Goal: Information Seeking & Learning: Learn about a topic

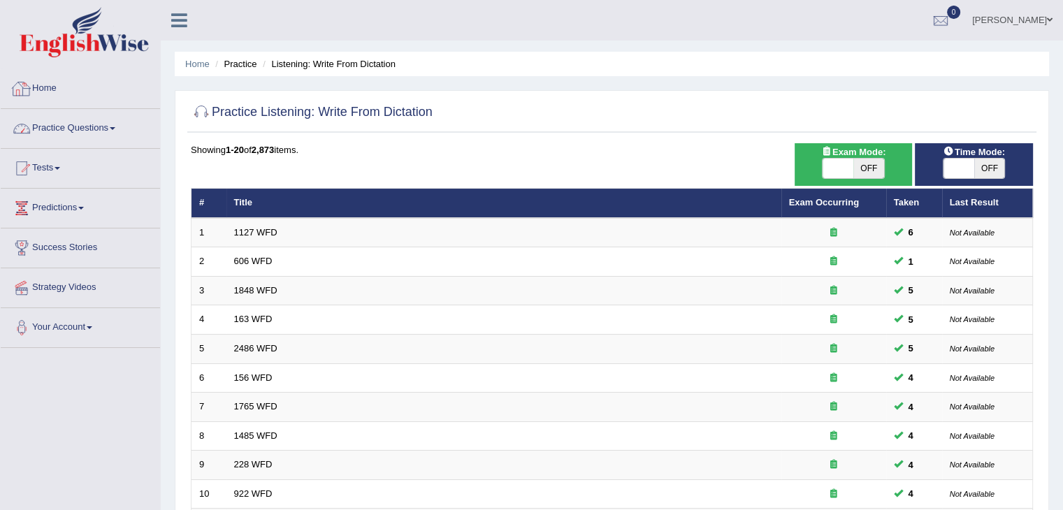
click at [94, 130] on link "Practice Questions" at bounding box center [80, 126] width 159 height 35
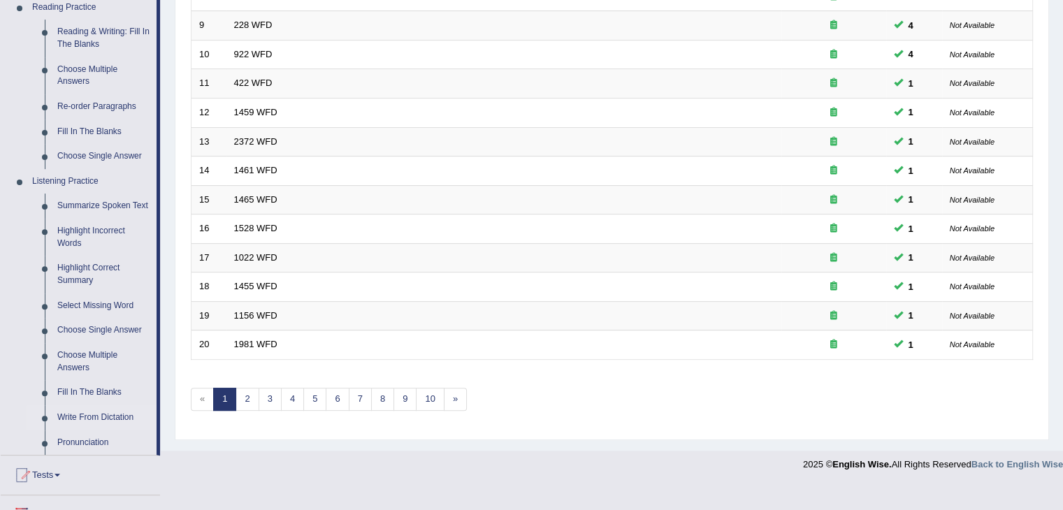
scroll to position [467, 0]
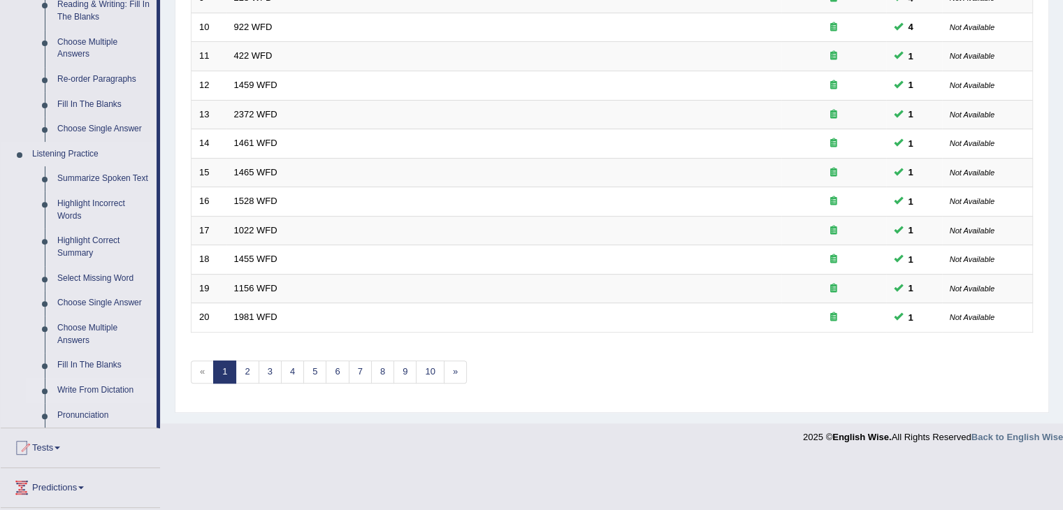
click at [79, 385] on link "Write From Dictation" at bounding box center [104, 390] width 106 height 25
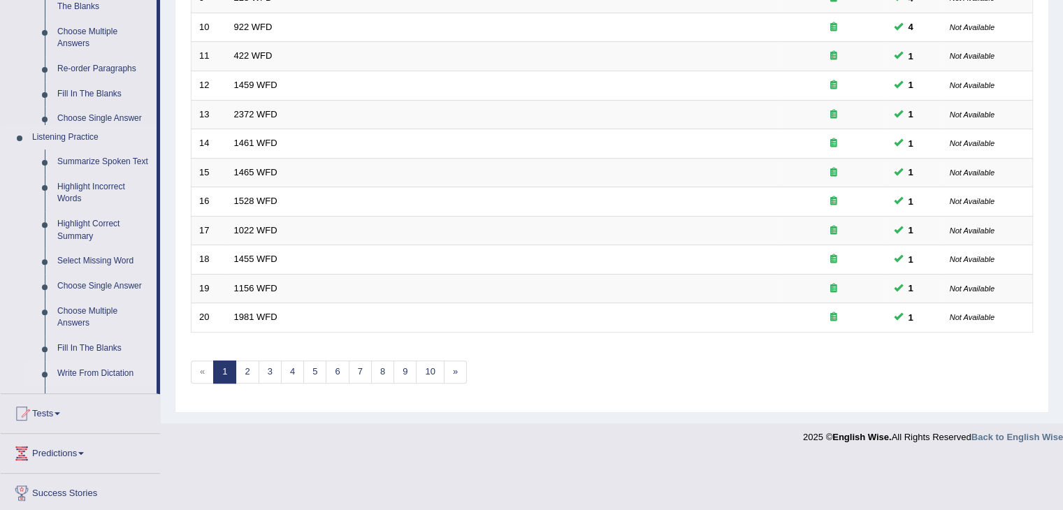
scroll to position [411, 0]
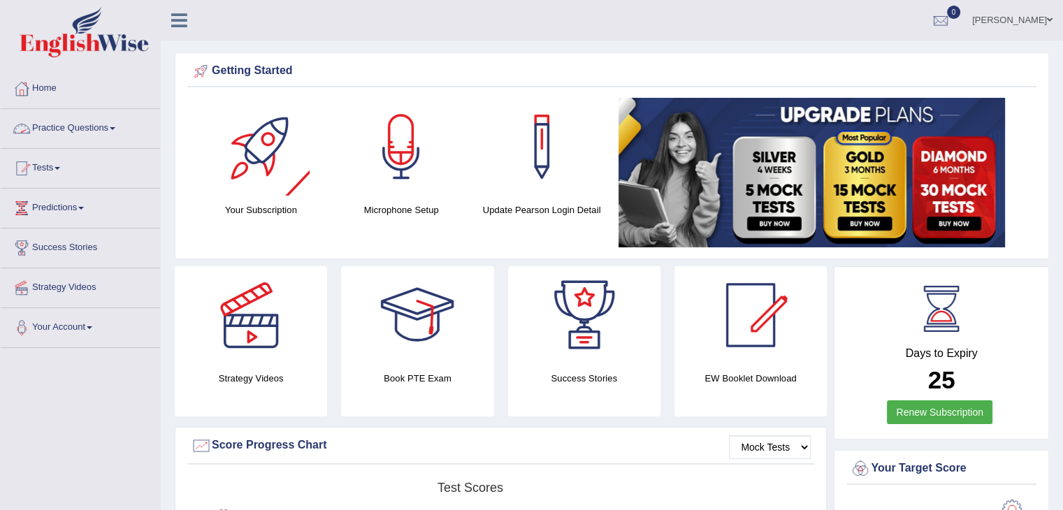
click at [104, 138] on link "Practice Questions" at bounding box center [80, 126] width 159 height 35
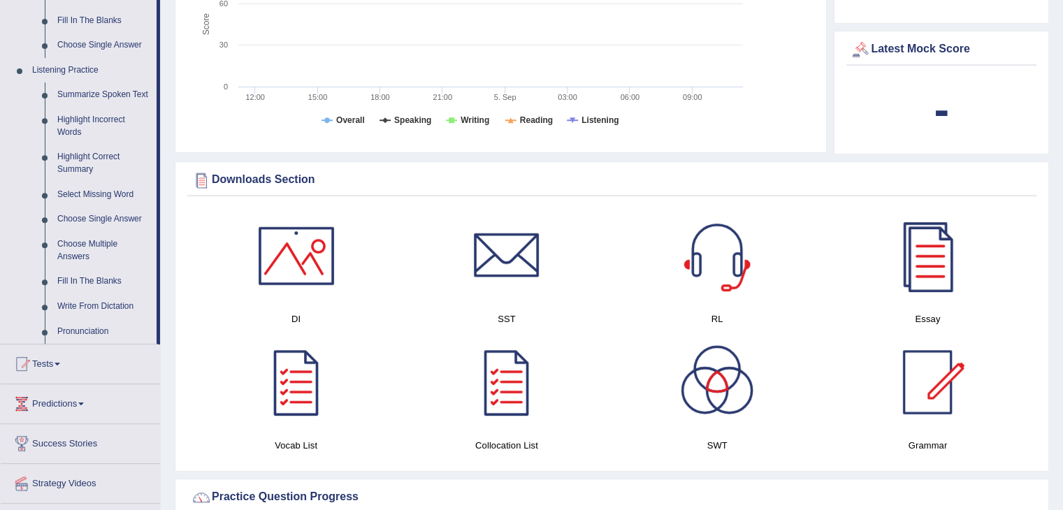
scroll to position [570, 0]
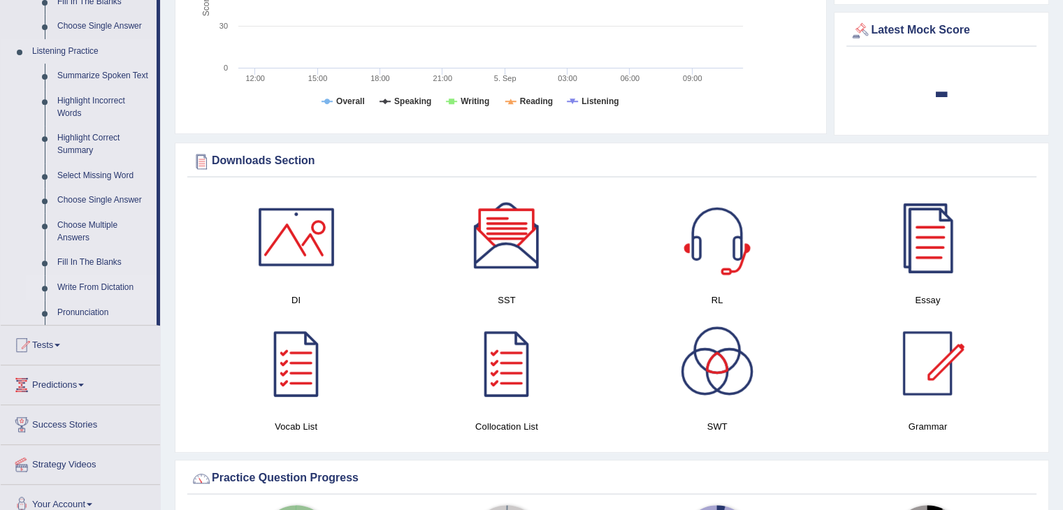
click at [119, 289] on link "Write From Dictation" at bounding box center [104, 287] width 106 height 25
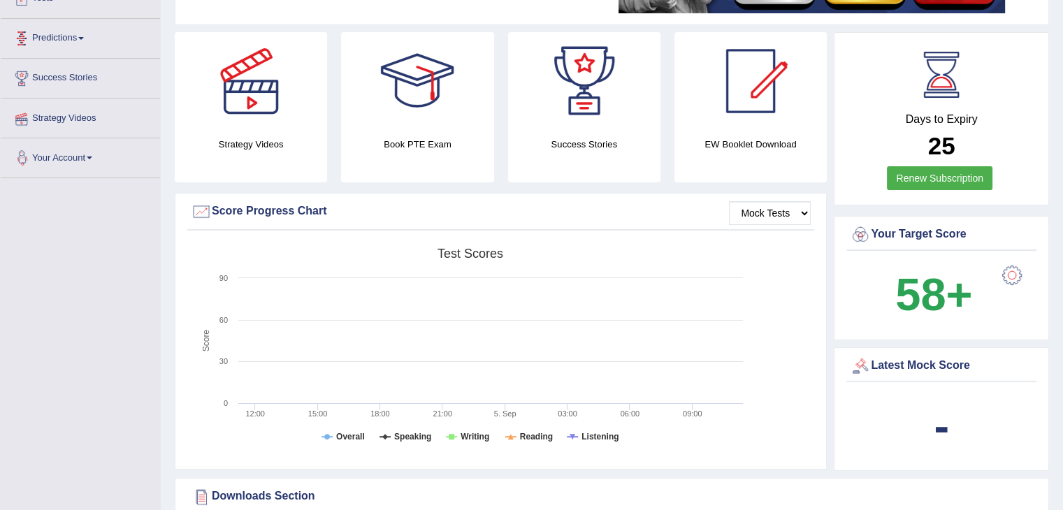
scroll to position [178, 0]
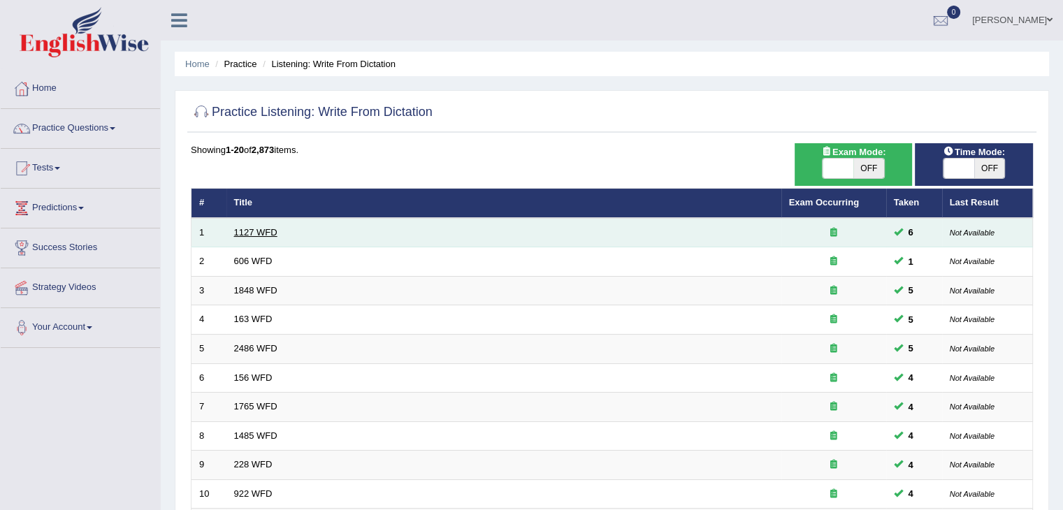
click at [257, 235] on link "1127 WFD" at bounding box center [255, 232] width 43 height 10
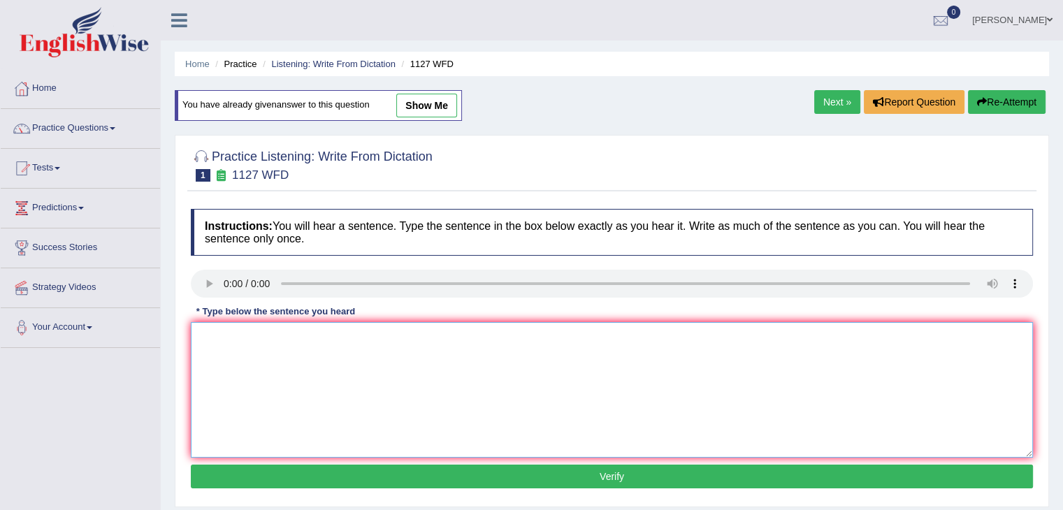
click at [251, 357] on textarea at bounding box center [612, 390] width 842 height 136
type textarea "a university is a requirement to enter many professions."
click at [391, 480] on button "Verify" at bounding box center [612, 477] width 842 height 24
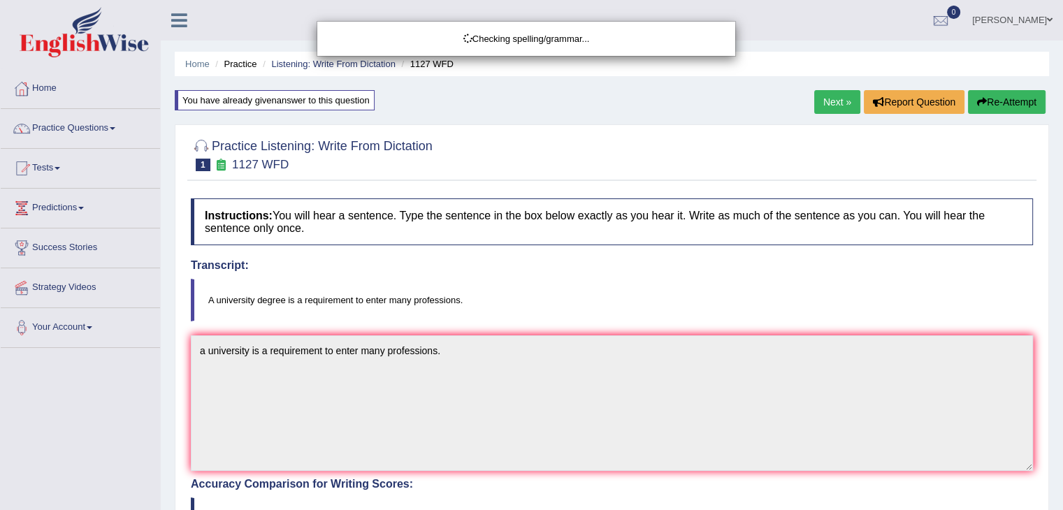
click at [839, 96] on div "Checking spelling/grammar..." at bounding box center [531, 255] width 1063 height 510
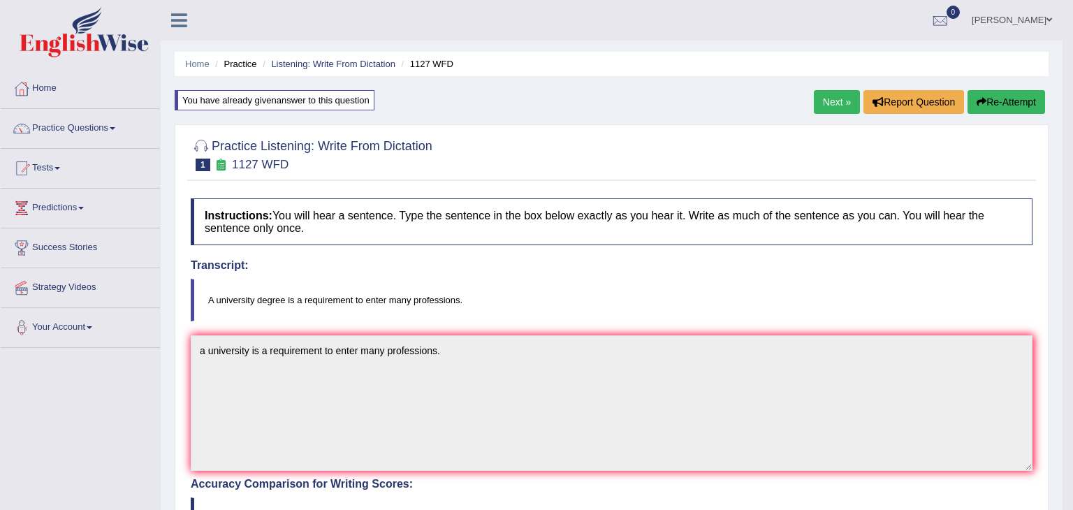
click at [826, 99] on body "Toggle navigation Home Practice Questions Speaking Practice Read Aloud Repeat S…" at bounding box center [536, 255] width 1073 height 510
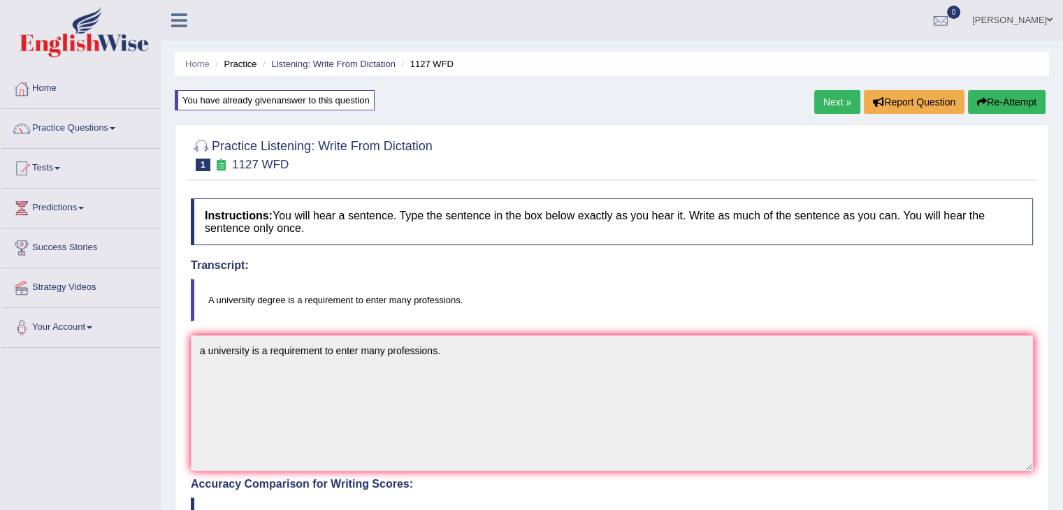
click at [828, 101] on link "Next »" at bounding box center [837, 102] width 46 height 24
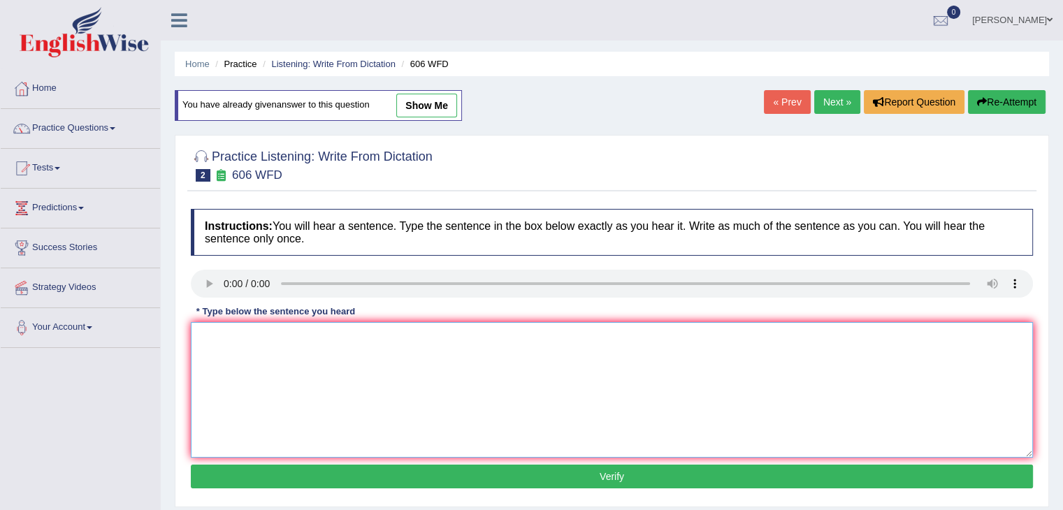
click at [249, 344] on textarea at bounding box center [612, 390] width 842 height 136
type textarea "Students will"
click at [825, 103] on link "Next »" at bounding box center [837, 102] width 46 height 24
click at [252, 340] on textarea at bounding box center [612, 390] width 842 height 136
type textarea "Students must present valid identification to enroll in this course."
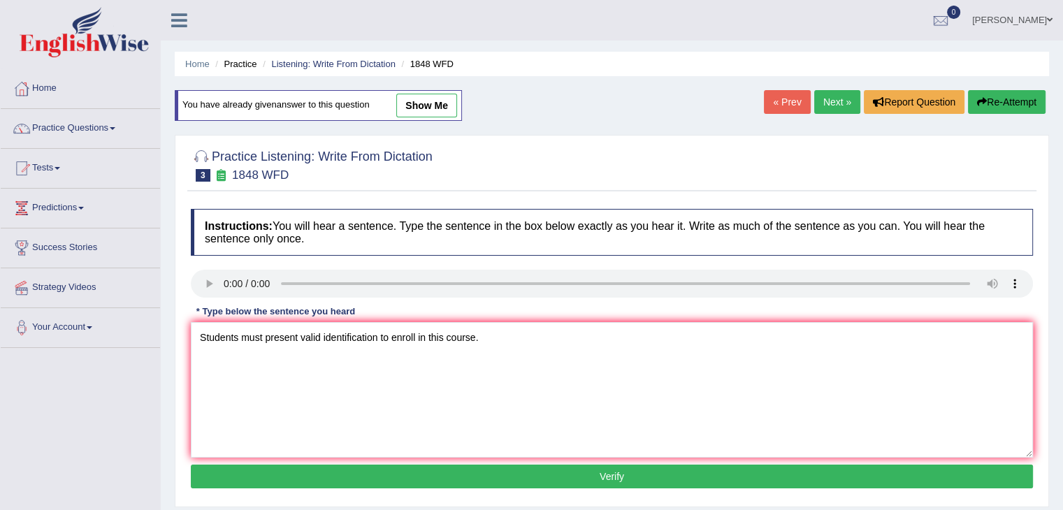
click at [368, 484] on button "Verify" at bounding box center [612, 477] width 842 height 24
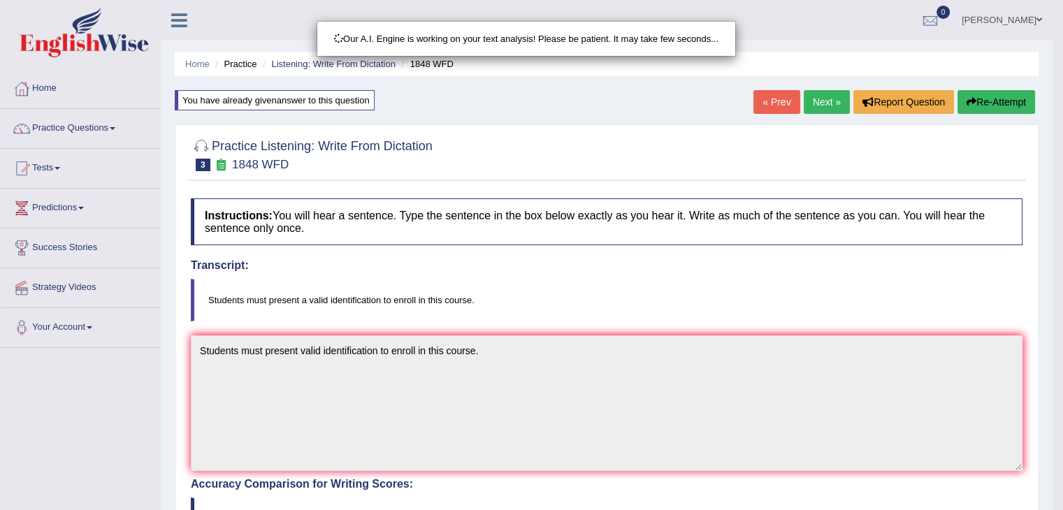
drag, startPoint x: 1073, startPoint y: 146, endPoint x: 1073, endPoint y: 284, distance: 138.4
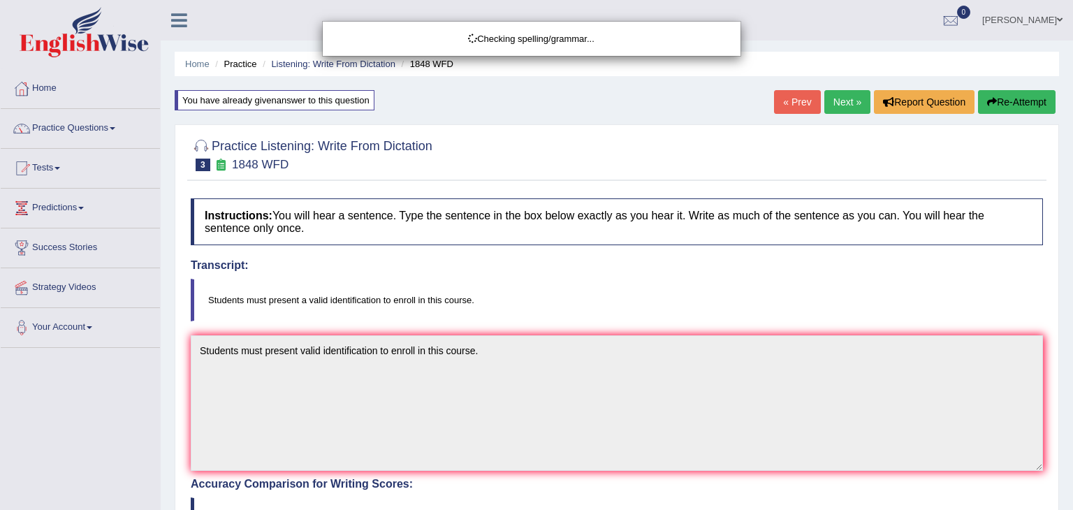
click at [1062, 407] on body "Toggle navigation Home Practice Questions Speaking Practice Read Aloud Repeat S…" at bounding box center [536, 255] width 1073 height 510
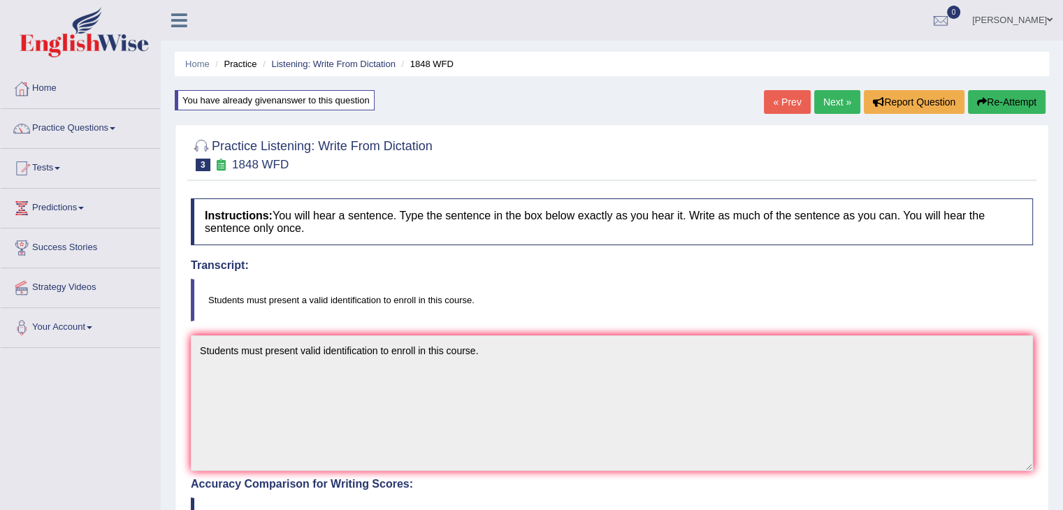
click at [834, 103] on link "Next »" at bounding box center [837, 102] width 46 height 24
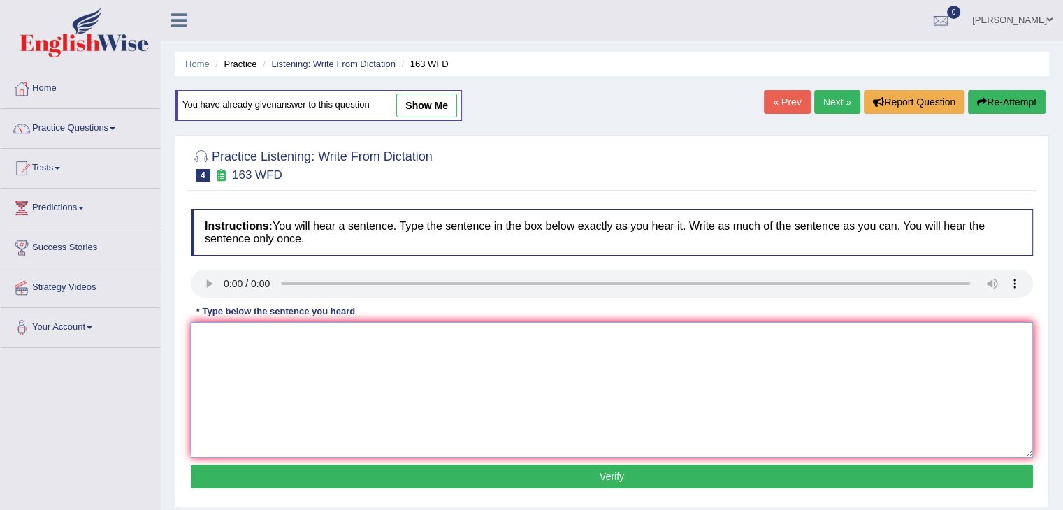
click at [245, 333] on textarea at bounding box center [612, 390] width 842 height 136
type textarea "A number of assignments will be submitted to the conference."
click at [351, 484] on button "Verify" at bounding box center [612, 477] width 842 height 24
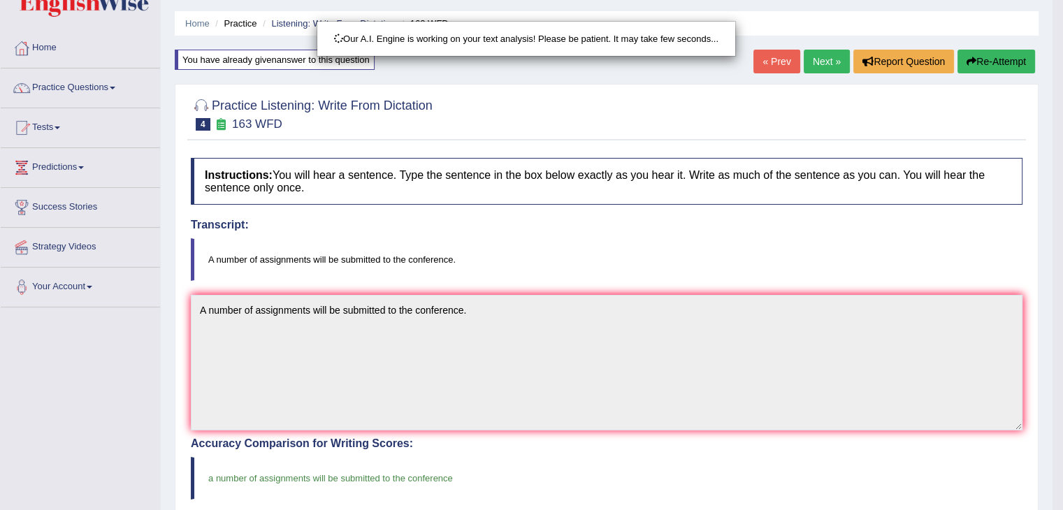
drag, startPoint x: 1068, startPoint y: 184, endPoint x: 1073, endPoint y: 357, distance: 173.4
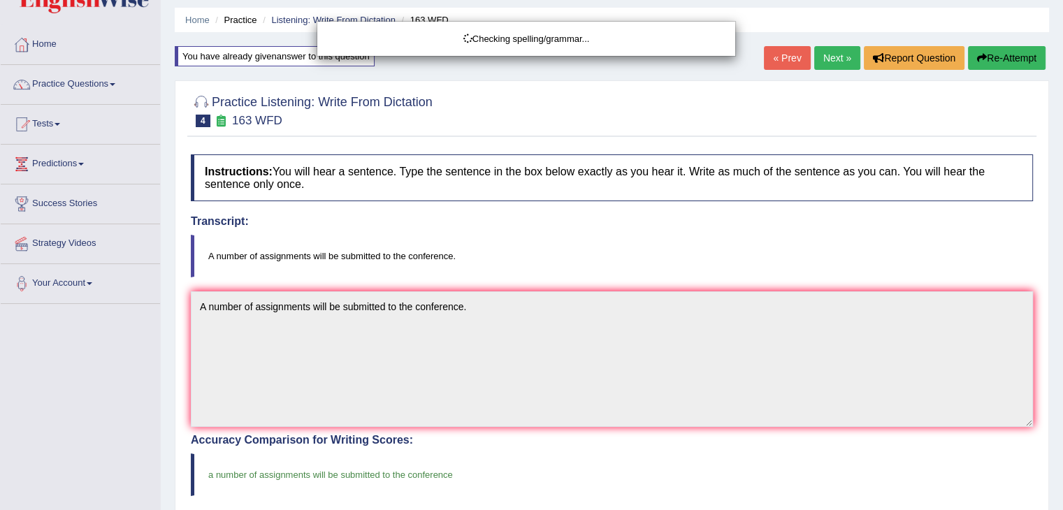
drag, startPoint x: 1073, startPoint y: 357, endPoint x: 1073, endPoint y: 532, distance: 175.4
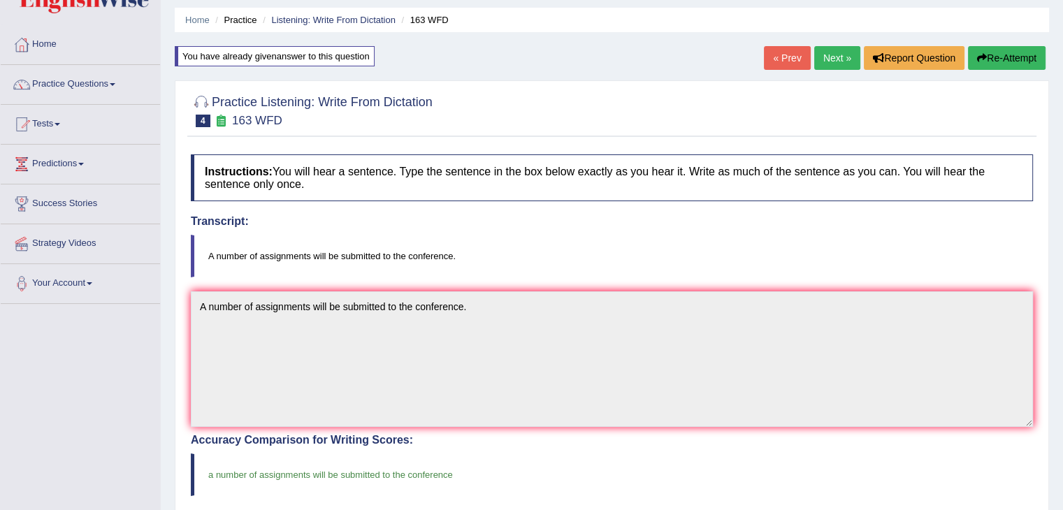
click at [828, 57] on link "Next »" at bounding box center [837, 58] width 46 height 24
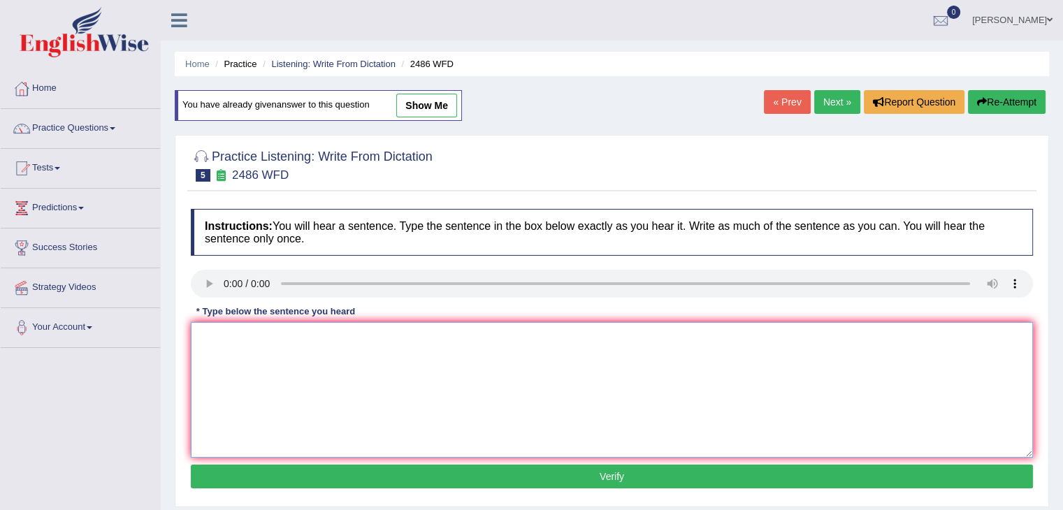
click at [227, 337] on textarea at bounding box center [612, 390] width 842 height 136
type textarea "It is quite clear that our facial expressions are different across the world."
click at [329, 468] on button "Verify" at bounding box center [612, 477] width 842 height 24
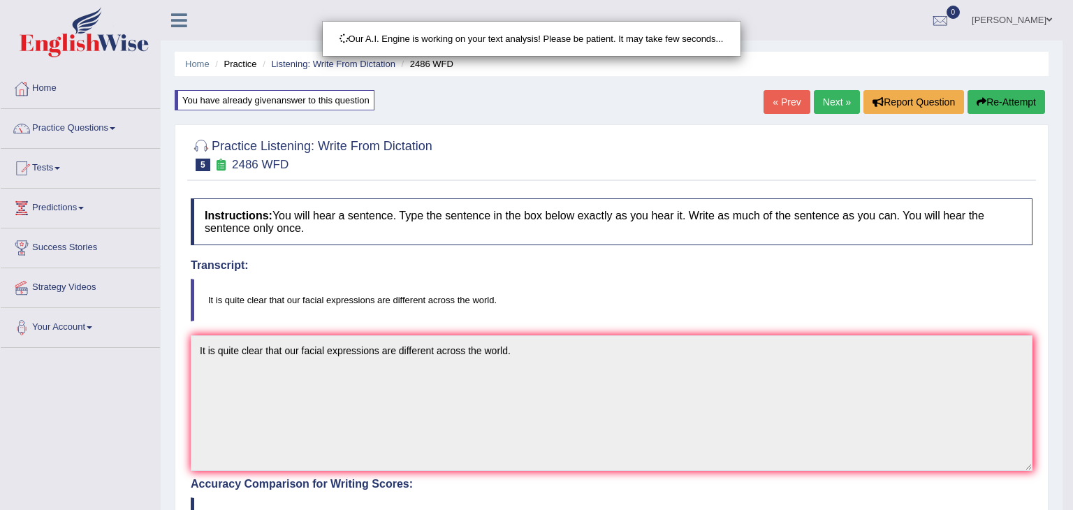
click at [1062, 341] on body "Toggle navigation Home Practice Questions Speaking Practice Read Aloud Repeat S…" at bounding box center [536, 255] width 1073 height 510
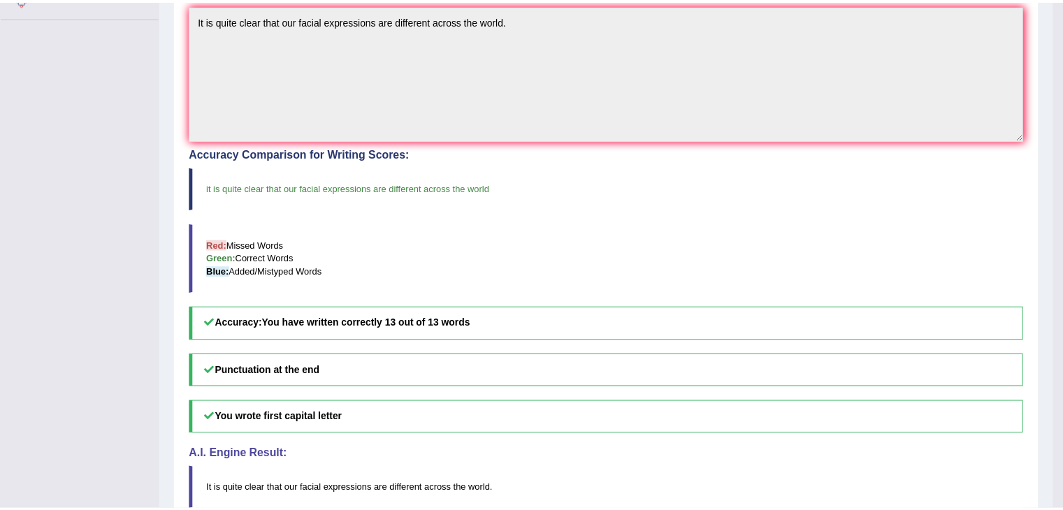
scroll to position [399, 0]
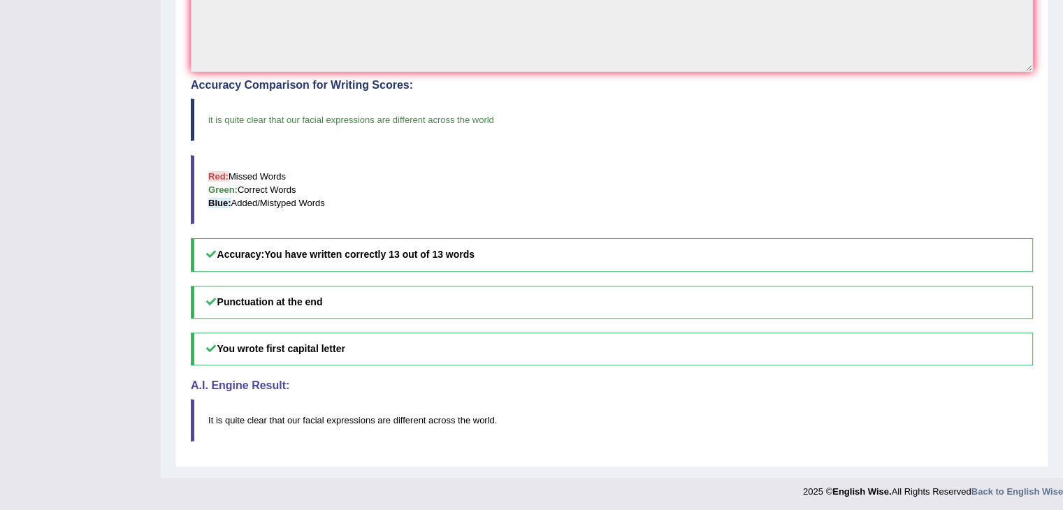
scroll to position [0, 0]
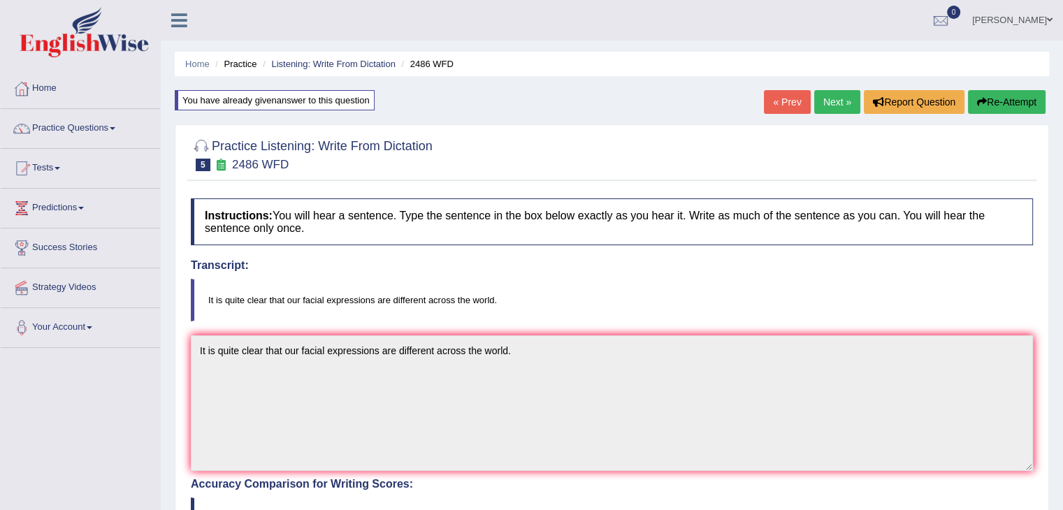
click at [829, 101] on link "Next »" at bounding box center [837, 102] width 46 height 24
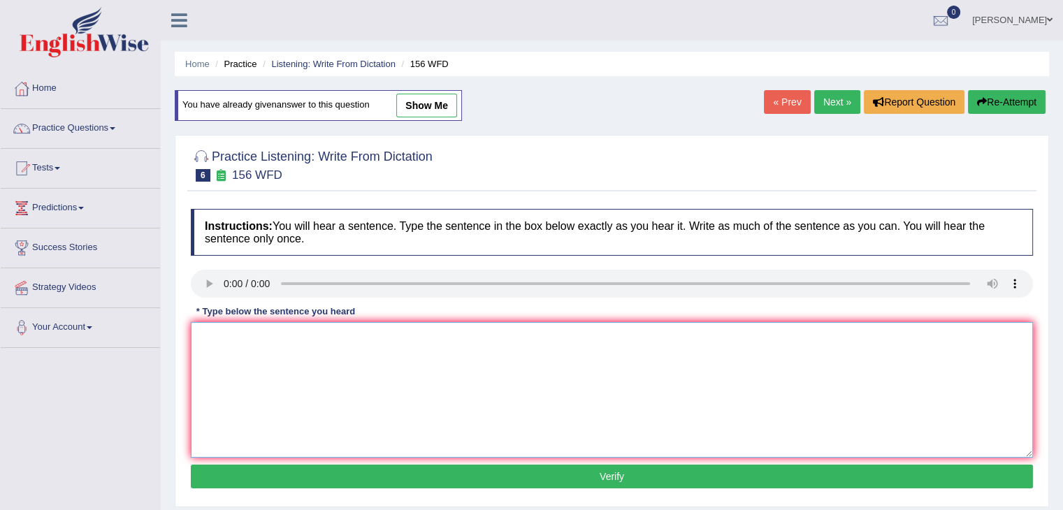
click at [240, 340] on textarea at bounding box center [612, 390] width 842 height 136
type textarea "O"
type textarea "All of your assignments are due by [DATE]."
click at [359, 469] on button "Verify" at bounding box center [612, 477] width 842 height 24
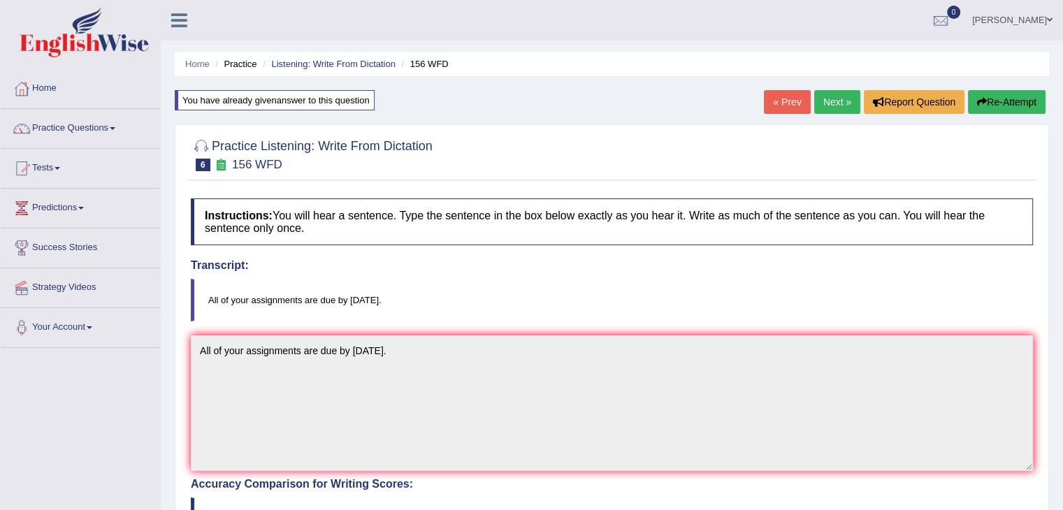
click at [827, 96] on link "Next »" at bounding box center [837, 102] width 46 height 24
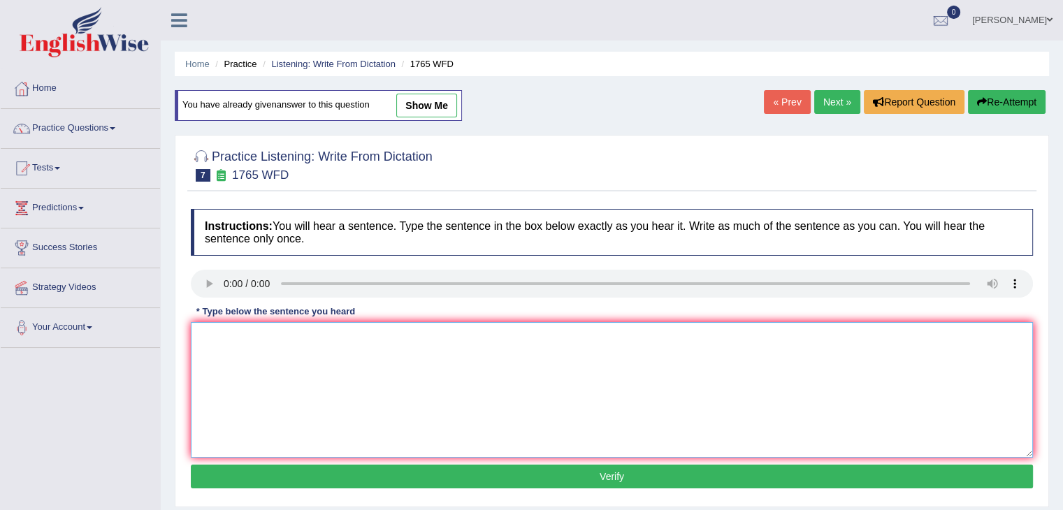
click at [241, 342] on textarea at bounding box center [612, 390] width 842 height 136
click at [359, 342] on textarea "Application forms for sharing a" at bounding box center [612, 390] width 842 height 136
type textarea "Application forms for sharing accomodations must be completed in two months in …"
drag, startPoint x: 459, startPoint y: 462, endPoint x: 467, endPoint y: 483, distance: 22.3
click at [467, 483] on div "Instructions: You will hear a sentence. Type the sentence in the box below exac…" at bounding box center [611, 351] width 849 height 298
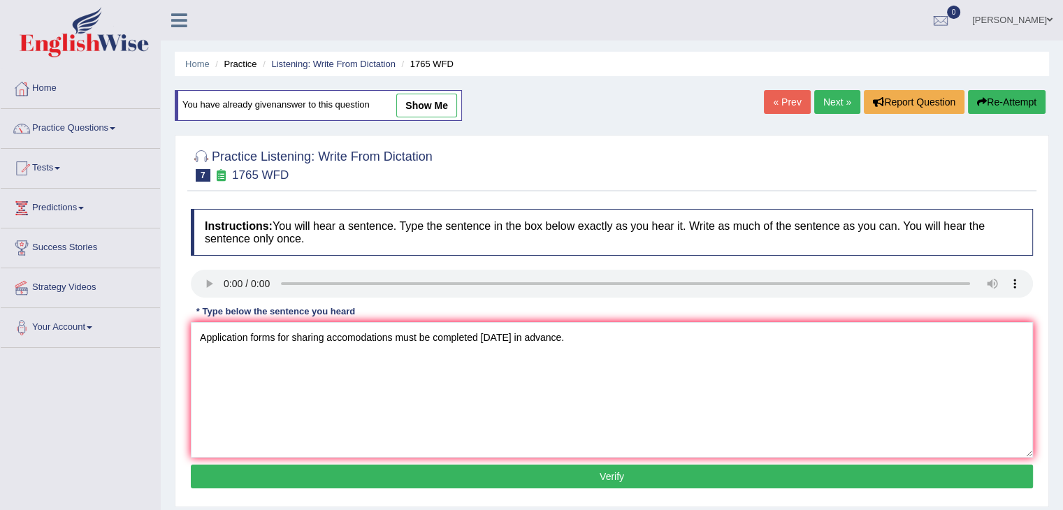
click at [467, 483] on button "Verify" at bounding box center [612, 477] width 842 height 24
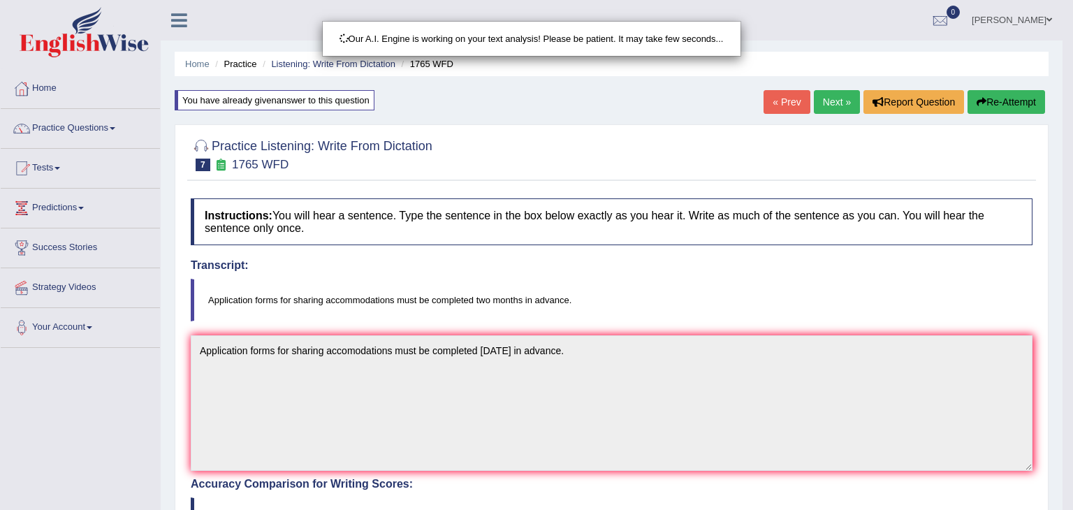
drag, startPoint x: 1073, startPoint y: 177, endPoint x: 1073, endPoint y: 318, distance: 141.2
click at [1062, 318] on html "Toggle navigation Home Practice Questions Speaking Practice Read Aloud Repeat S…" at bounding box center [536, 255] width 1073 height 510
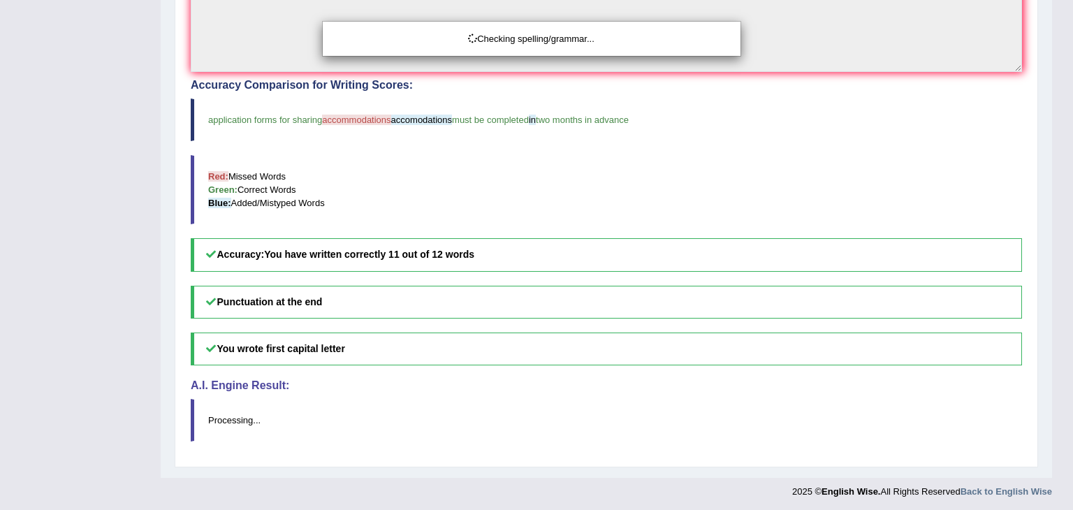
drag, startPoint x: 1073, startPoint y: 318, endPoint x: 1073, endPoint y: 391, distance: 73.4
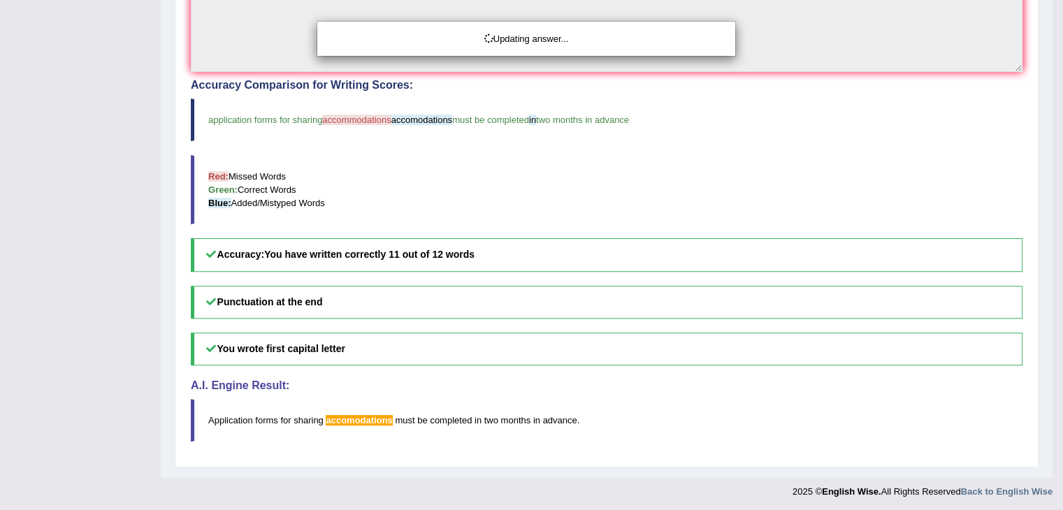
drag, startPoint x: 1073, startPoint y: 391, endPoint x: 1073, endPoint y: 154, distance: 237.6
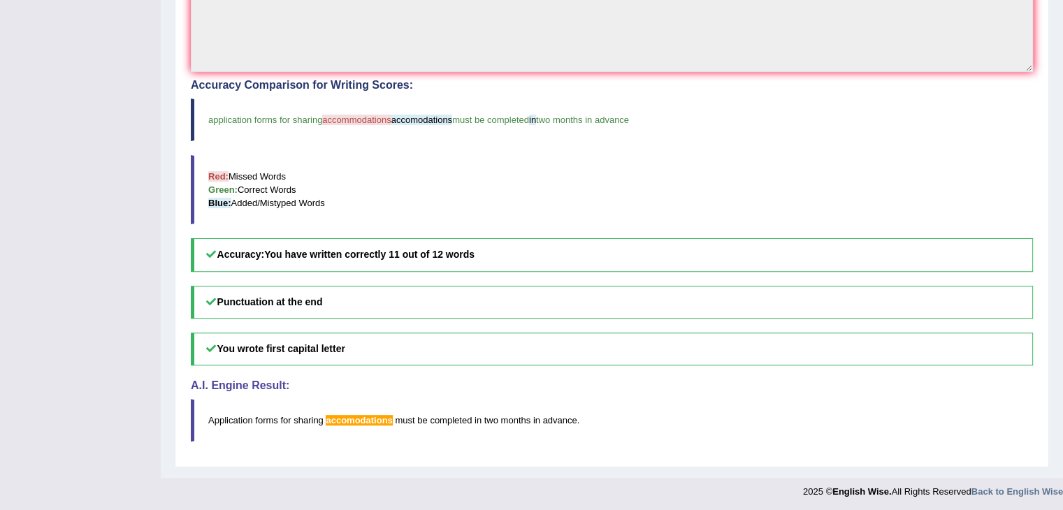
scroll to position [0, 0]
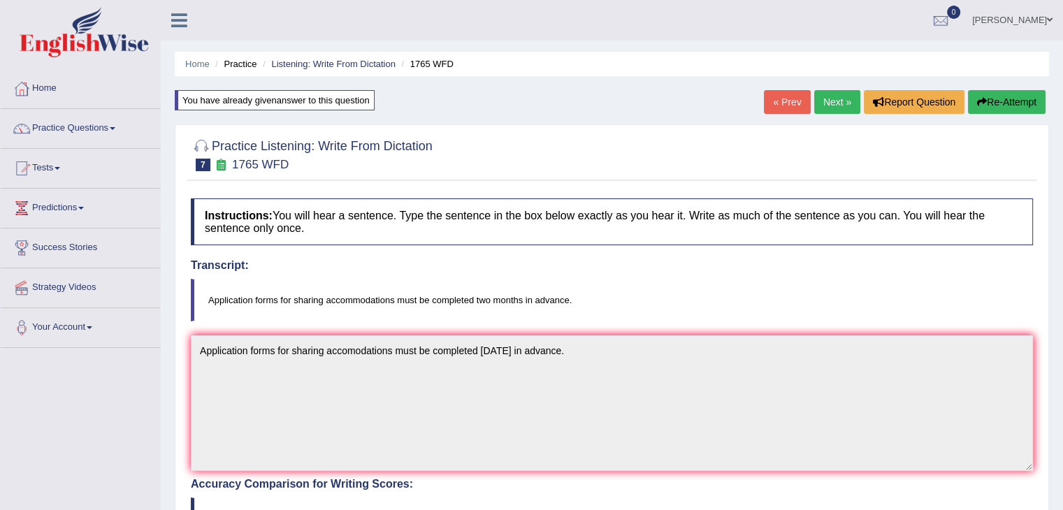
click at [853, 99] on link "Next »" at bounding box center [837, 102] width 46 height 24
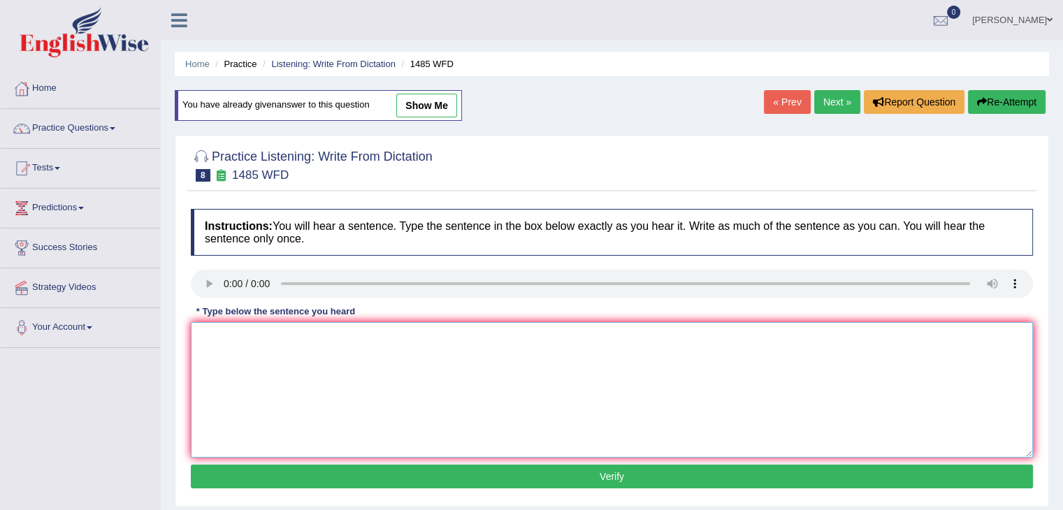
click at [238, 333] on textarea at bounding box center [612, 390] width 842 height 136
click at [391, 324] on textarea "Course work gives students chances to" at bounding box center [612, 390] width 842 height 136
type textarea "Course work gives students chances to thoroughly explore the subject."
click at [467, 471] on button "Verify" at bounding box center [612, 477] width 842 height 24
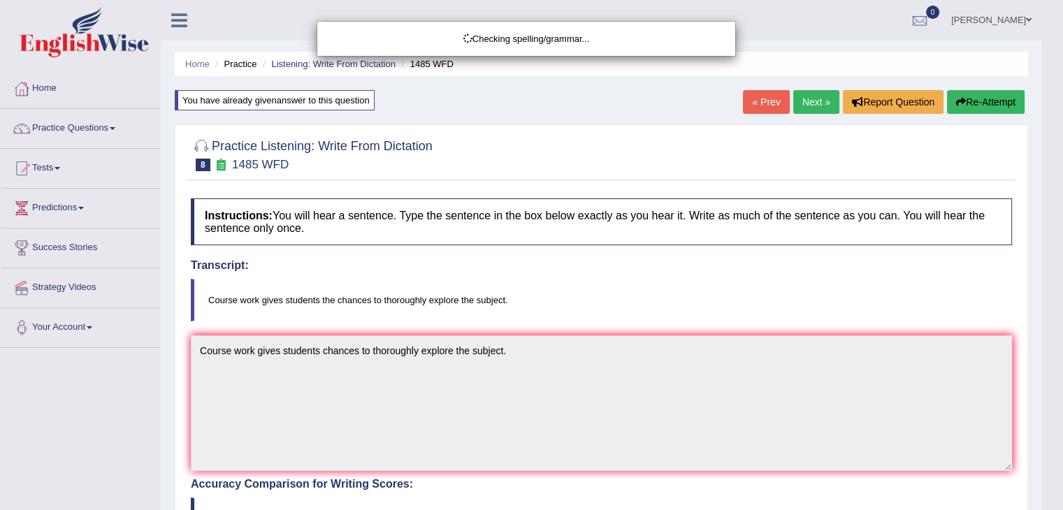
click at [827, 99] on div "Checking spelling/grammar..." at bounding box center [531, 255] width 1063 height 510
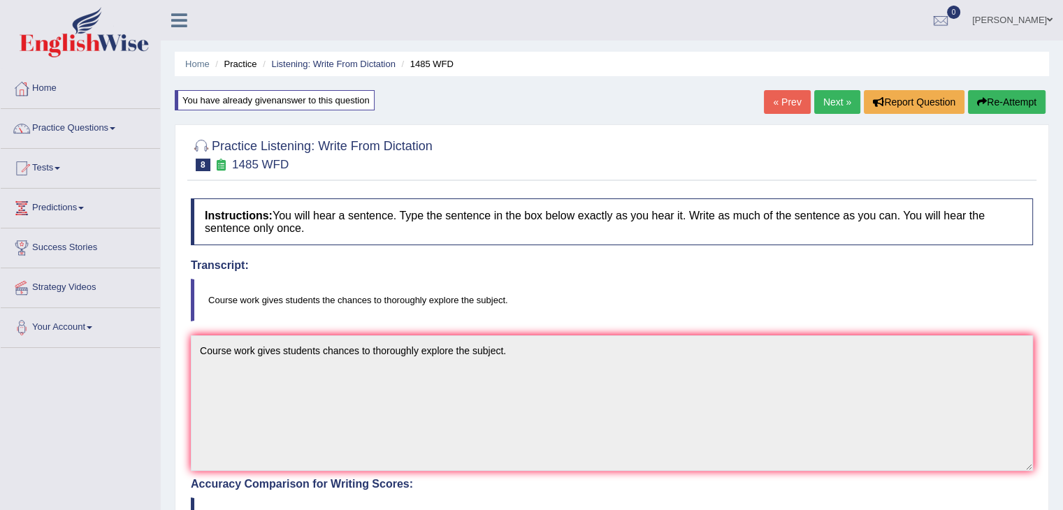
click at [831, 99] on link "Next »" at bounding box center [837, 102] width 46 height 24
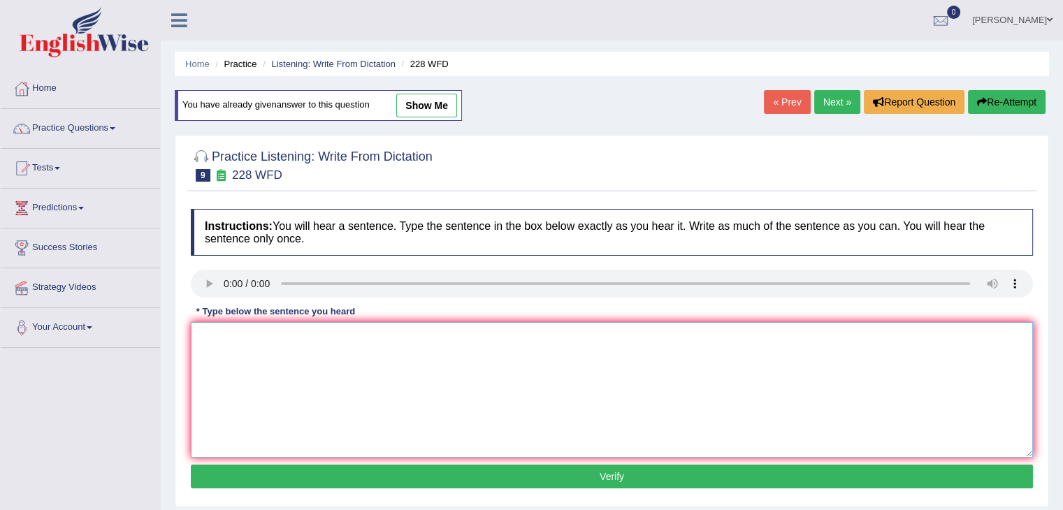
click at [236, 335] on textarea at bounding box center [612, 390] width 842 height 136
type textarea "Computer science has become a popular university degree course."
click at [294, 480] on button "Verify" at bounding box center [612, 477] width 842 height 24
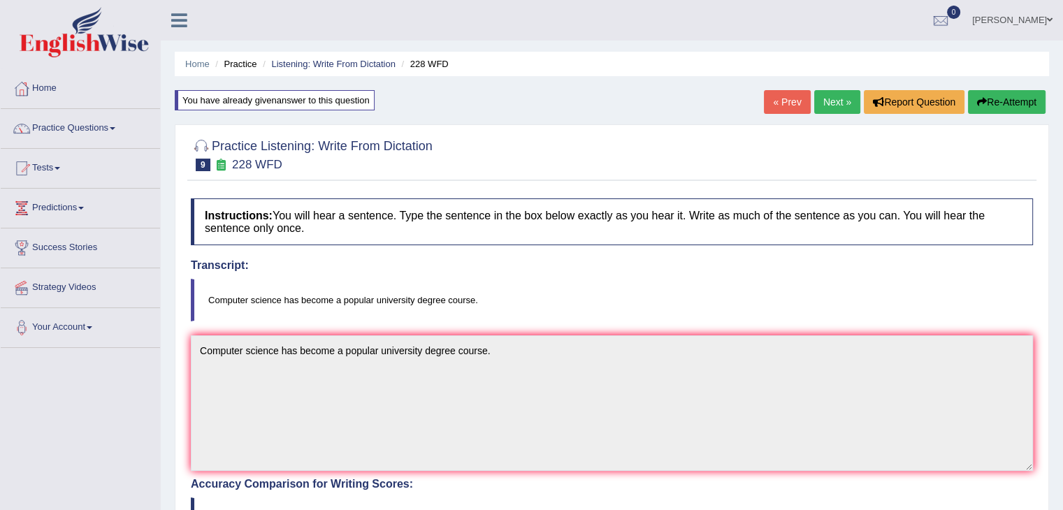
click at [831, 110] on link "Next »" at bounding box center [837, 102] width 46 height 24
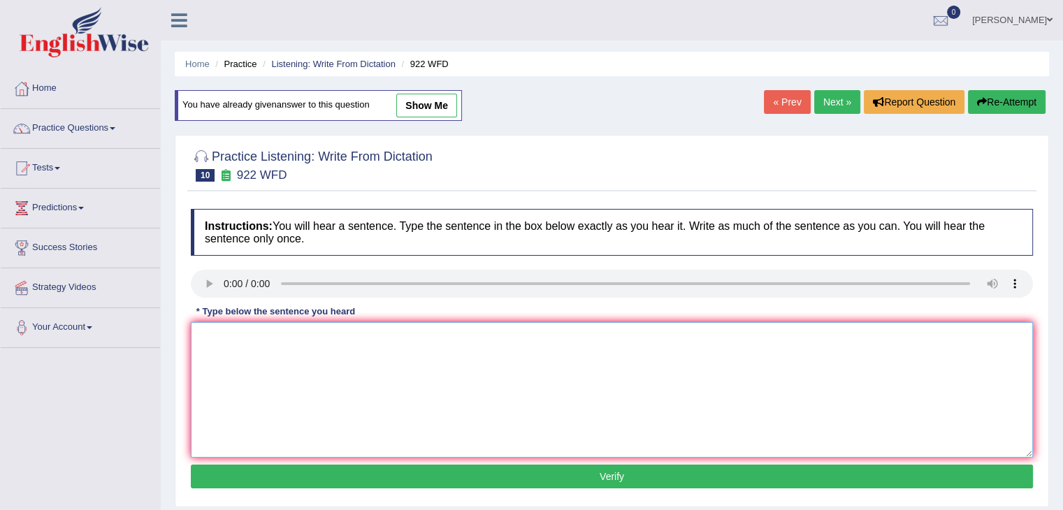
click at [249, 352] on textarea at bounding box center [612, 390] width 842 height 136
click at [313, 337] on textarea "Students intending to" at bounding box center [612, 390] width 842 height 136
type textarea "Students intending to attend conference must register first."
click at [404, 477] on button "Verify" at bounding box center [612, 477] width 842 height 24
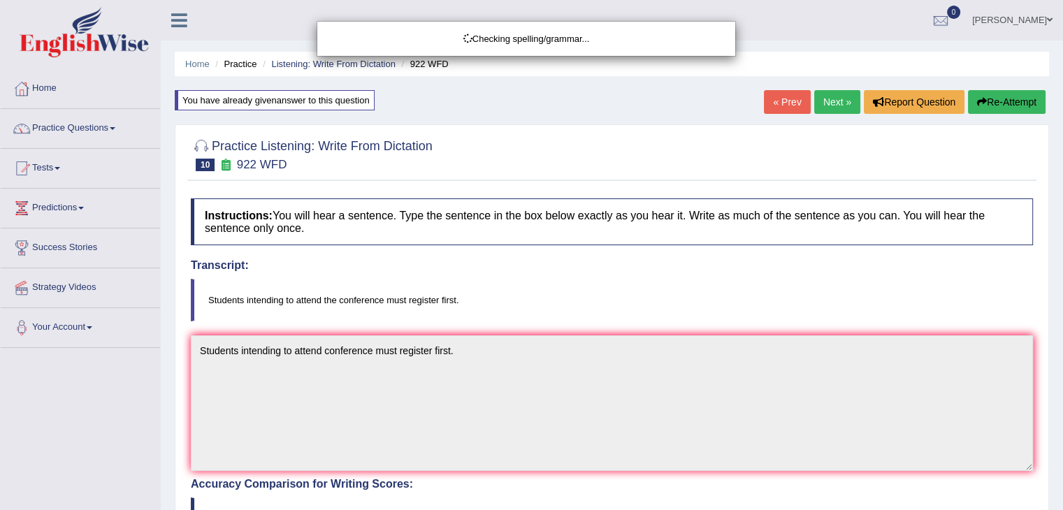
drag, startPoint x: 1073, startPoint y: 247, endPoint x: 1073, endPoint y: 368, distance: 120.9
click at [1062, 368] on html "Toggle navigation Home Practice Questions Speaking Practice Read Aloud Repeat S…" at bounding box center [531, 255] width 1063 height 510
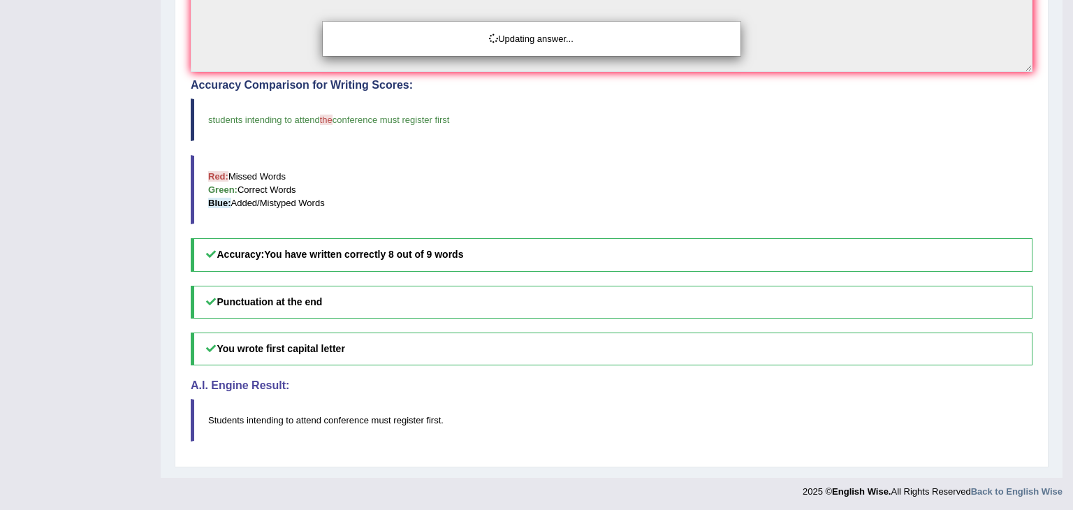
drag, startPoint x: 1073, startPoint y: 368, endPoint x: 1073, endPoint y: 259, distance: 108.3
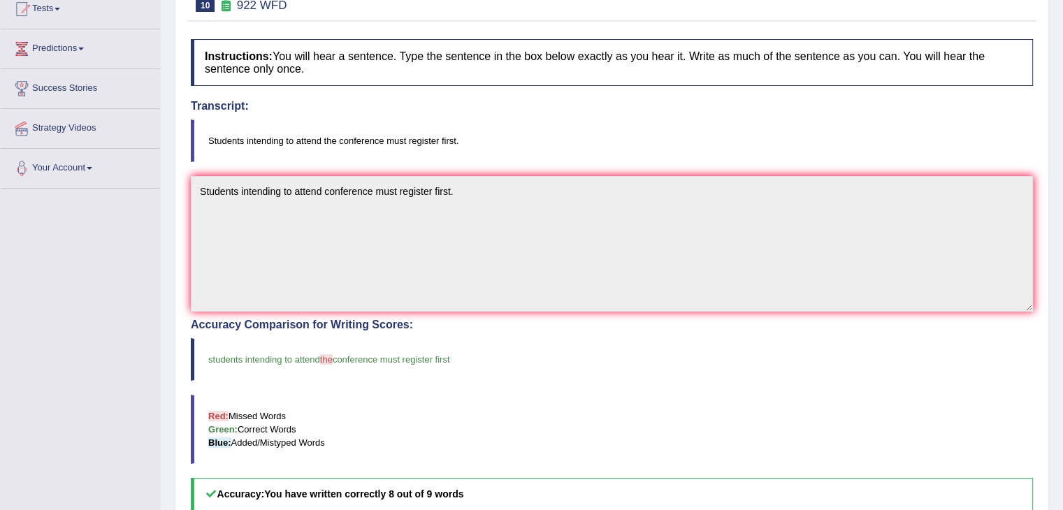
scroll to position [120, 0]
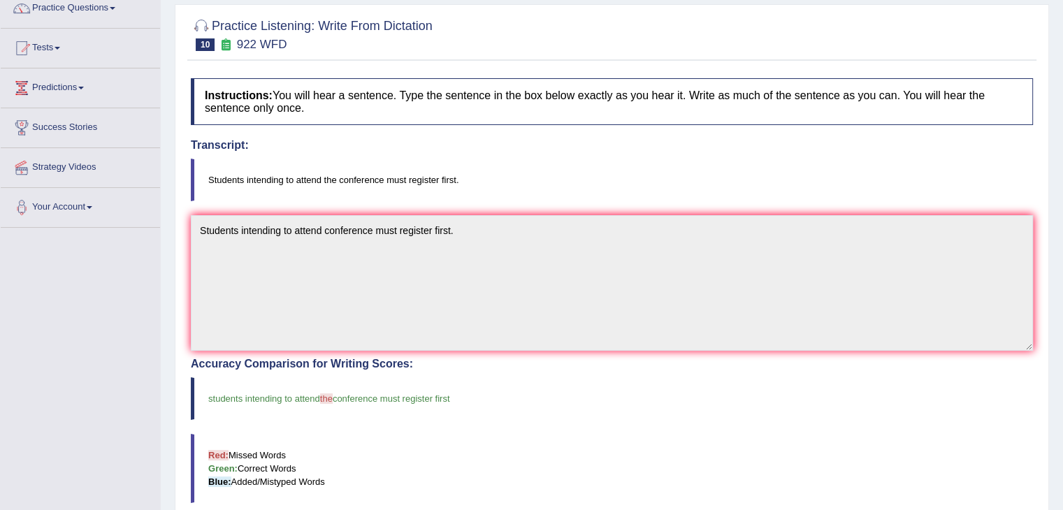
drag, startPoint x: 1051, startPoint y: 124, endPoint x: 1073, endPoint y: 124, distance: 21.7
click at [1062, 124] on html "Toggle navigation Home Practice Questions Speaking Practice Read Aloud Repeat S…" at bounding box center [531, 135] width 1063 height 510
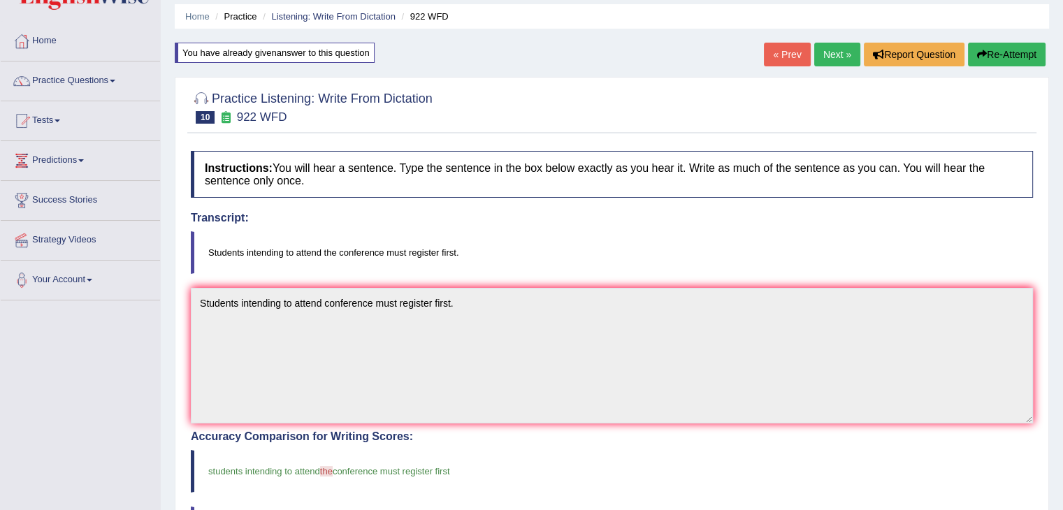
click at [831, 58] on link "Next »" at bounding box center [837, 55] width 46 height 24
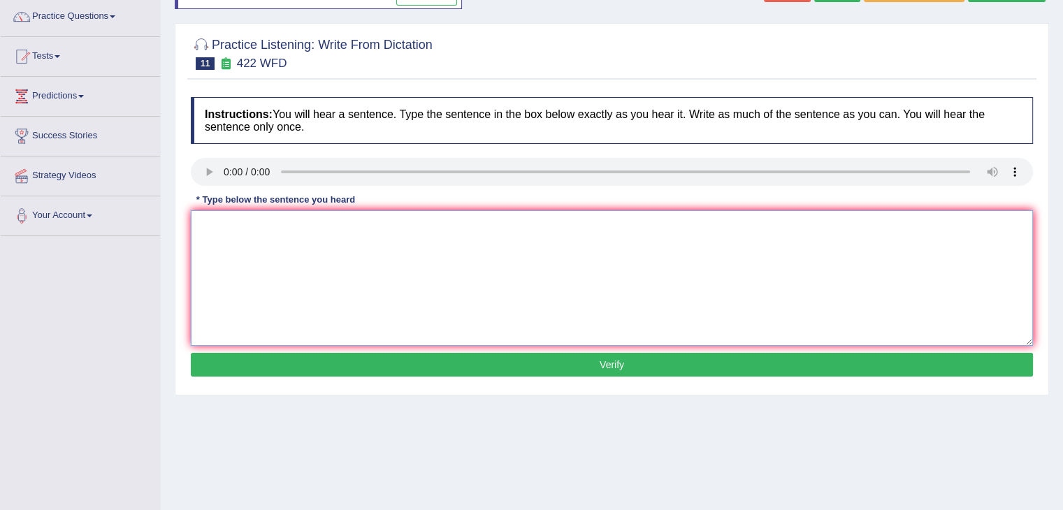
click at [249, 221] on textarea at bounding box center [612, 278] width 842 height 136
type textarea "h"
type textarea "The most important details in the argument are missing."
click at [305, 362] on button "Verify" at bounding box center [612, 365] width 842 height 24
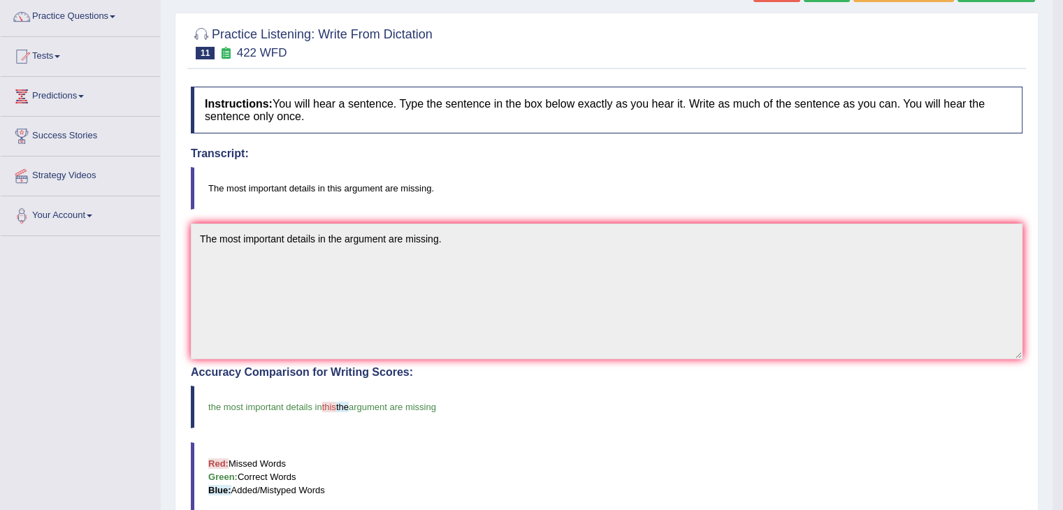
drag, startPoint x: 1073, startPoint y: 177, endPoint x: 1073, endPoint y: 292, distance: 115.3
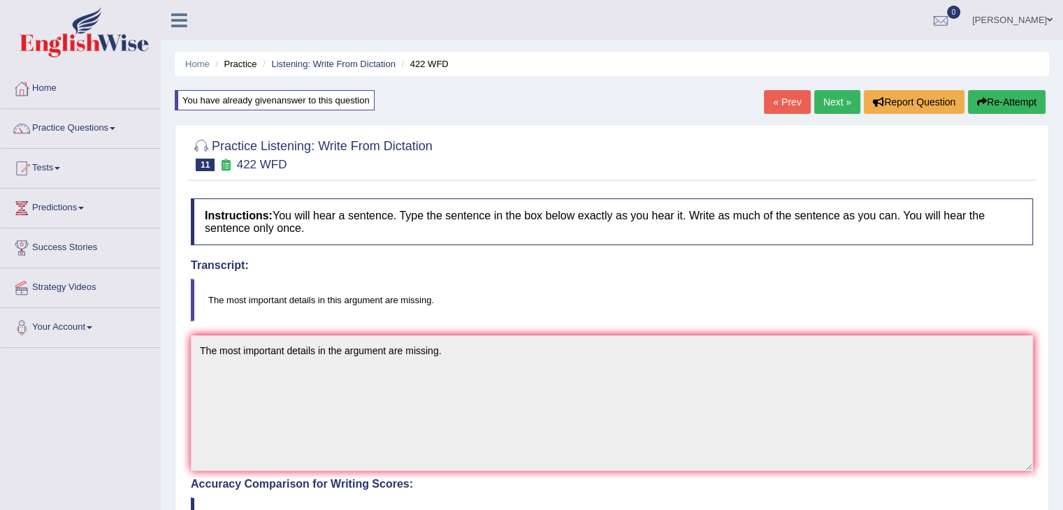
click at [836, 90] on link "Next »" at bounding box center [837, 102] width 46 height 24
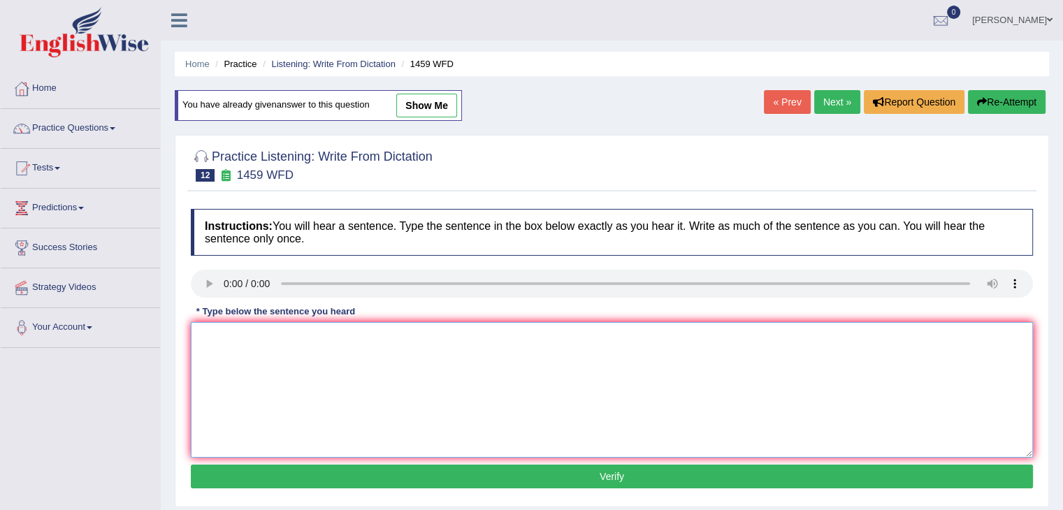
click at [243, 346] on textarea at bounding box center [612, 390] width 842 height 136
click at [234, 336] on textarea "All your experiment" at bounding box center [612, 390] width 842 height 136
type textarea "All experiment"
click at [276, 333] on textarea "All experiment" at bounding box center [612, 390] width 842 height 136
click at [357, 330] on textarea "All experiment and procedures are outlined in laboratory manual." at bounding box center [612, 390] width 842 height 136
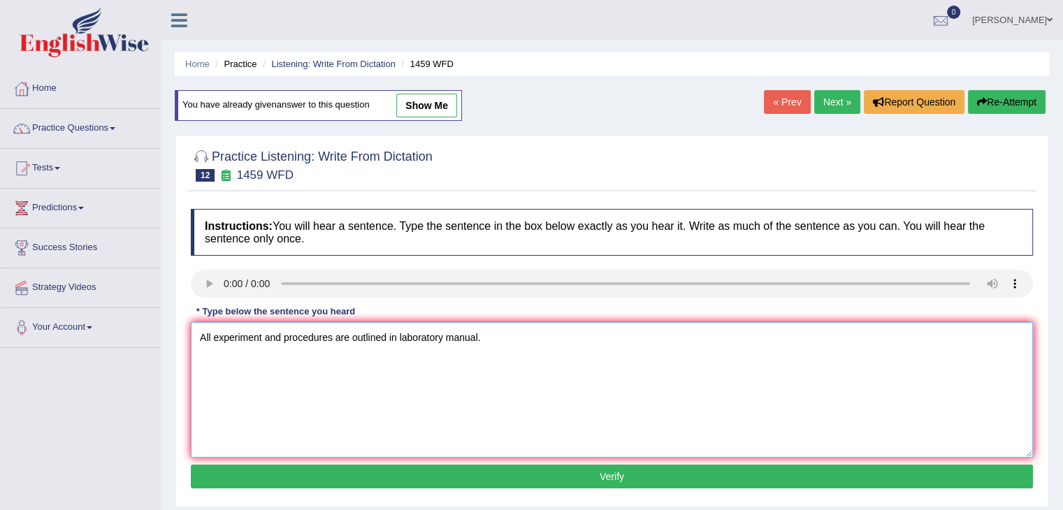
click at [357, 330] on textarea "All experiment and procedures are outlined in laboratory manual." at bounding box center [612, 390] width 842 height 136
type textarea "All experiment and procedures have been outlined in laboratory manual."
click at [466, 480] on button "Verify" at bounding box center [612, 477] width 842 height 24
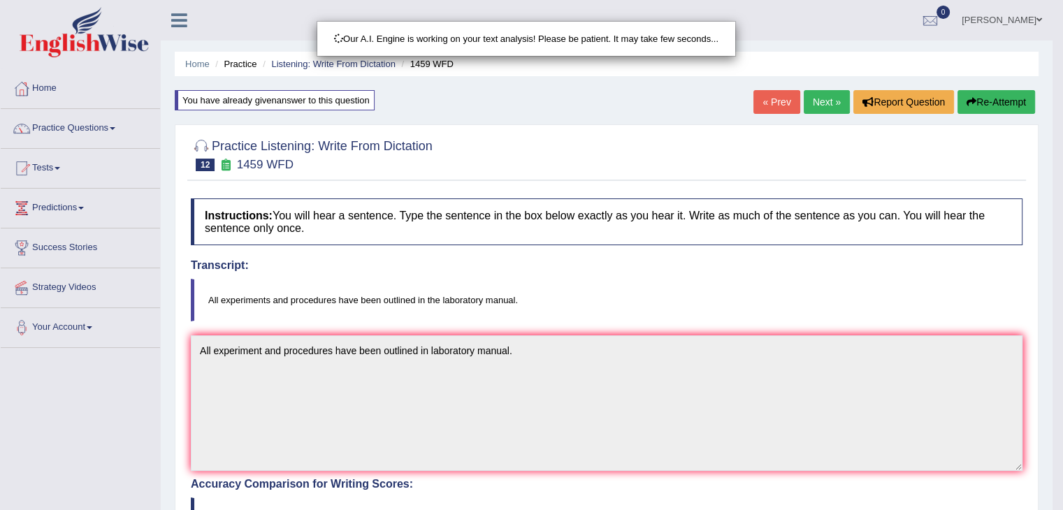
drag, startPoint x: 1073, startPoint y: 205, endPoint x: 1073, endPoint y: 336, distance: 131.4
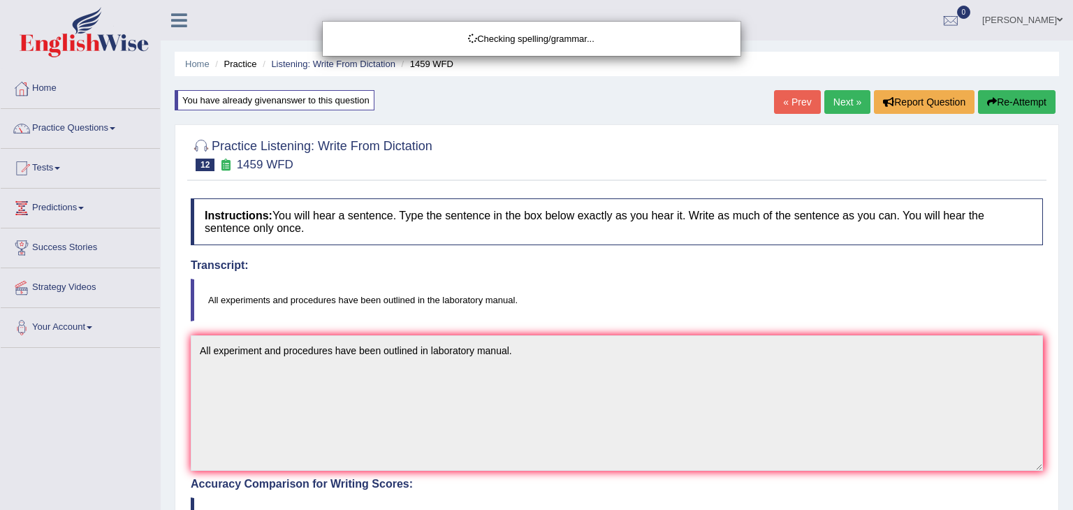
click at [1062, 336] on html "Toggle navigation Home Practice Questions Speaking Practice Read Aloud Repeat S…" at bounding box center [536, 255] width 1073 height 510
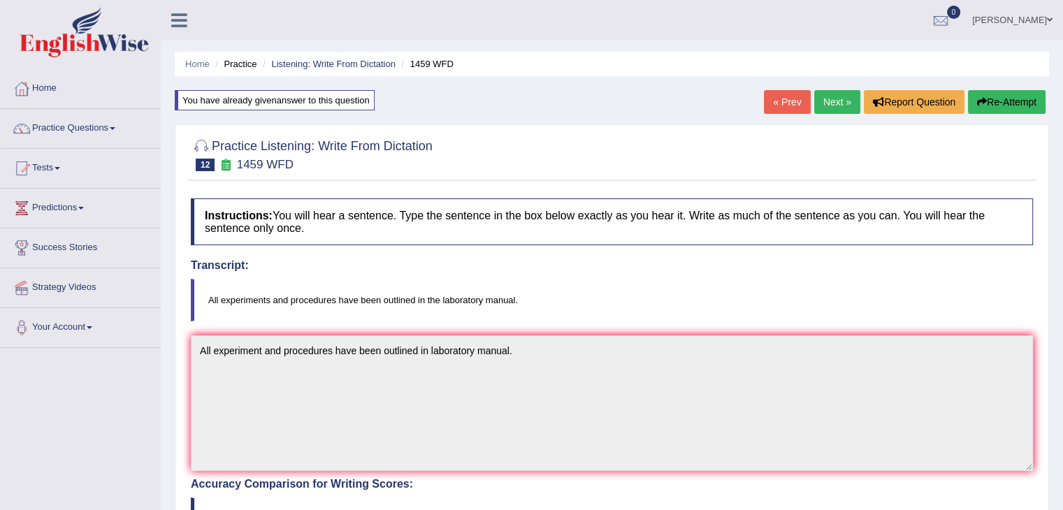
click at [833, 95] on link "Next »" at bounding box center [837, 102] width 46 height 24
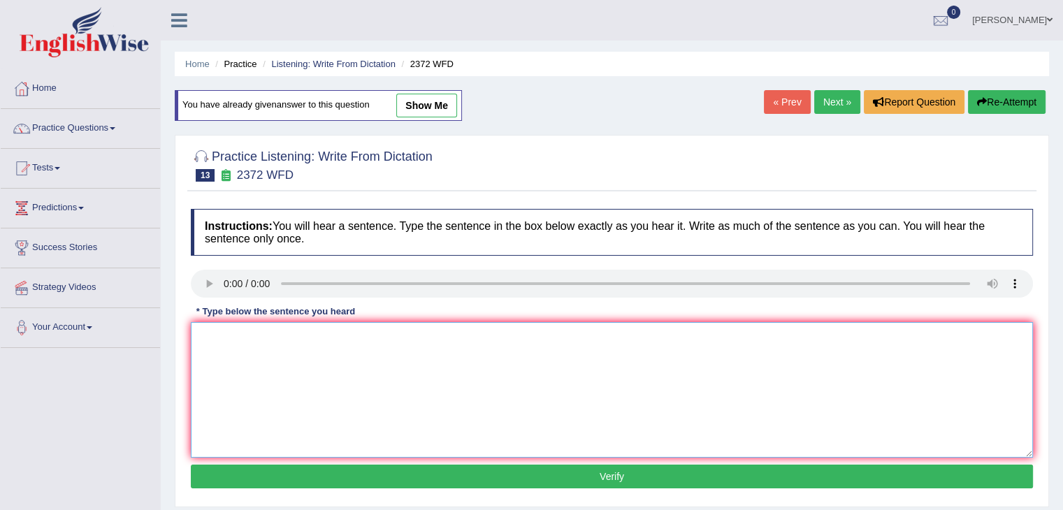
click at [261, 351] on textarea at bounding box center [612, 390] width 842 height 136
type textarea "We must hand in our assignment at the end of our semester."
click at [377, 475] on button "Verify" at bounding box center [612, 477] width 842 height 24
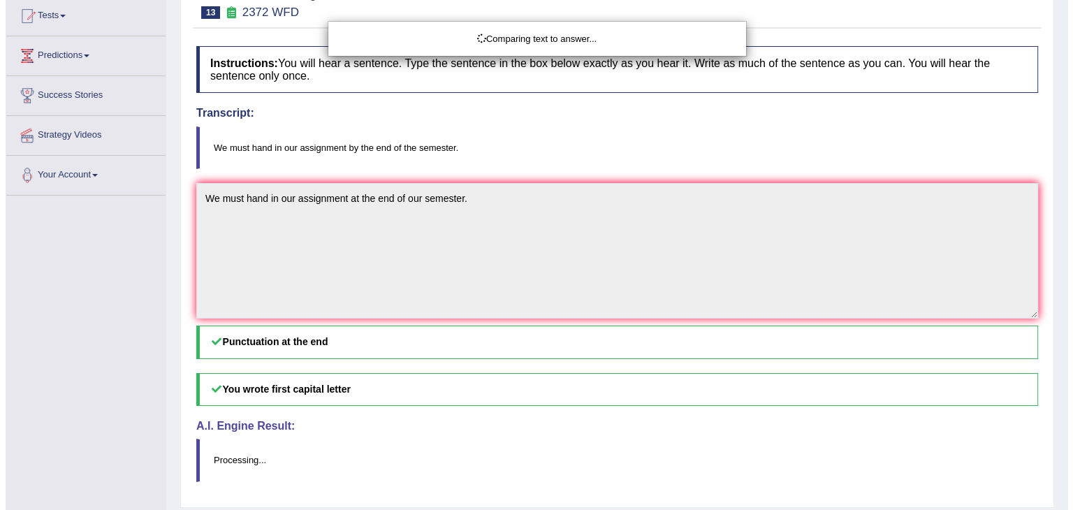
scroll to position [200, 0]
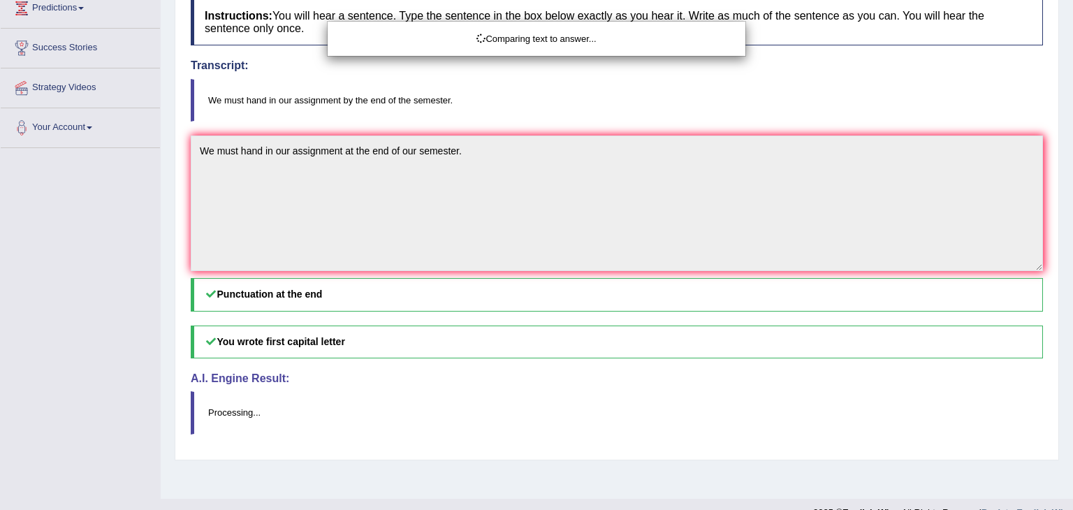
drag, startPoint x: 1073, startPoint y: 114, endPoint x: 1073, endPoint y: 247, distance: 132.8
click at [1062, 247] on html "Toggle navigation Home Practice Questions Speaking Practice Read Aloud Repeat S…" at bounding box center [536, 55] width 1073 height 510
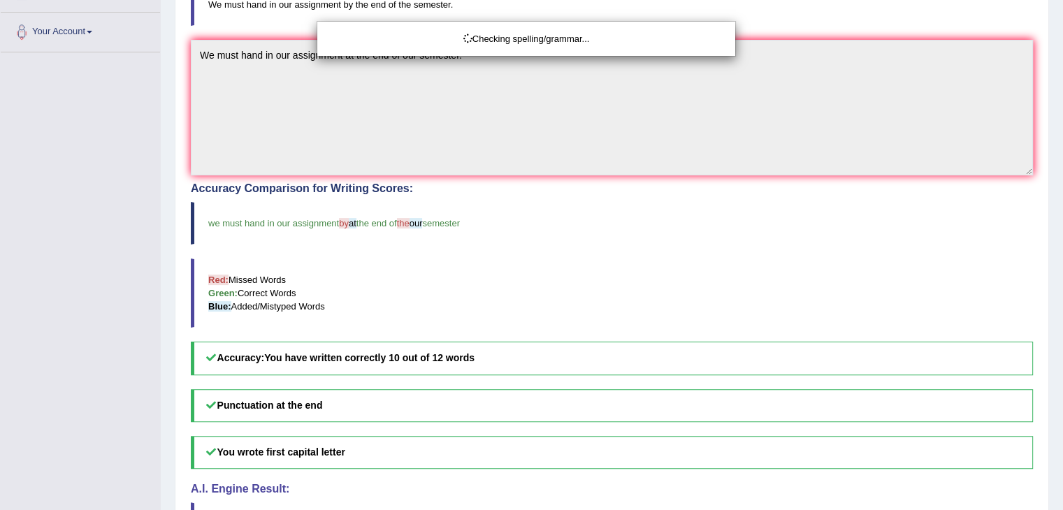
drag, startPoint x: 1073, startPoint y: 247, endPoint x: 1073, endPoint y: 298, distance: 51.7
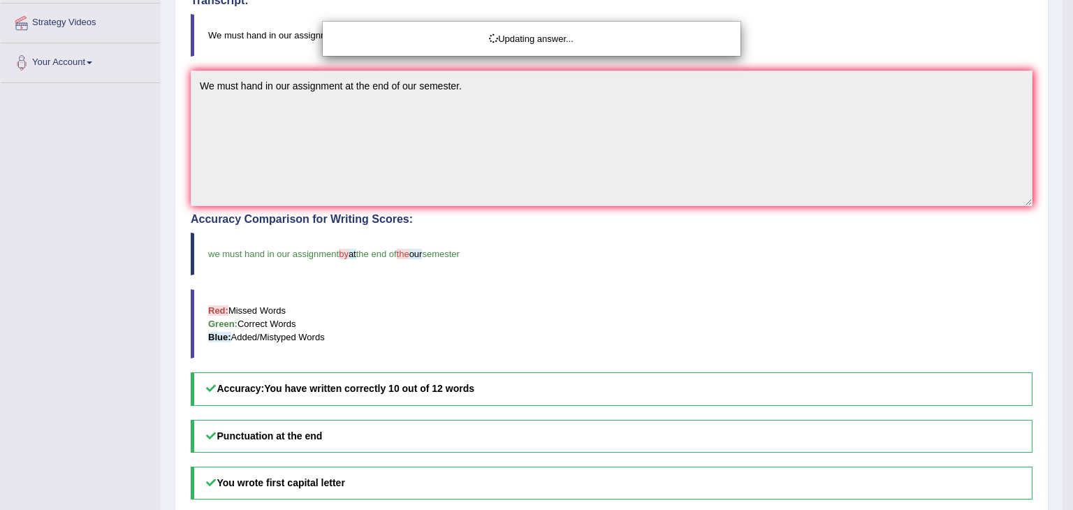
drag, startPoint x: 1073, startPoint y: 298, endPoint x: 1071, endPoint y: 121, distance: 177.5
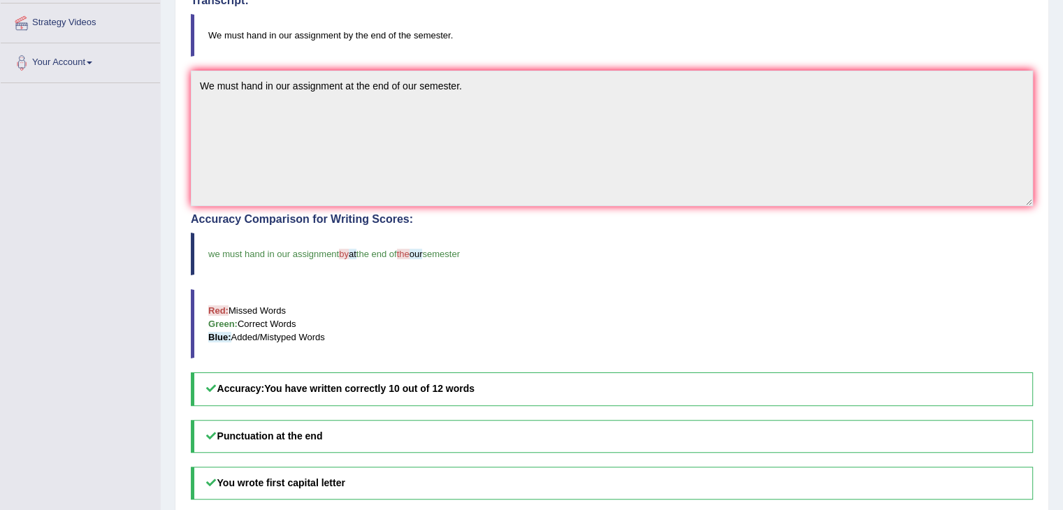
scroll to position [0, 0]
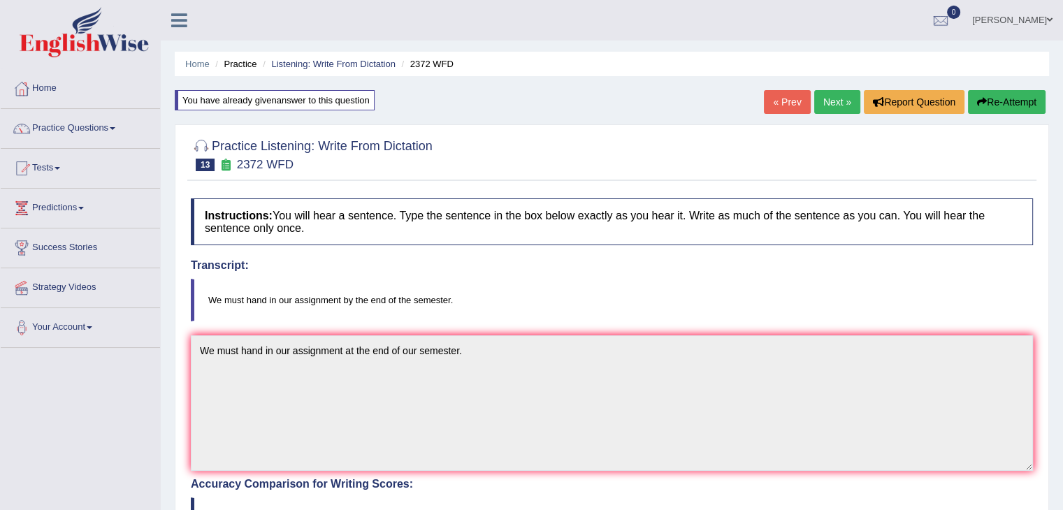
click at [827, 96] on link "Next »" at bounding box center [837, 102] width 46 height 24
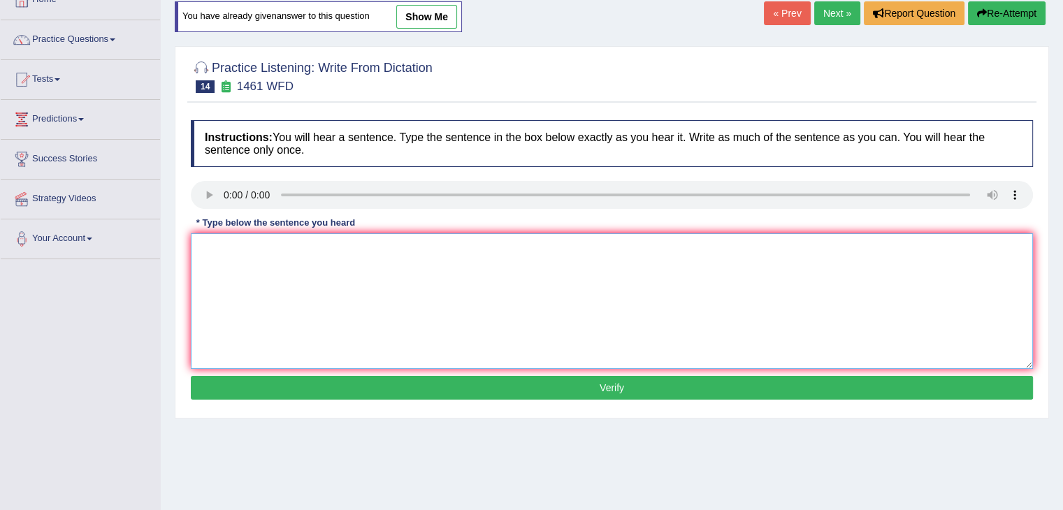
click at [250, 240] on textarea at bounding box center [612, 301] width 842 height 136
click at [277, 243] on textarea "My sister runs the business about the small toys." at bounding box center [612, 301] width 842 height 136
click at [358, 244] on textarea "My sister runs a business about the small toys." at bounding box center [612, 301] width 842 height 136
type textarea "My sister runs a business about small toys."
click at [420, 392] on button "Verify" at bounding box center [612, 388] width 842 height 24
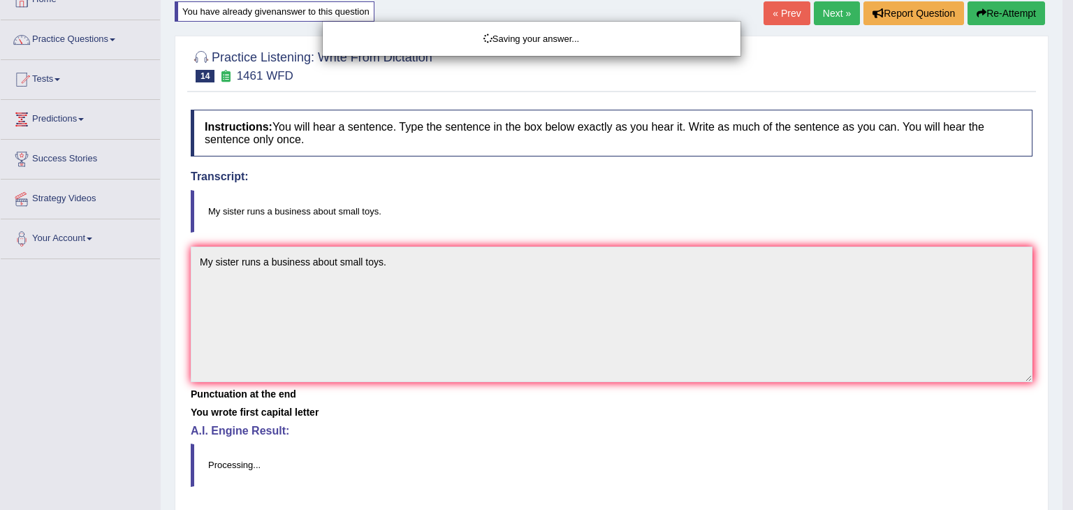
click at [658, 205] on div "Saving your answer..." at bounding box center [536, 255] width 1073 height 510
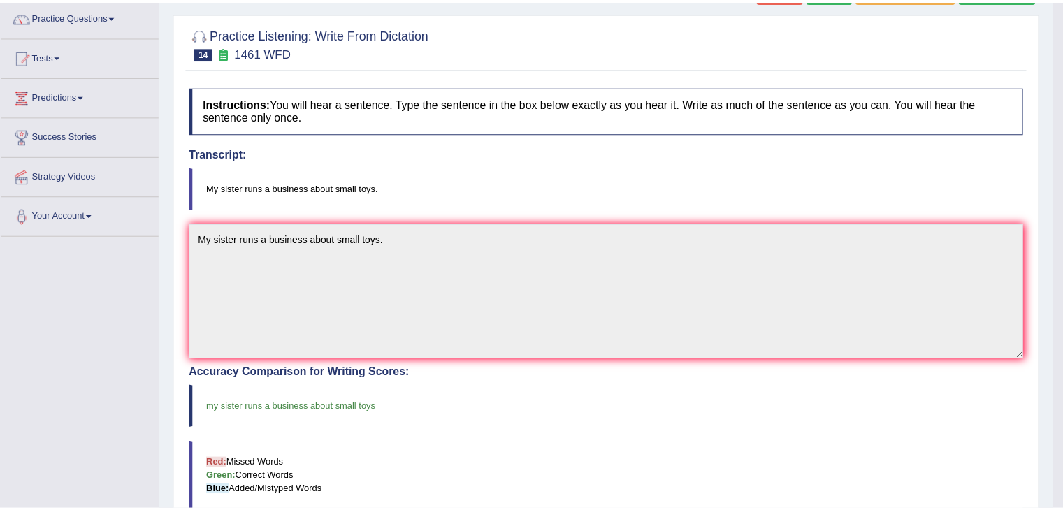
scroll to position [117, 0]
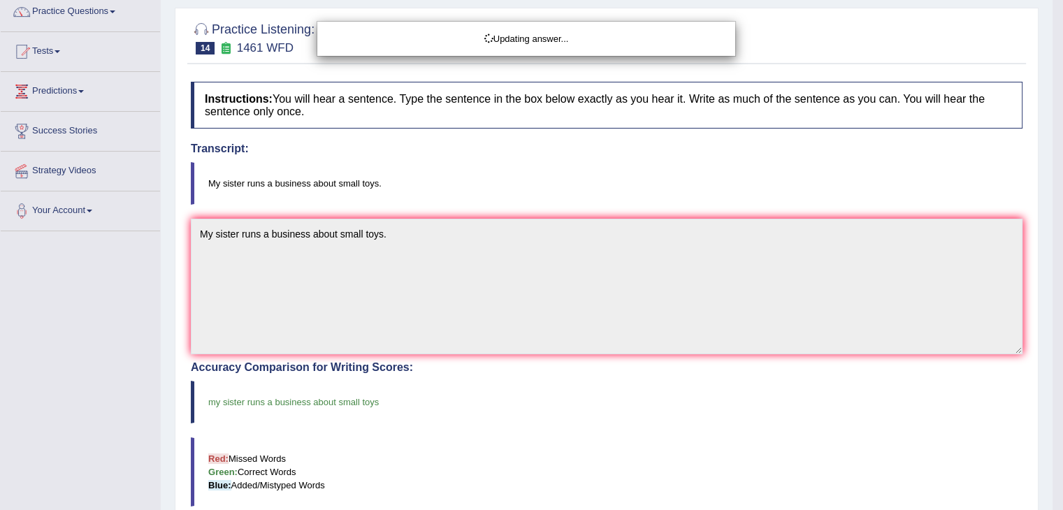
drag, startPoint x: 1073, startPoint y: 257, endPoint x: 1070, endPoint y: 132, distance: 125.1
click at [1062, 132] on html "Toggle navigation Home Practice Questions Speaking Practice Read Aloud Repeat S…" at bounding box center [531, 138] width 1063 height 510
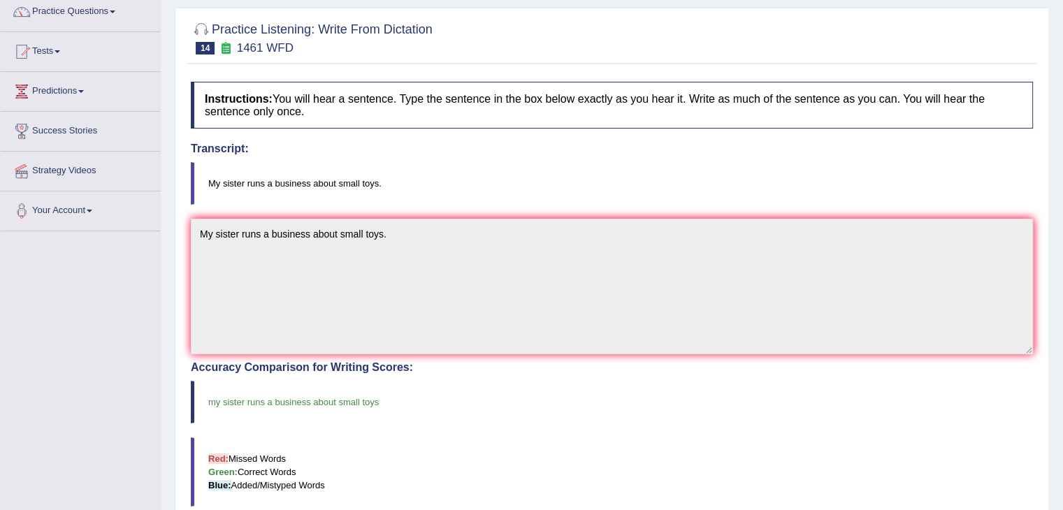
scroll to position [0, 0]
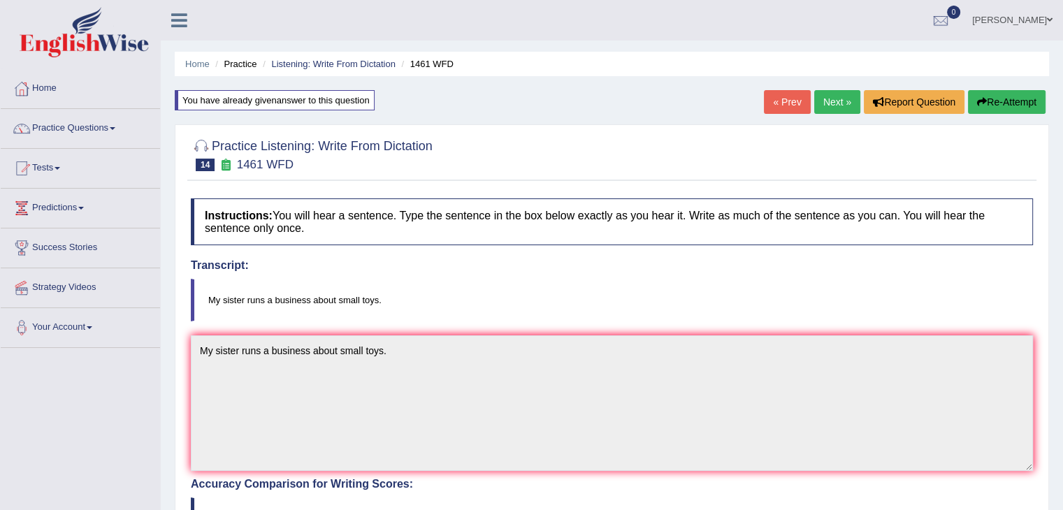
click at [833, 100] on link "Next »" at bounding box center [837, 102] width 46 height 24
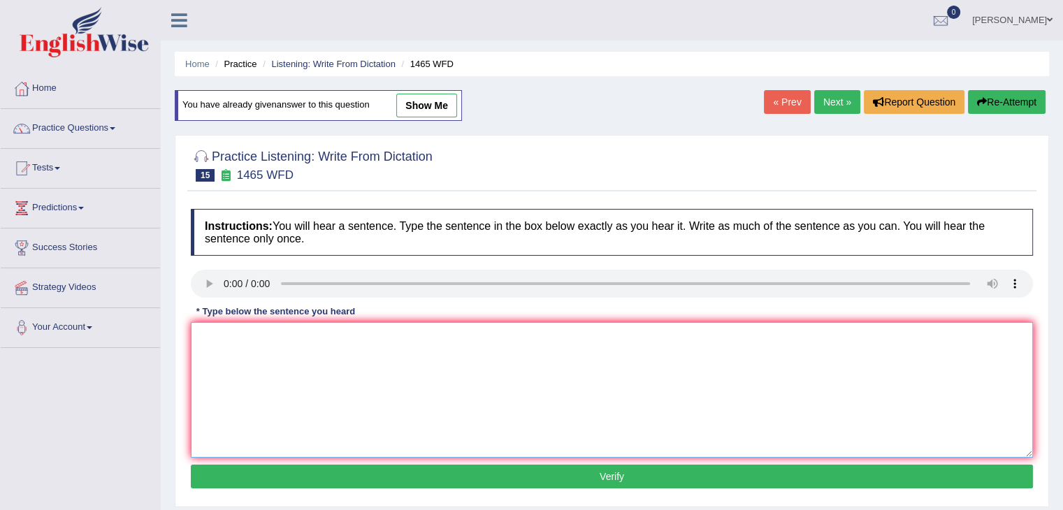
click at [243, 334] on textarea at bounding box center [612, 390] width 842 height 136
type textarea "You can find the complaint form on the website."
click at [423, 474] on button "Verify" at bounding box center [612, 477] width 842 height 24
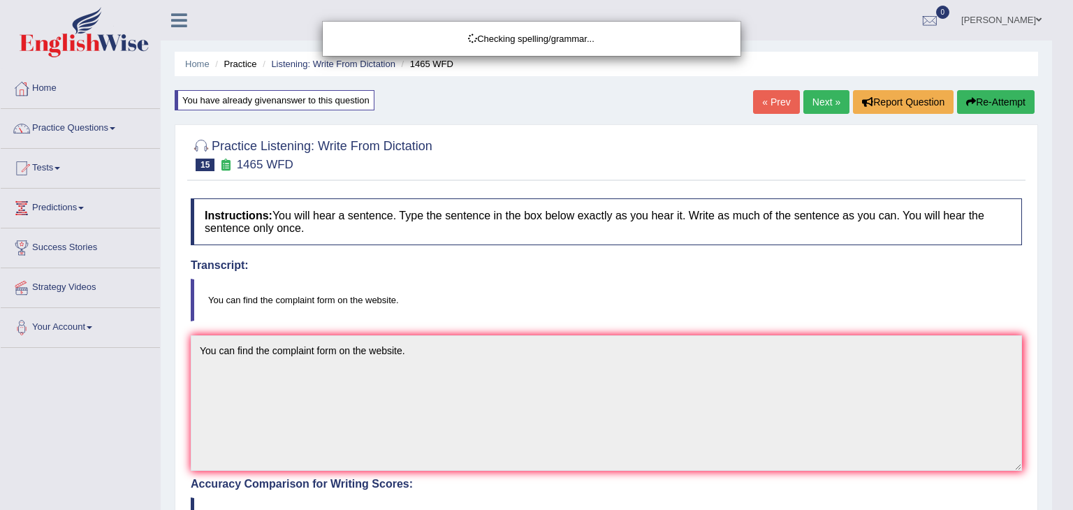
drag, startPoint x: 1073, startPoint y: 199, endPoint x: 1073, endPoint y: 143, distance: 55.9
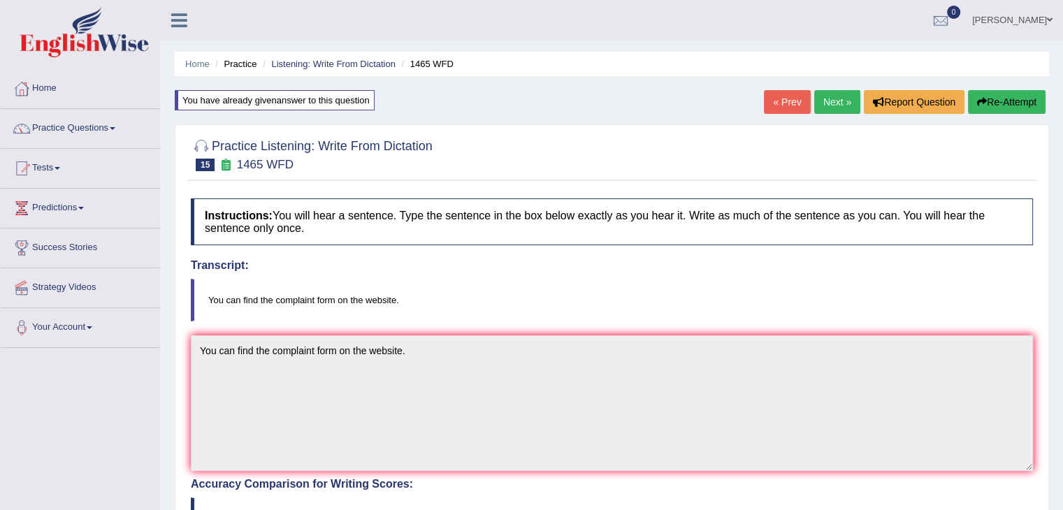
drag, startPoint x: 1073, startPoint y: 143, endPoint x: 1073, endPoint y: 67, distance: 76.2
click at [816, 97] on link "Next »" at bounding box center [837, 102] width 46 height 24
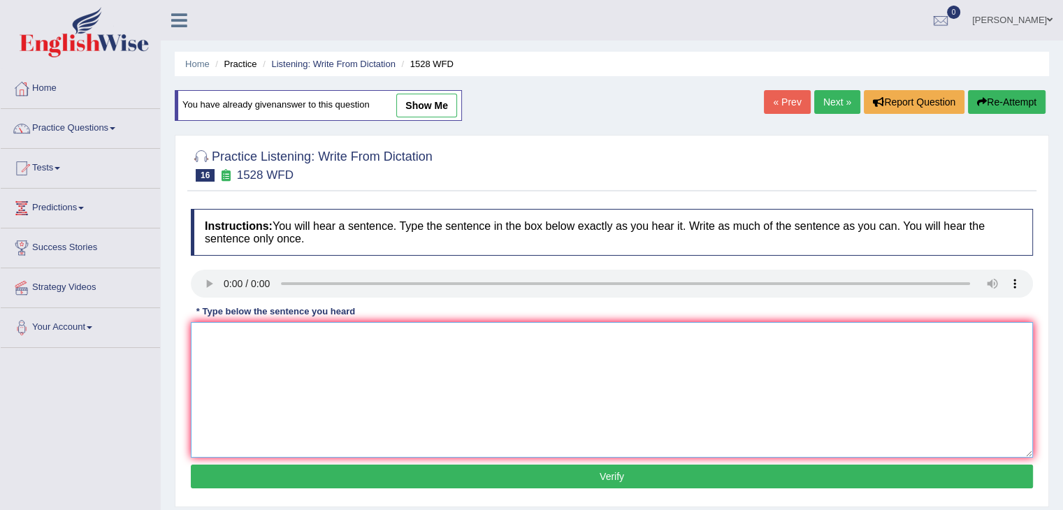
click at [255, 328] on textarea at bounding box center [612, 390] width 842 height 136
click at [286, 328] on textarea "We are looking" at bounding box center [612, 390] width 842 height 136
type textarea "We are looking at introducing new methods that are both practical and engaging."
click at [444, 472] on button "Verify" at bounding box center [612, 477] width 842 height 24
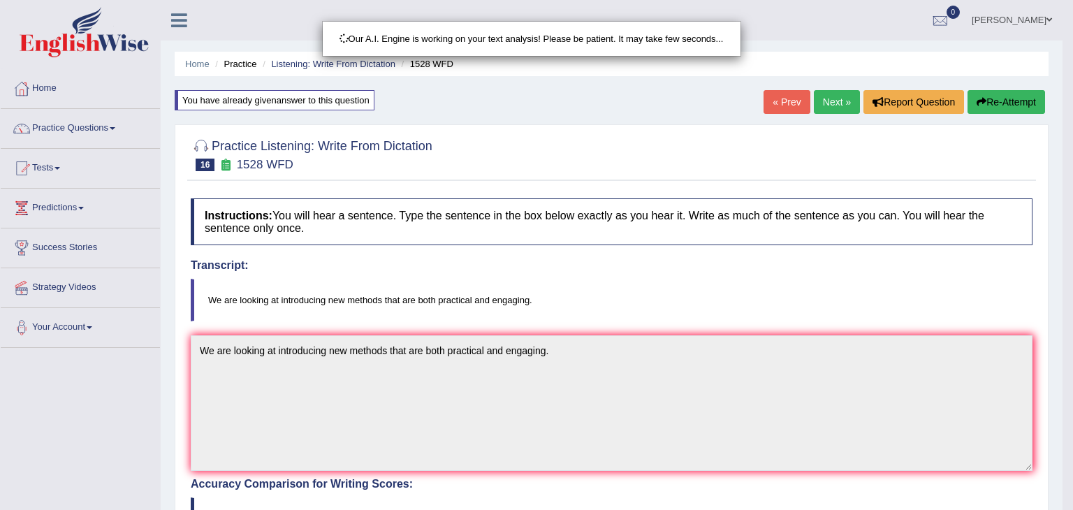
drag, startPoint x: 1073, startPoint y: 174, endPoint x: 1073, endPoint y: 291, distance: 117.4
click at [1062, 291] on html "Toggle navigation Home Practice Questions Speaking Practice Read Aloud Repeat S…" at bounding box center [536, 255] width 1073 height 510
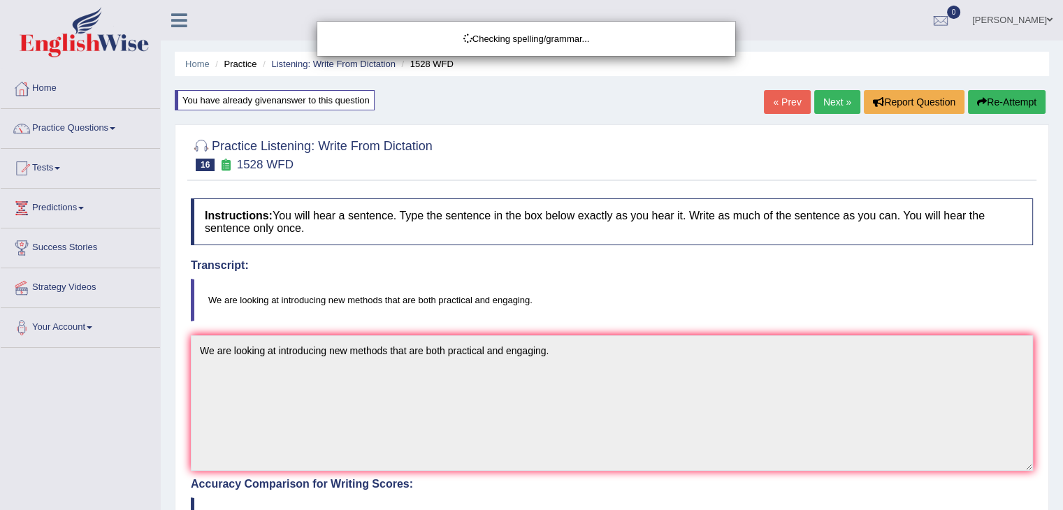
click at [1062, 291] on html "Toggle navigation Home Practice Questions Speaking Practice Read Aloud Repeat S…" at bounding box center [531, 255] width 1063 height 510
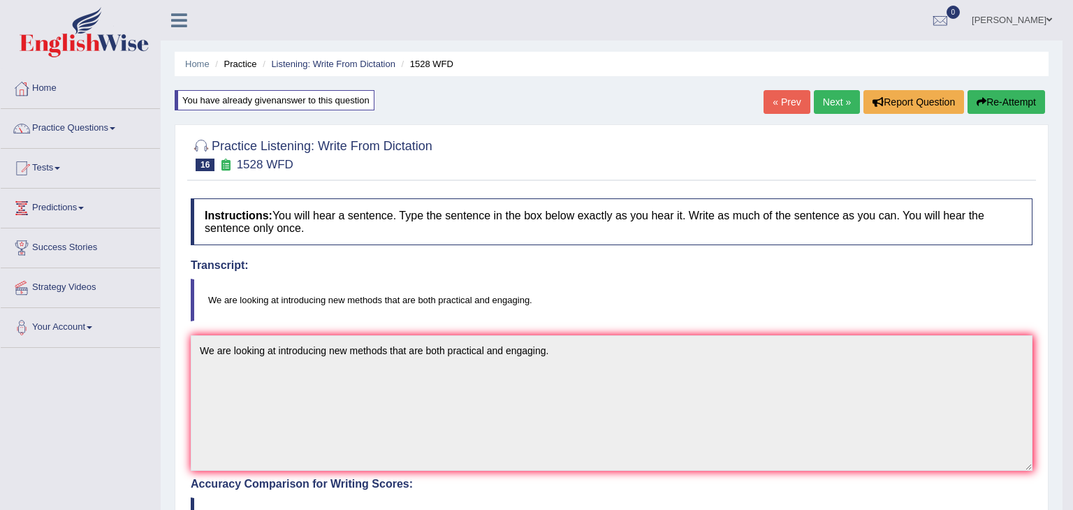
click at [1062, 291] on body "Toggle navigation Home Practice Questions Speaking Practice Read Aloud Repeat S…" at bounding box center [536, 255] width 1073 height 510
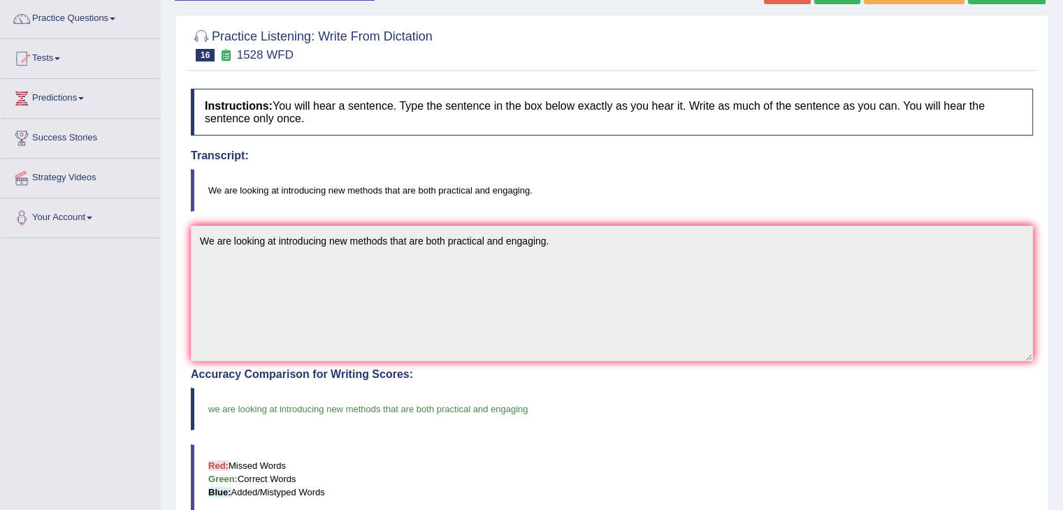
scroll to position [12, 0]
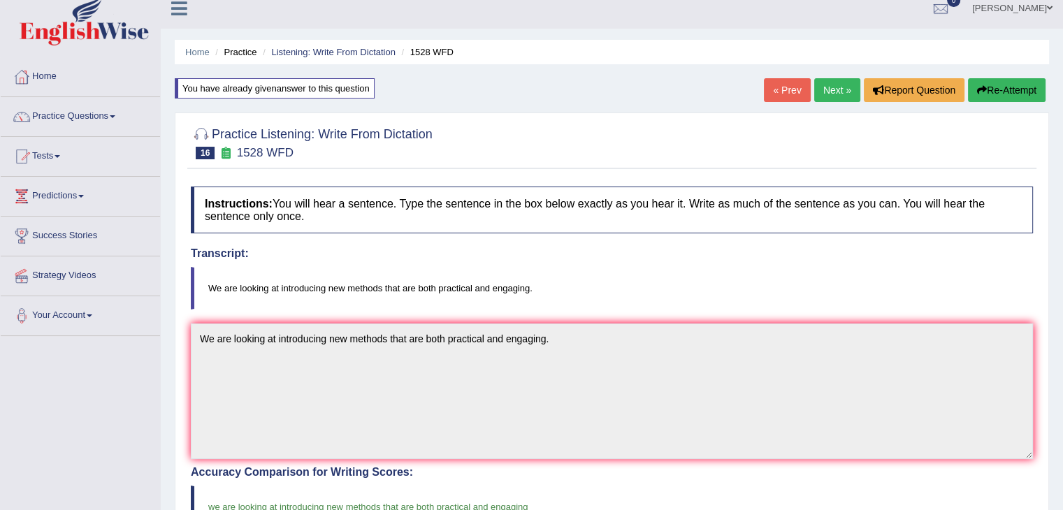
click at [827, 92] on link "Next »" at bounding box center [837, 90] width 46 height 24
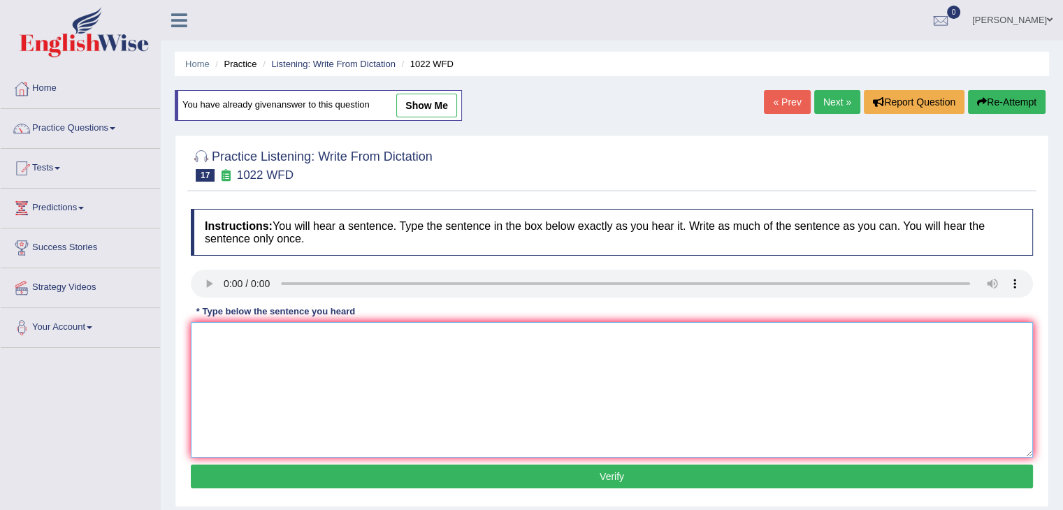
click at [261, 337] on textarea at bounding box center [612, 390] width 842 height 136
click at [298, 336] on textarea "Mathematics provides foundation for understanding and analyzing data." at bounding box center [612, 390] width 842 height 136
type textarea "Mathematics provides a foundation for understanding and analyzing data."
click at [366, 476] on button "Verify" at bounding box center [612, 477] width 842 height 24
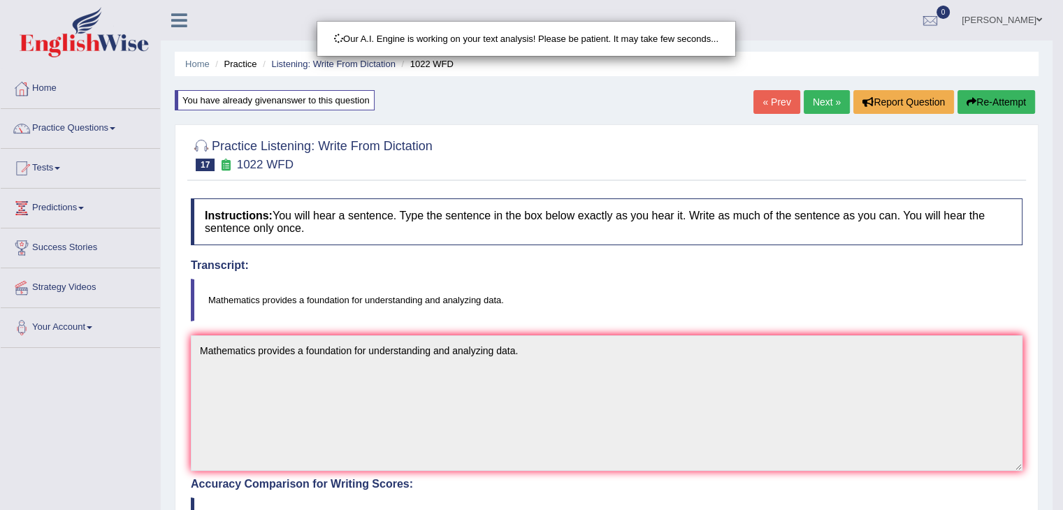
drag, startPoint x: 1073, startPoint y: 104, endPoint x: 1073, endPoint y: 256, distance: 152.3
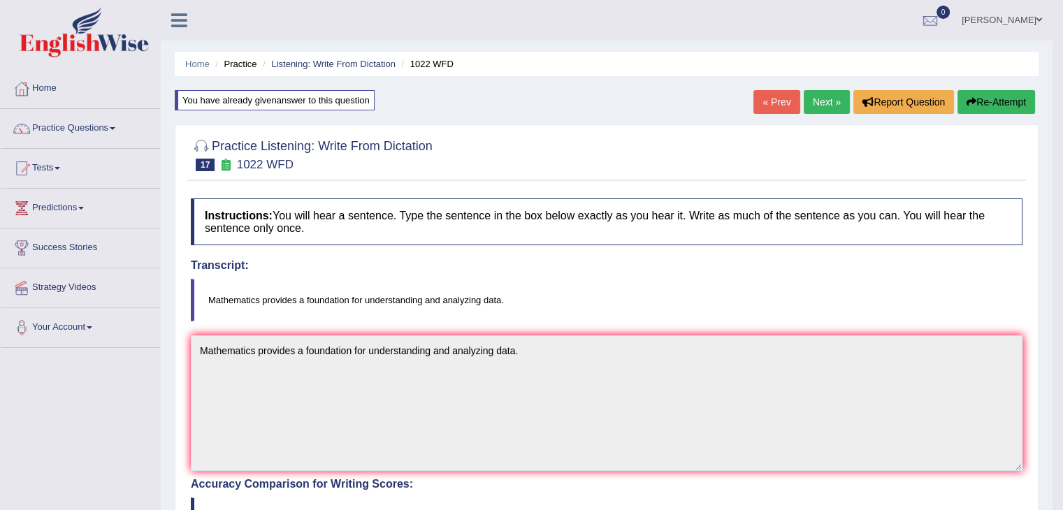
drag, startPoint x: 1073, startPoint y: 256, endPoint x: 1068, endPoint y: 112, distance: 144.7
click at [1062, 112] on html "Toggle navigation Home Practice Questions Speaking Practice Read Aloud Repeat S…" at bounding box center [531, 255] width 1063 height 510
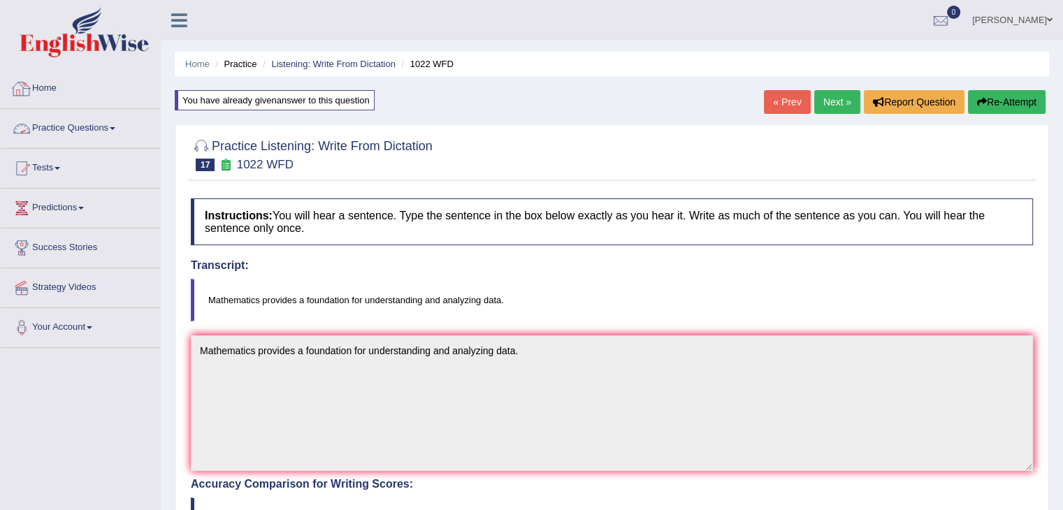
click at [95, 127] on link "Practice Questions" at bounding box center [80, 126] width 159 height 35
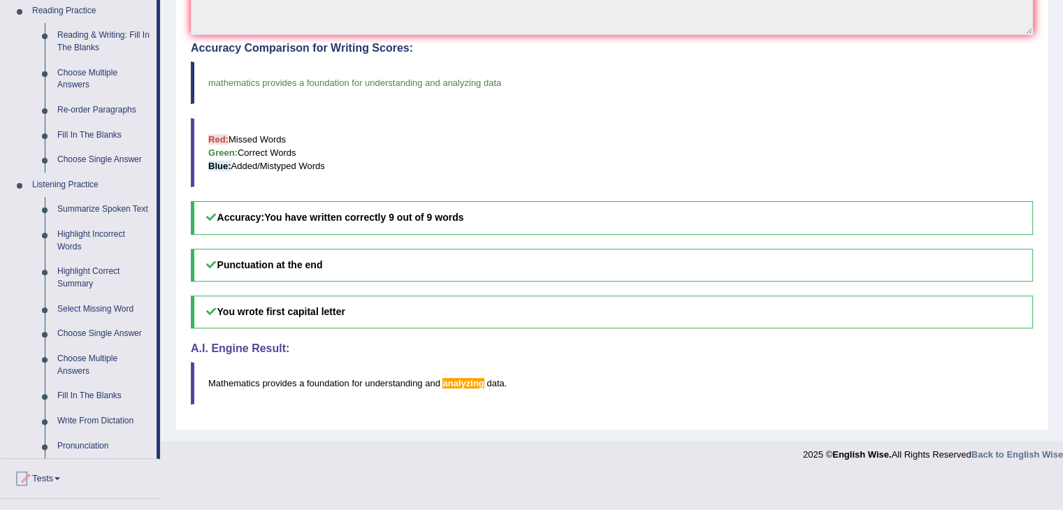
scroll to position [476, 0]
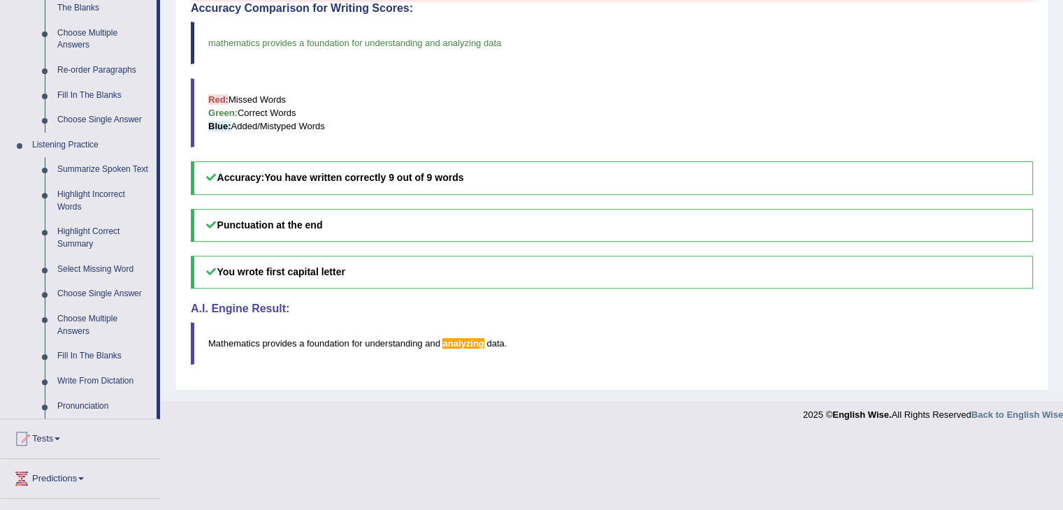
drag, startPoint x: 1026, startPoint y: 307, endPoint x: 1073, endPoint y: 312, distance: 47.2
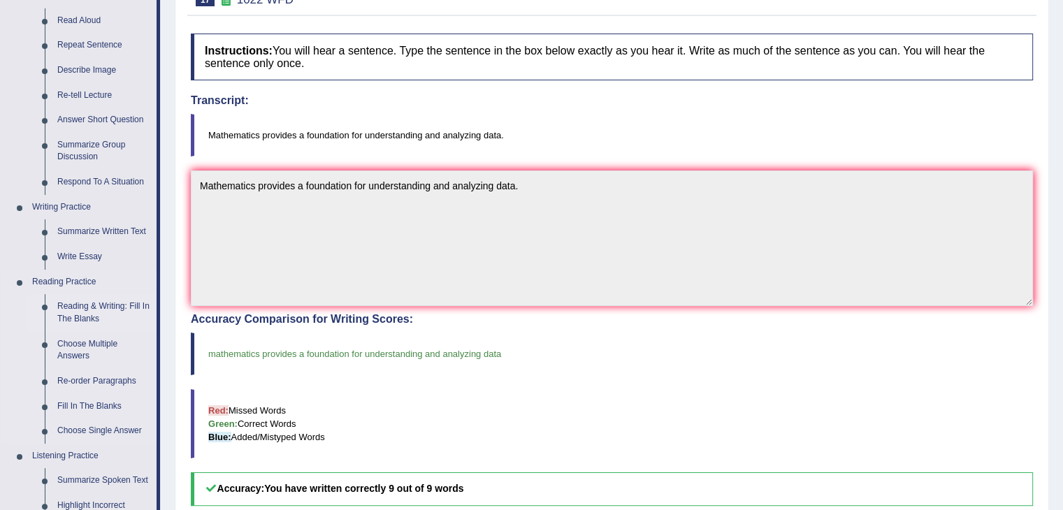
click at [87, 317] on link "Reading & Writing: Fill In The Blanks" at bounding box center [104, 312] width 106 height 37
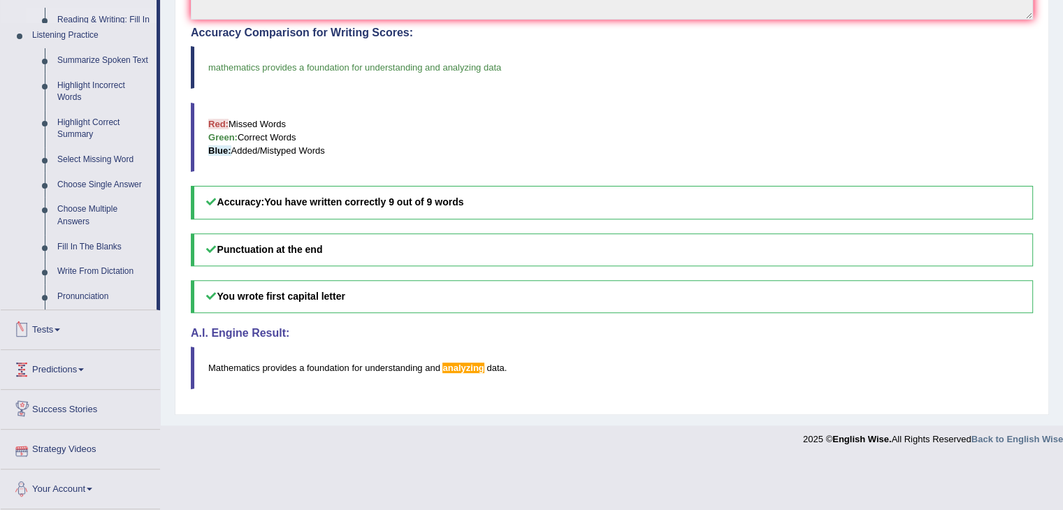
scroll to position [440, 0]
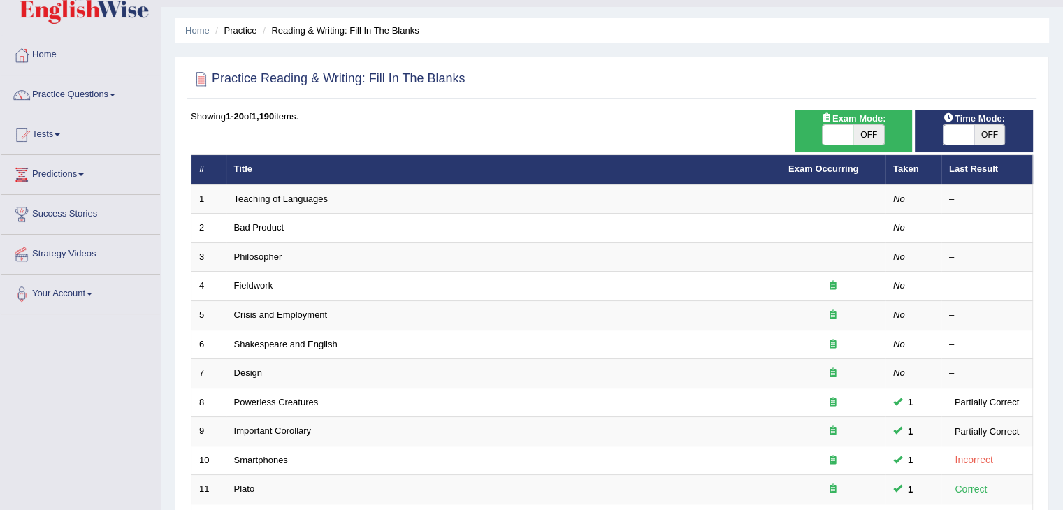
scroll to position [101, 0]
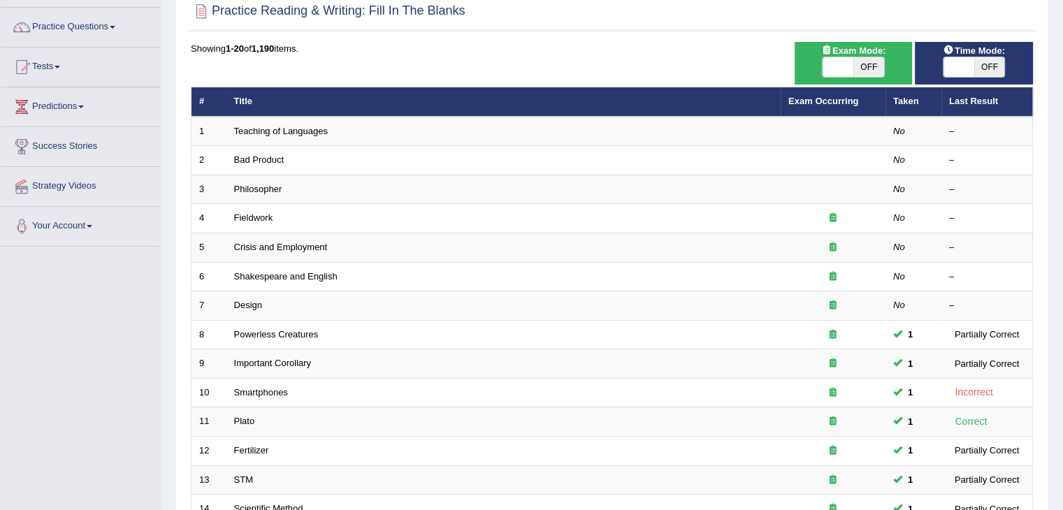
drag, startPoint x: 0, startPoint y: 0, endPoint x: 1073, endPoint y: 240, distance: 1099.3
click at [1062, 240] on html "Toggle navigation Home Practice Questions Speaking Practice Read Aloud Repeat S…" at bounding box center [531, 154] width 1063 height 510
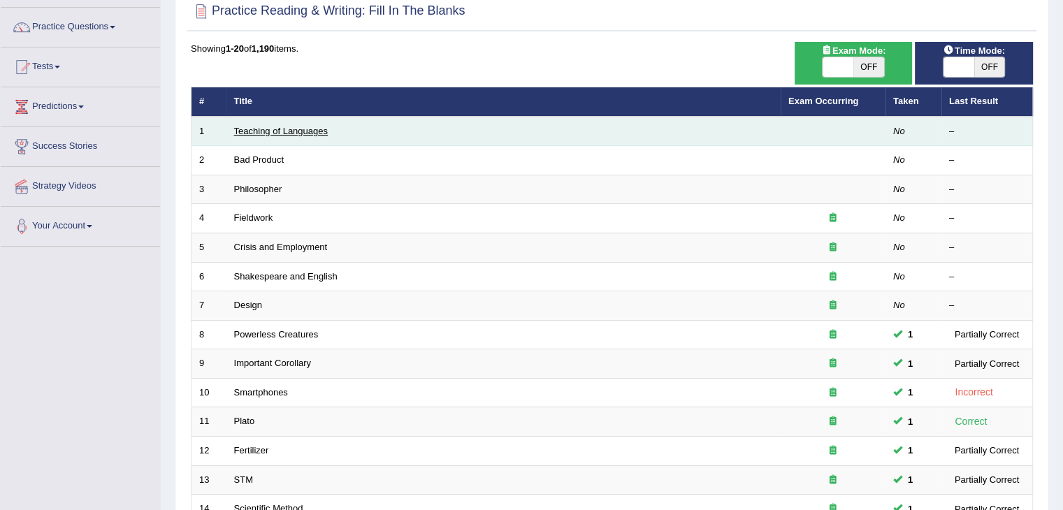
click at [268, 131] on link "Teaching of Languages" at bounding box center [281, 131] width 94 height 10
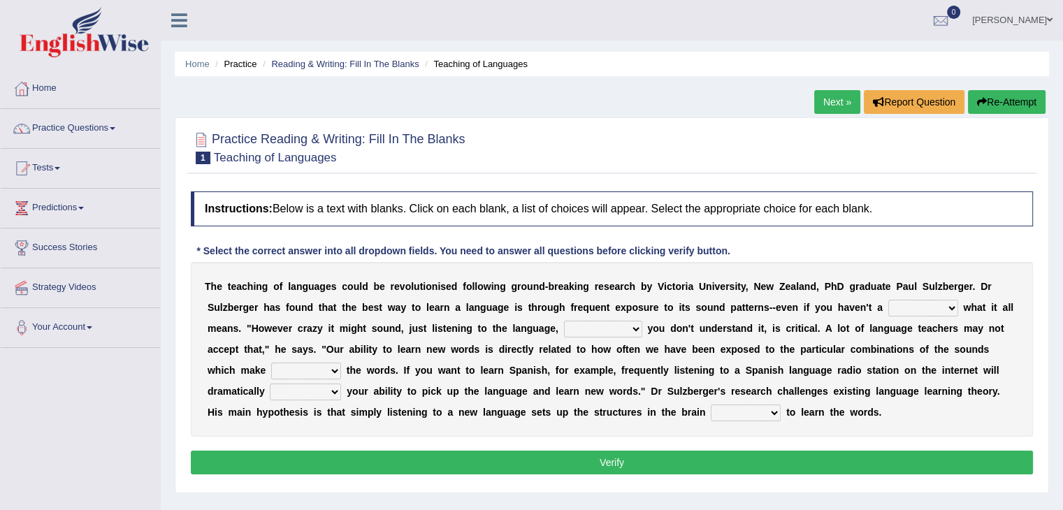
click at [904, 314] on select "dew claw clue due" at bounding box center [923, 308] width 70 height 17
click at [918, 306] on select "dew claw clue due" at bounding box center [923, 308] width 70 height 17
click at [93, 132] on link "Practice Questions" at bounding box center [80, 126] width 159 height 35
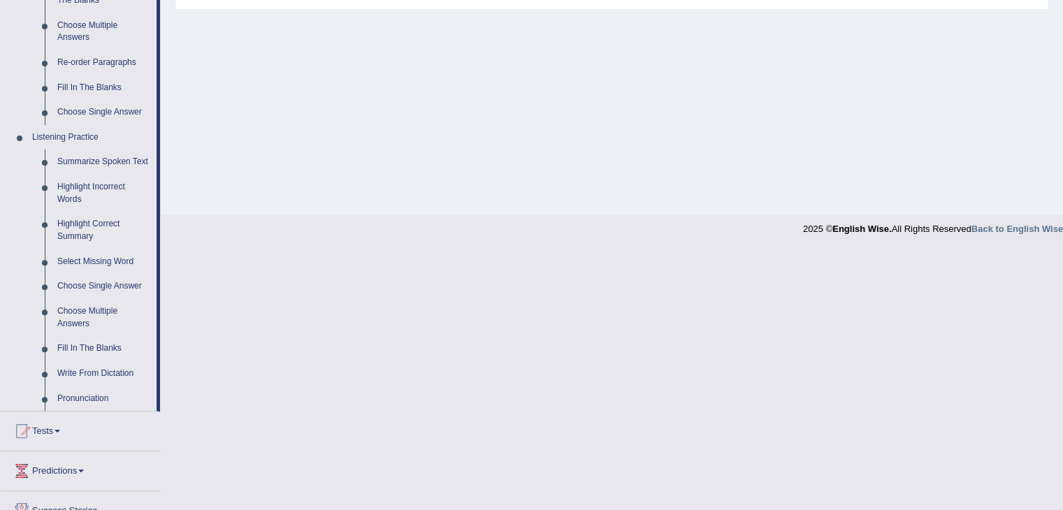
scroll to position [485, 0]
click at [87, 345] on link "Fill In The Blanks" at bounding box center [104, 347] width 106 height 25
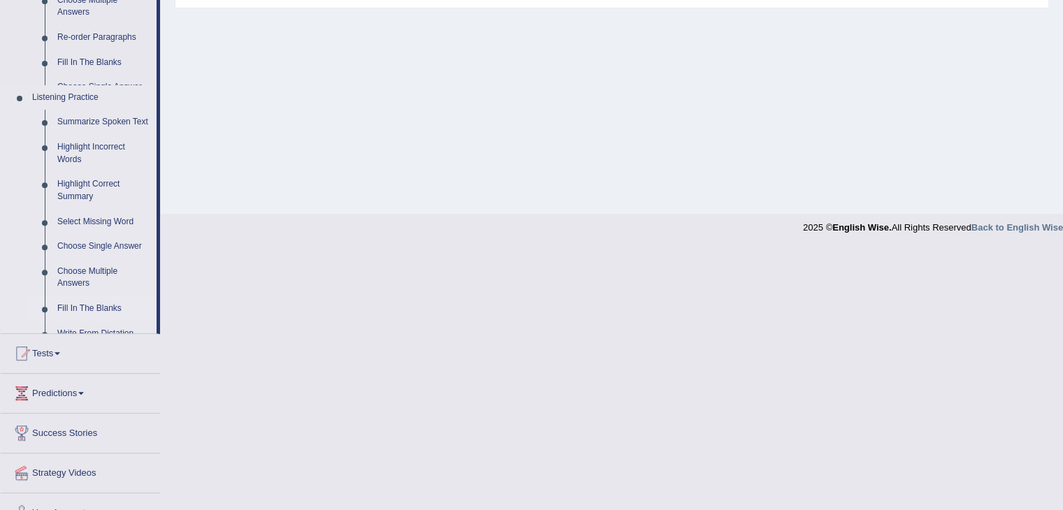
scroll to position [224, 0]
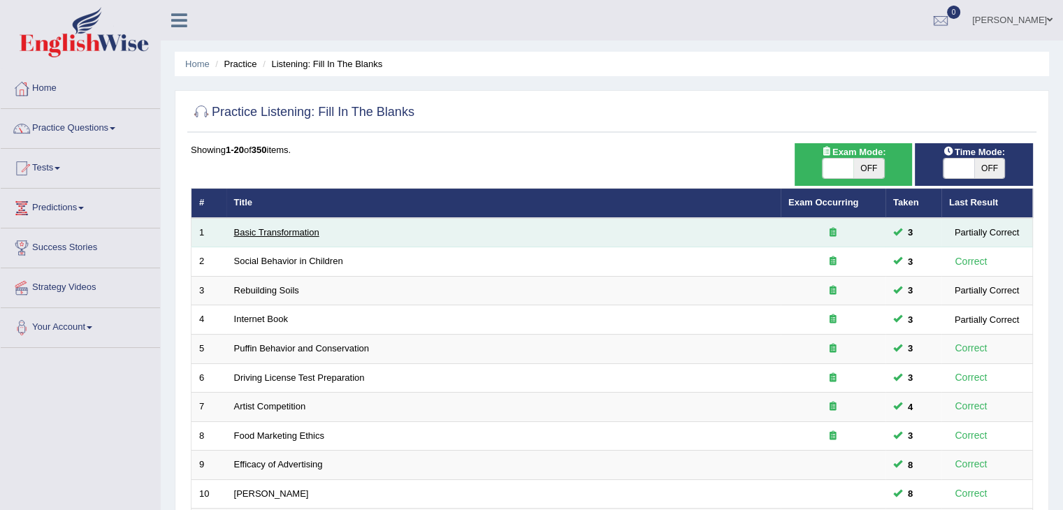
click at [260, 227] on link "Basic Transformation" at bounding box center [276, 232] width 85 height 10
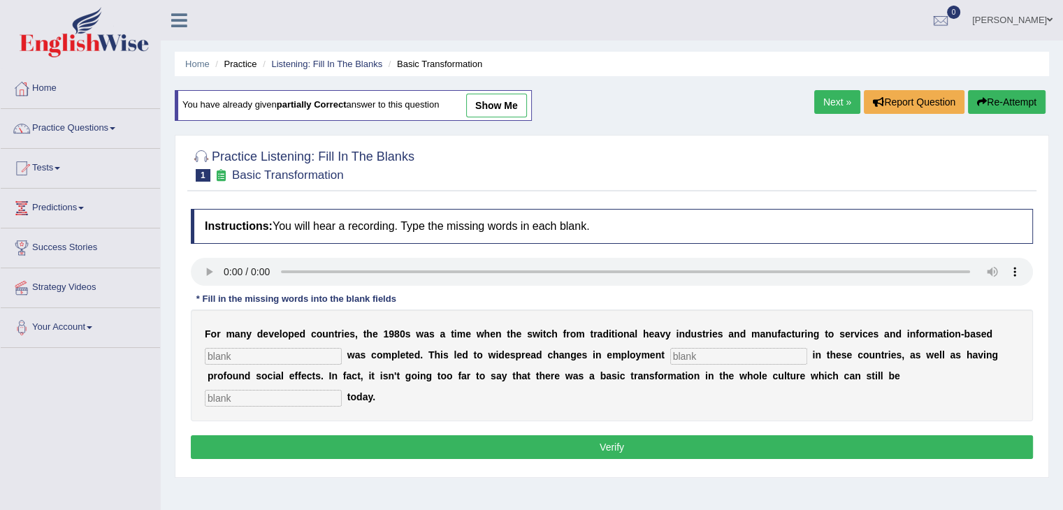
click at [241, 353] on input "text" at bounding box center [273, 356] width 137 height 17
type input "enterprise"
type input "patterns"
type input "observed"
click at [337, 446] on button "Verify" at bounding box center [612, 447] width 842 height 24
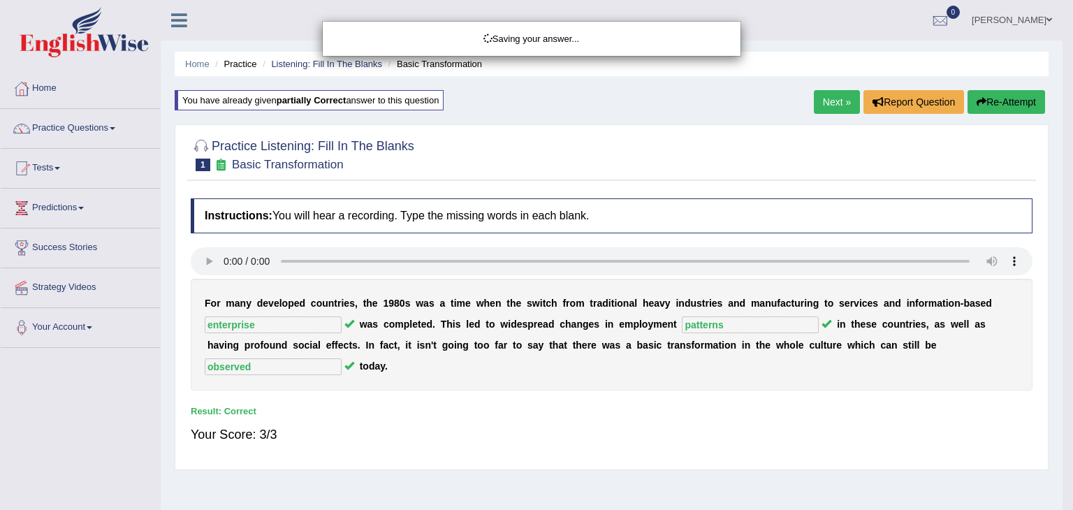
click at [827, 99] on body "Toggle navigation Home Practice Questions Speaking Practice Read Aloud Repeat S…" at bounding box center [536, 255] width 1073 height 510
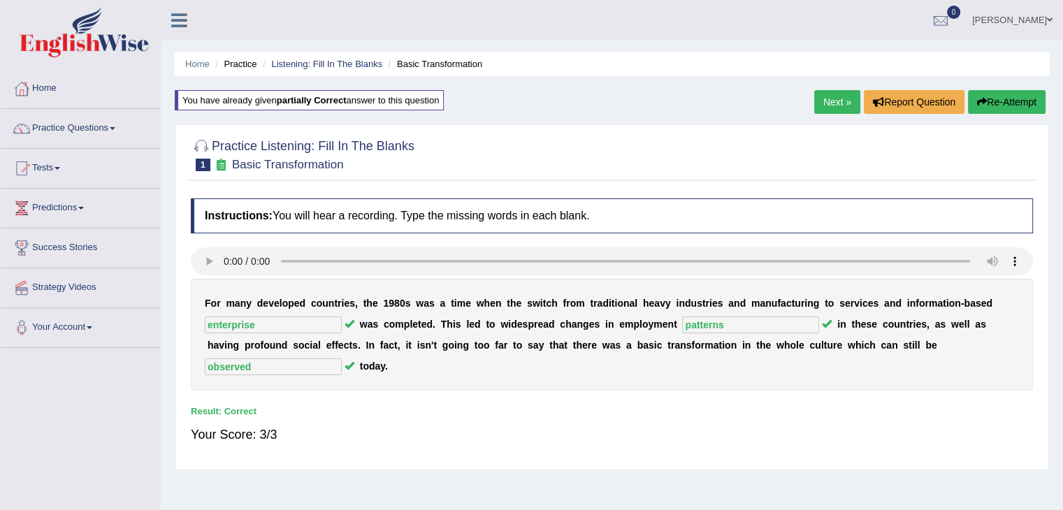
click at [827, 99] on link "Next »" at bounding box center [837, 102] width 46 height 24
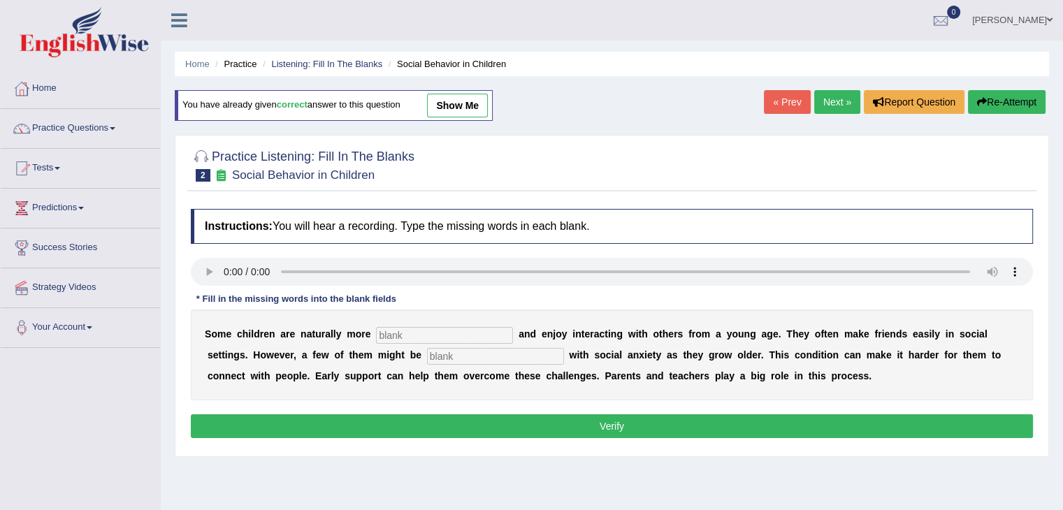
click at [411, 330] on input "text" at bounding box center [444, 335] width 137 height 17
type input "sociable"
type input "diagnosed"
click at [474, 430] on button "Verify" at bounding box center [612, 426] width 842 height 24
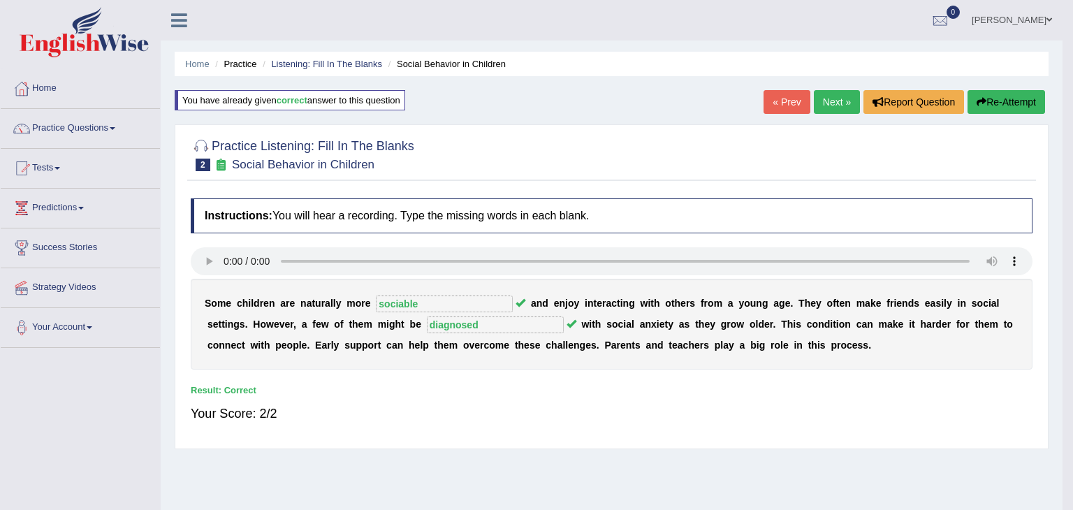
click at [834, 96] on body "Toggle navigation Home Practice Questions Speaking Practice Read Aloud Repeat S…" at bounding box center [536, 255] width 1073 height 510
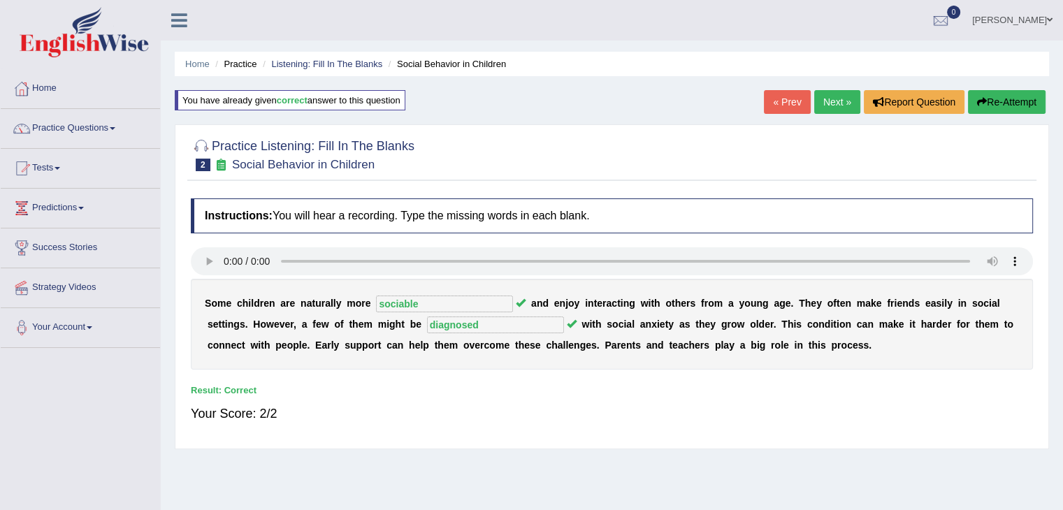
click at [824, 103] on link "Next »" at bounding box center [837, 102] width 46 height 24
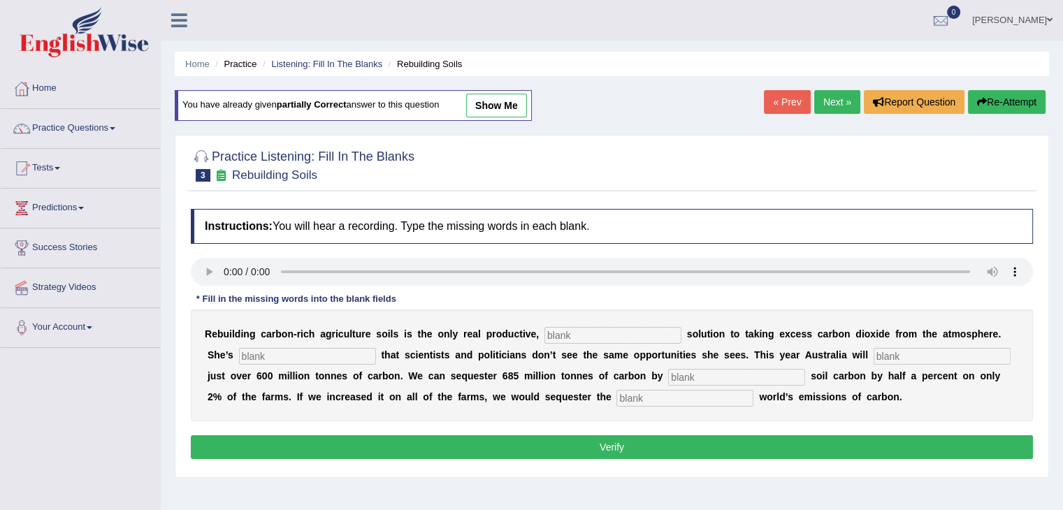
click at [567, 331] on input "text" at bounding box center [612, 335] width 137 height 17
type input "permanent"
type input "frustrated"
type input "admit"
type input "increasing"
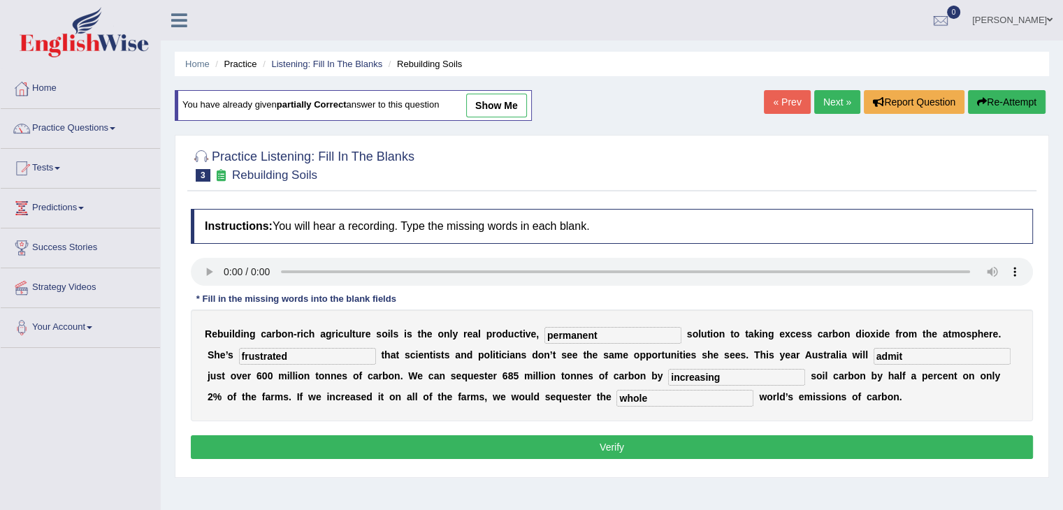
type input "whole"
click at [635, 442] on button "Verify" at bounding box center [612, 447] width 842 height 24
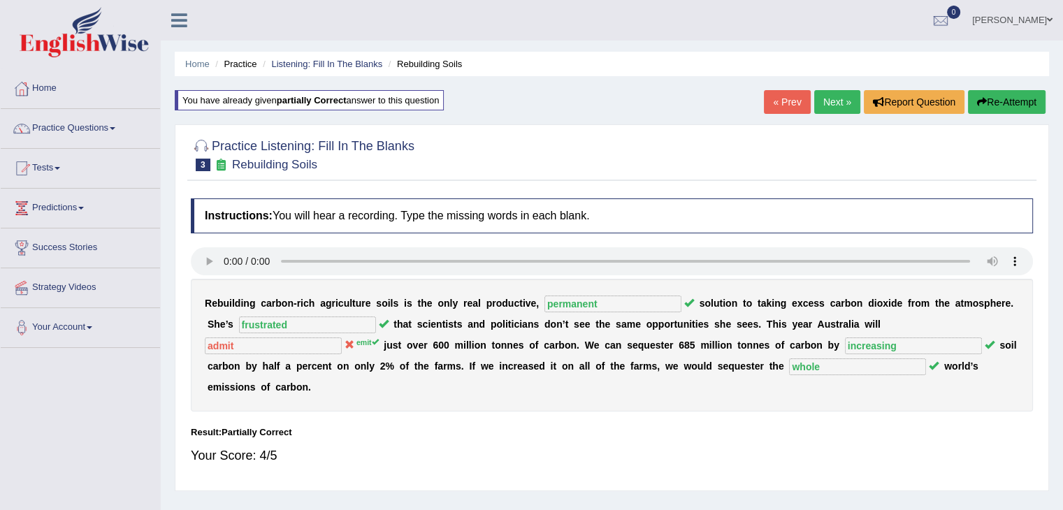
click at [834, 101] on link "Next »" at bounding box center [837, 102] width 46 height 24
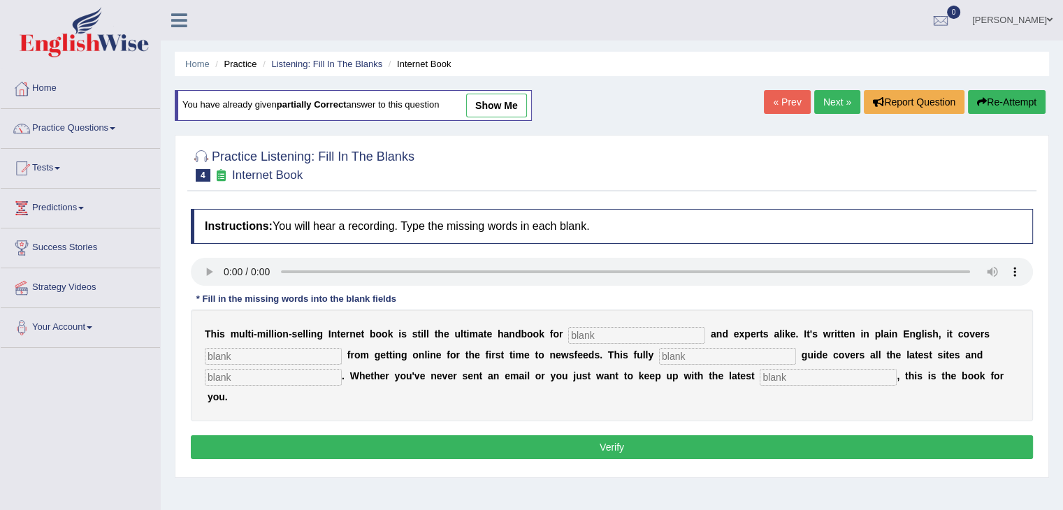
click at [590, 330] on input "text" at bounding box center [636, 335] width 137 height 17
type input "novices"
type input "everything"
type input "revised"
type input "crazes"
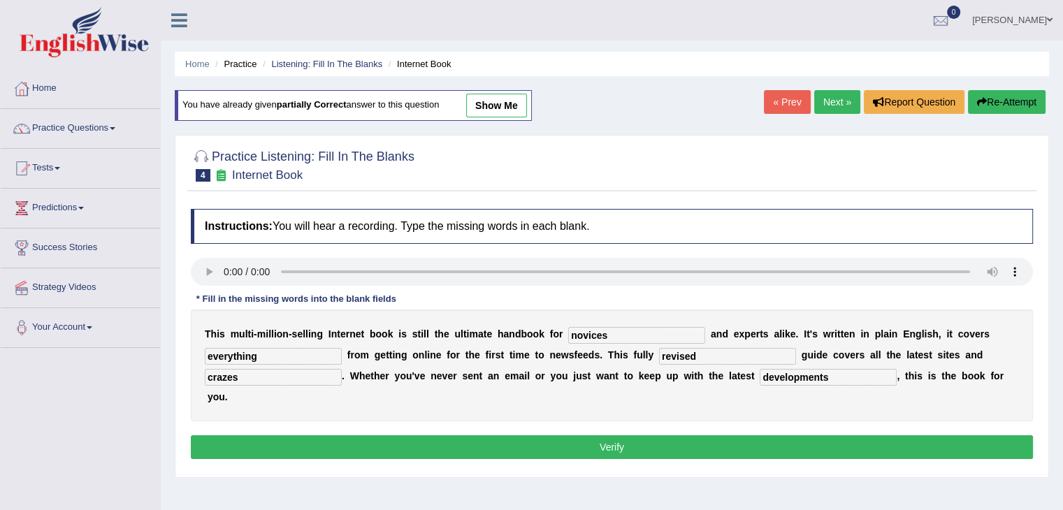
type input "developments"
click at [592, 447] on button "Verify" at bounding box center [612, 447] width 842 height 24
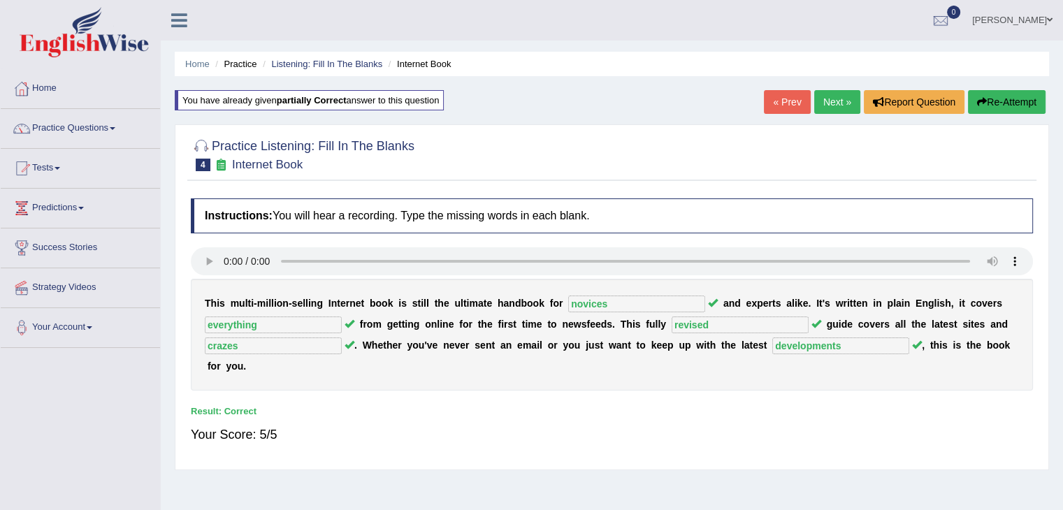
click at [836, 96] on link "Next »" at bounding box center [837, 102] width 46 height 24
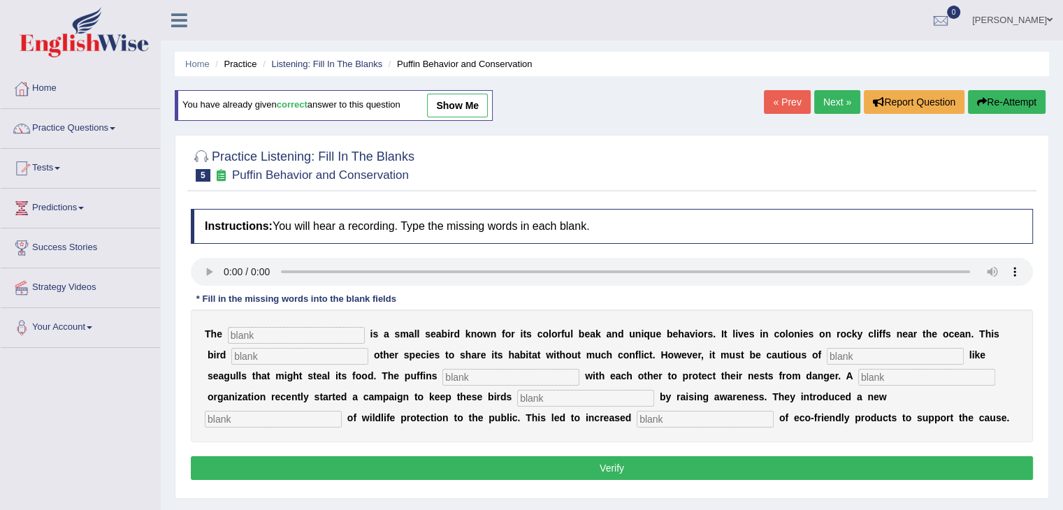
click at [261, 327] on input "text" at bounding box center [296, 335] width 137 height 17
type input "puffin"
type input "allows"
type input "predators"
type input "cooperate"
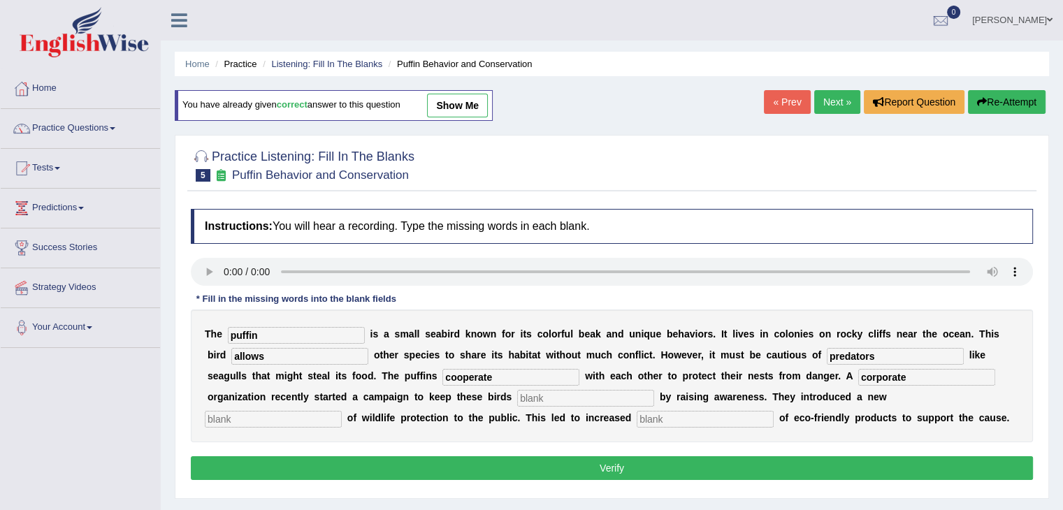
type input "corporate"
type input "safe"
type input "conception"
type input "consumption"
click at [582, 474] on button "Verify" at bounding box center [612, 468] width 842 height 24
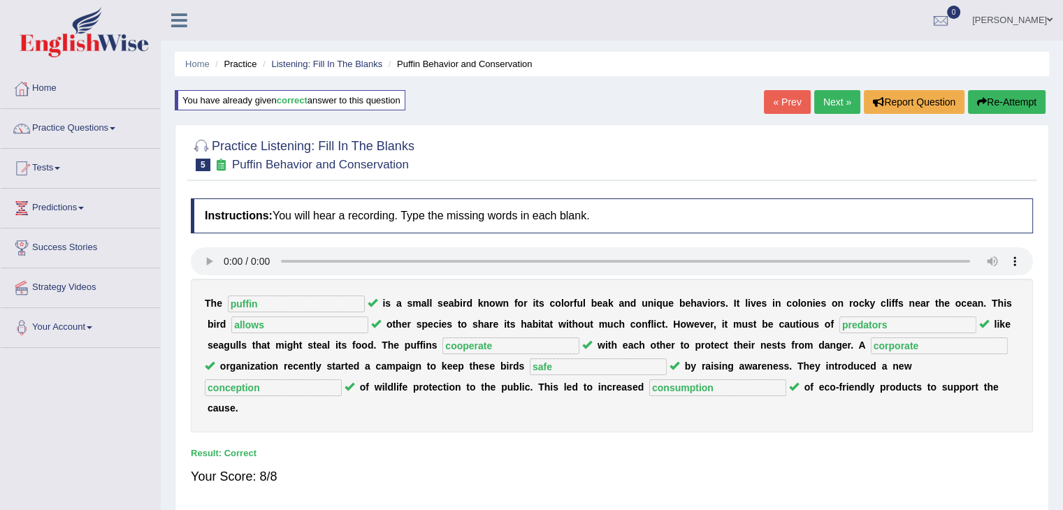
click at [836, 99] on link "Next »" at bounding box center [837, 102] width 46 height 24
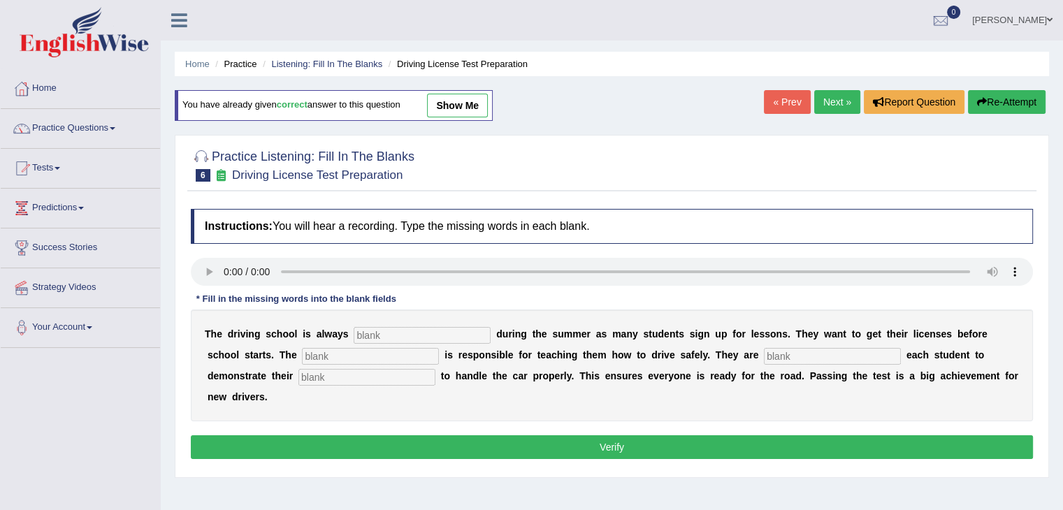
click at [364, 333] on input "text" at bounding box center [422, 335] width 137 height 17
type input "u"
type input "busy"
type input "instructor"
type input "requiring"
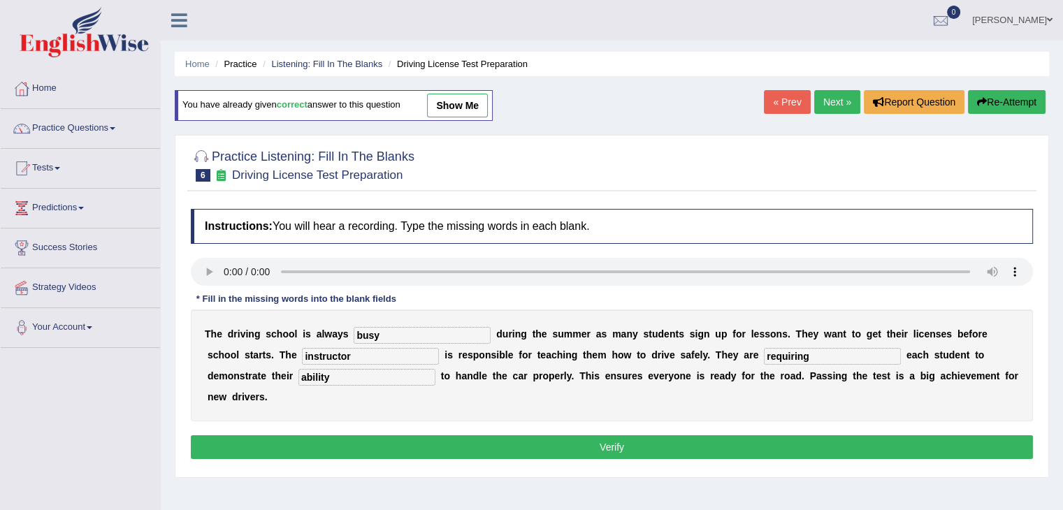
type input "ability"
click at [548, 444] on button "Verify" at bounding box center [612, 447] width 842 height 24
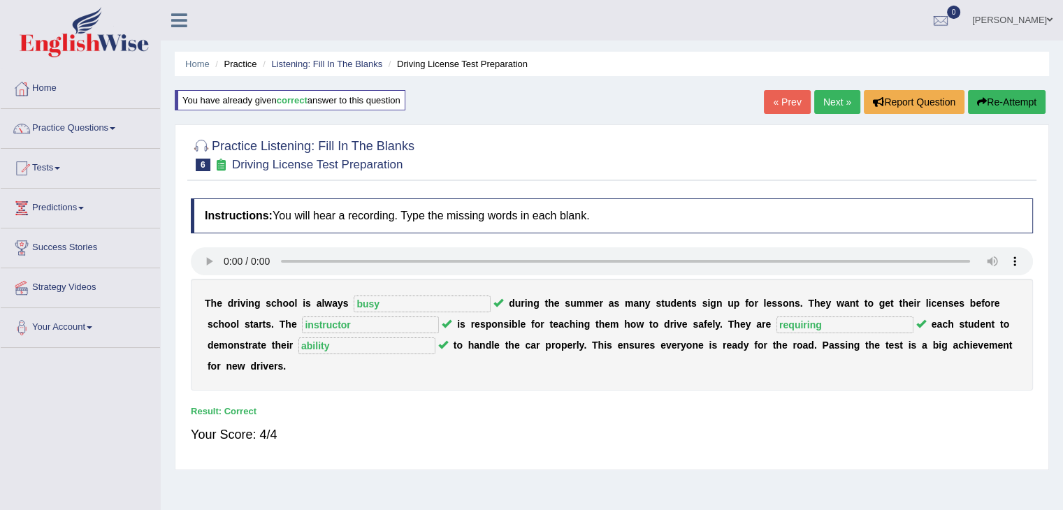
click at [839, 101] on link "Next »" at bounding box center [837, 102] width 46 height 24
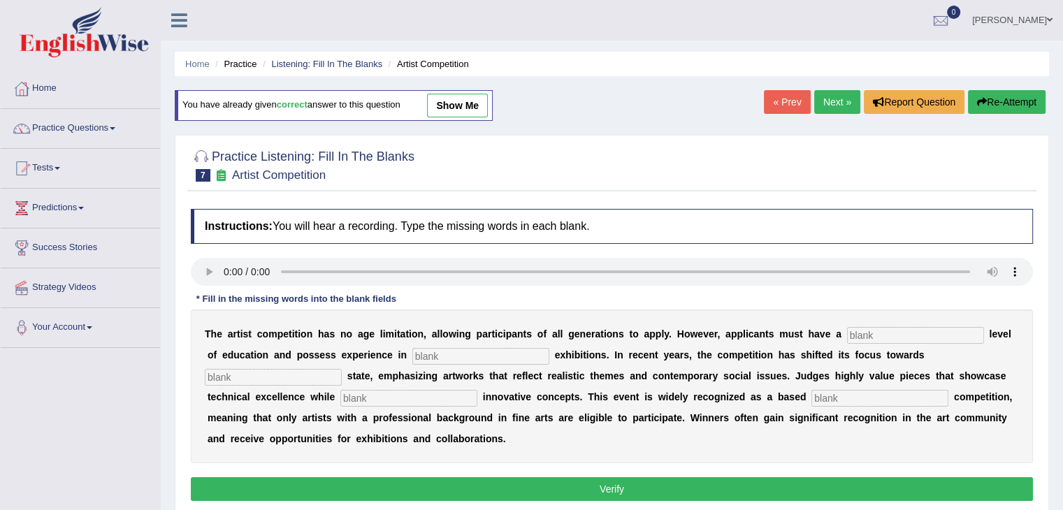
click at [899, 336] on input "text" at bounding box center [915, 335] width 137 height 17
type input "graduate"
type input "sculpture"
type input "real"
type input "incorporating"
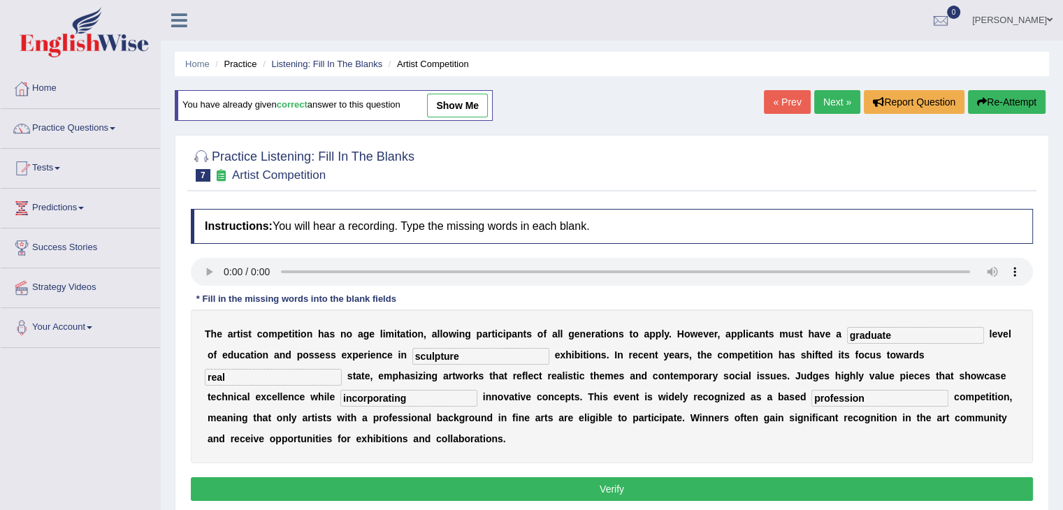
type input "profession"
click at [442, 480] on button "Verify" at bounding box center [612, 489] width 842 height 24
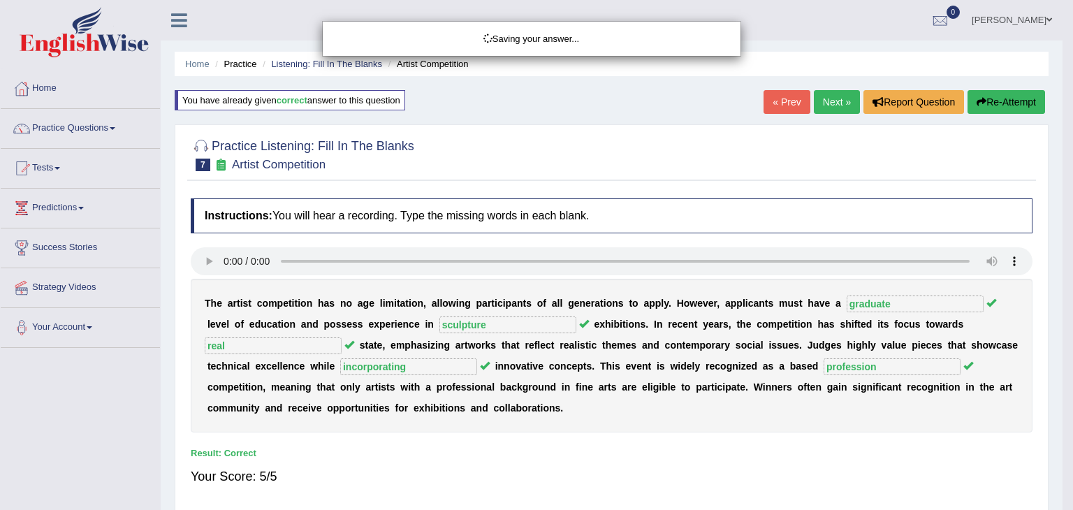
click at [842, 99] on div "Saving your answer..." at bounding box center [536, 255] width 1073 height 510
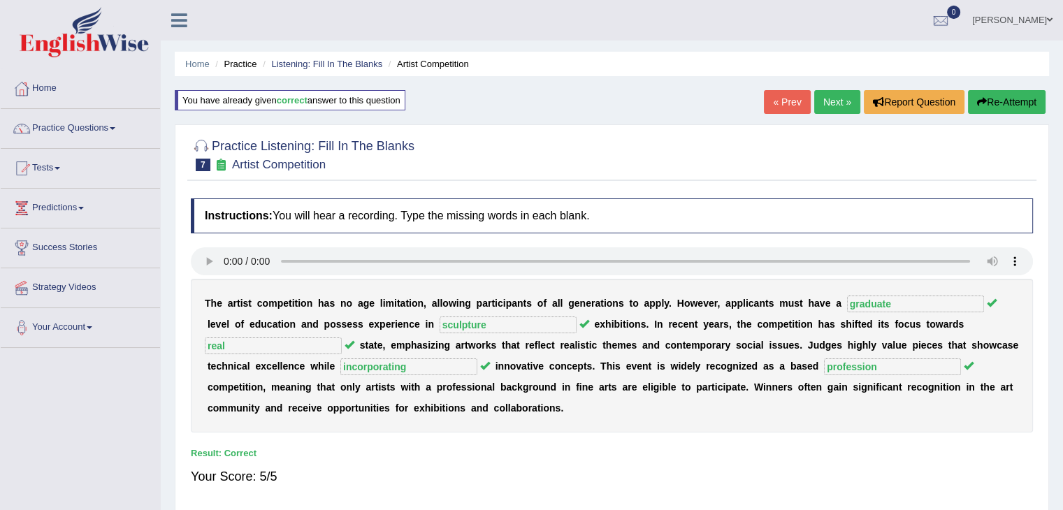
click at [842, 99] on link "Next »" at bounding box center [837, 102] width 46 height 24
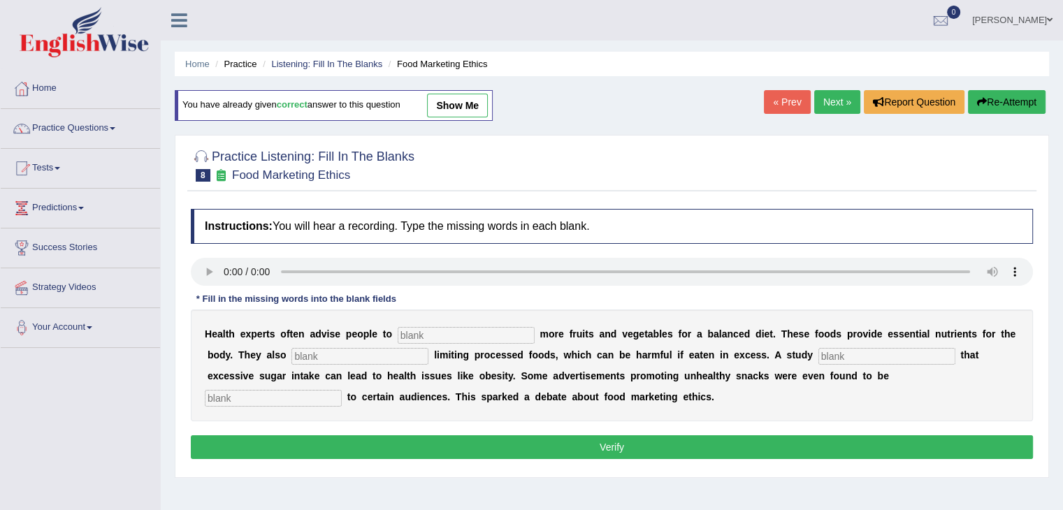
click at [444, 327] on input "text" at bounding box center [466, 335] width 137 height 17
type input "consume"
type input "recommended"
type input "diagnosed"
type input "offensive"
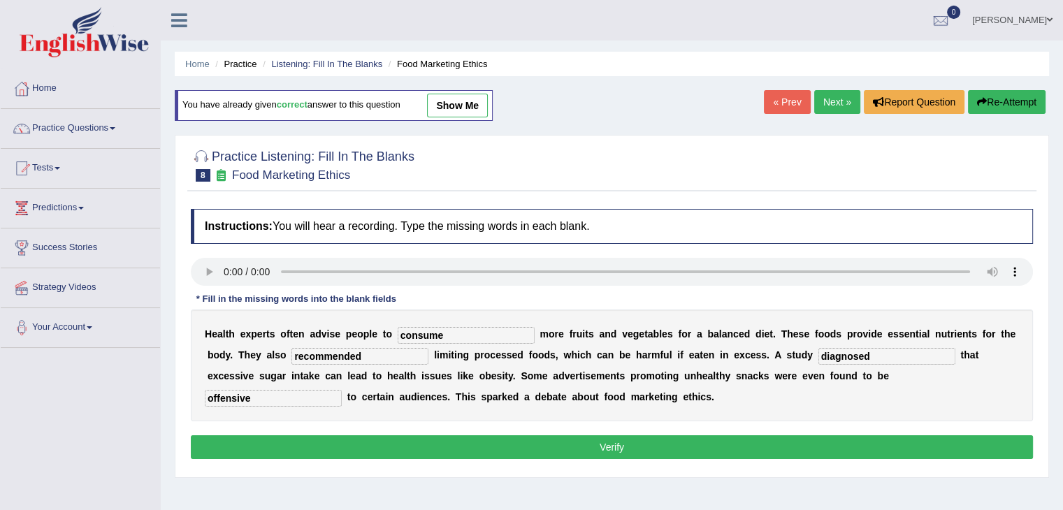
click at [399, 448] on button "Verify" at bounding box center [612, 447] width 842 height 24
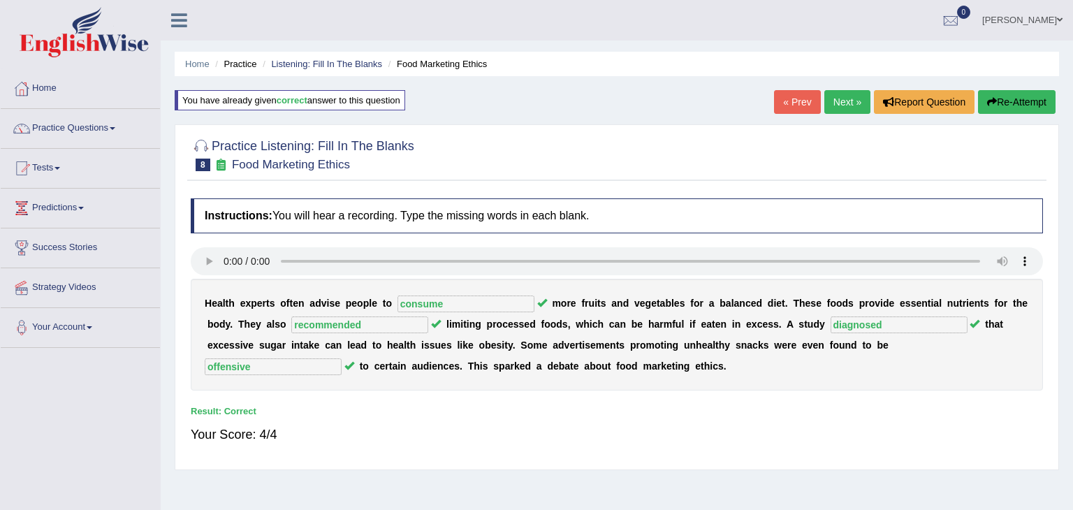
click at [825, 99] on link "Next »" at bounding box center [848, 102] width 46 height 24
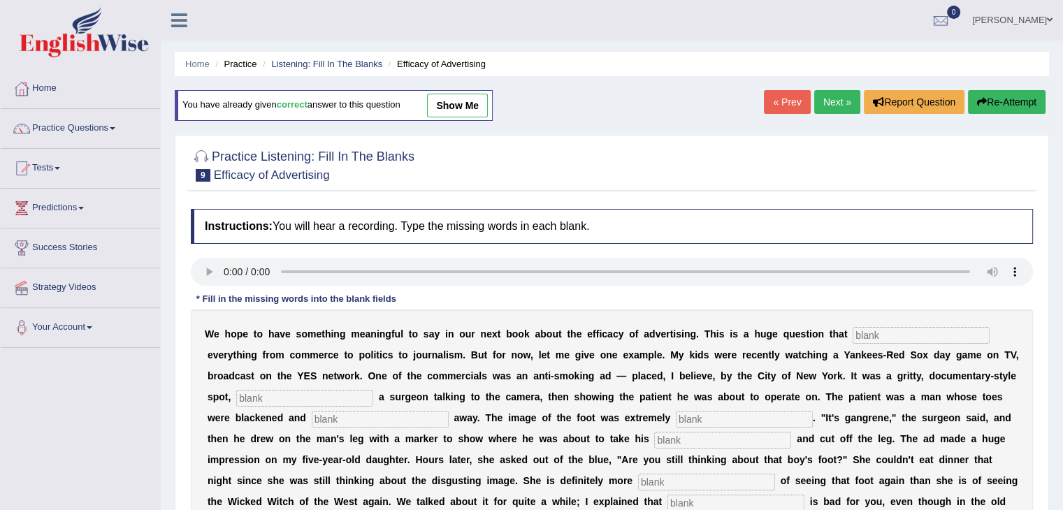
drag, startPoint x: 1052, startPoint y: 259, endPoint x: 1073, endPoint y: 277, distance: 27.7
click at [1062, 277] on html "Toggle navigation Home Practice Questions Speaking Practice Read Aloud Repeat S…" at bounding box center [531, 255] width 1063 height 510
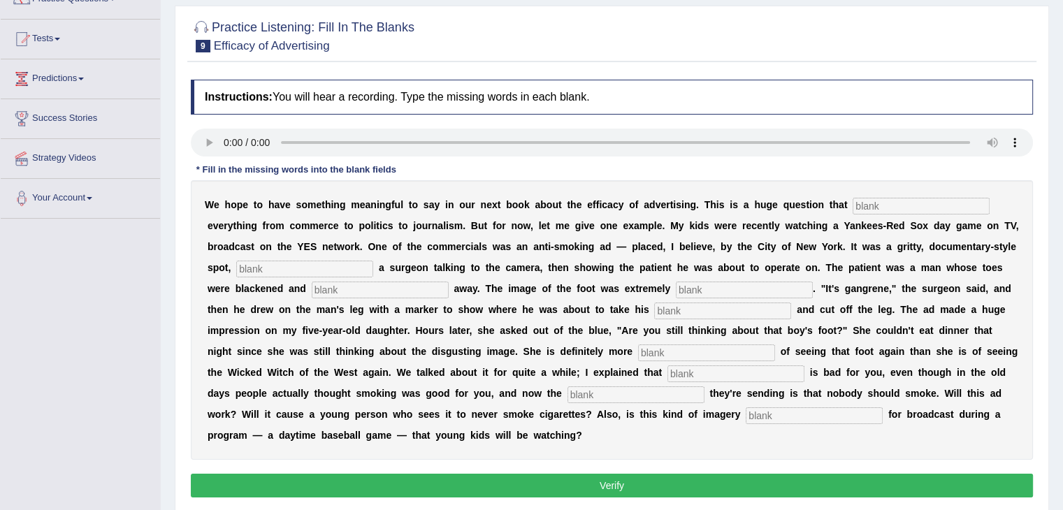
scroll to position [138, 0]
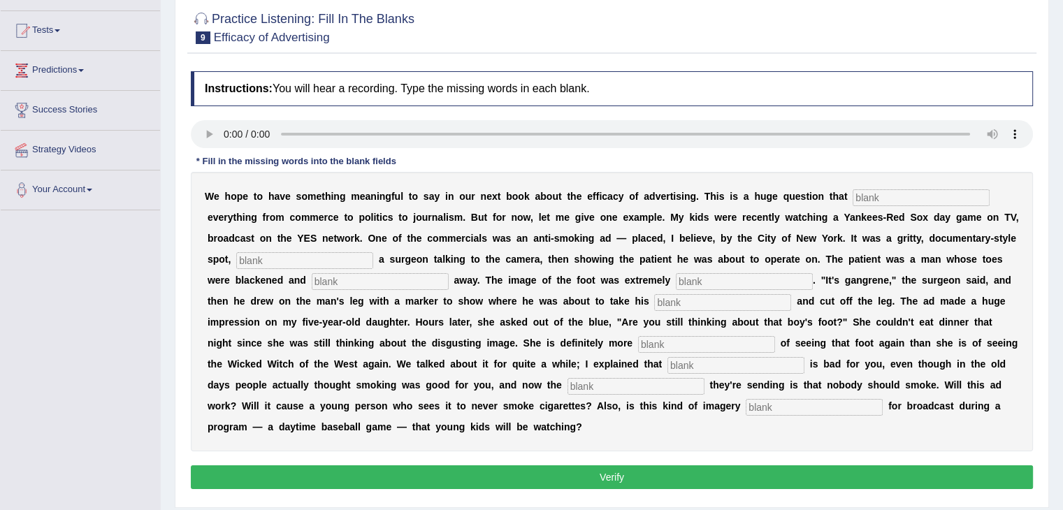
click at [868, 189] on input "text" at bounding box center [921, 197] width 137 height 17
type input "impacts"
click at [334, 253] on input "featurinf" at bounding box center [304, 260] width 137 height 17
type input "featuring"
type input "rottinh"
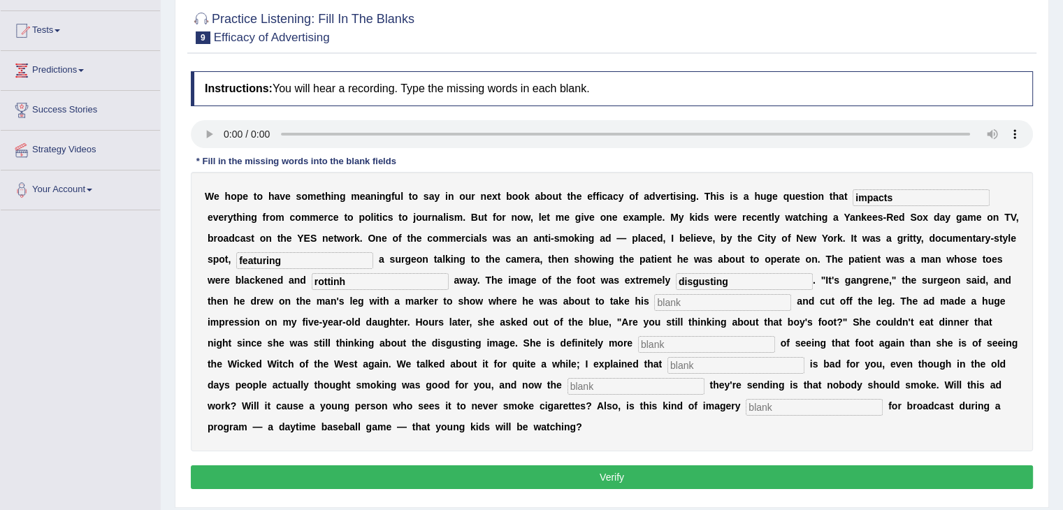
type input "disgusting"
type input "hacksaw"
type input "e"
type input "scared"
type input "smoking"
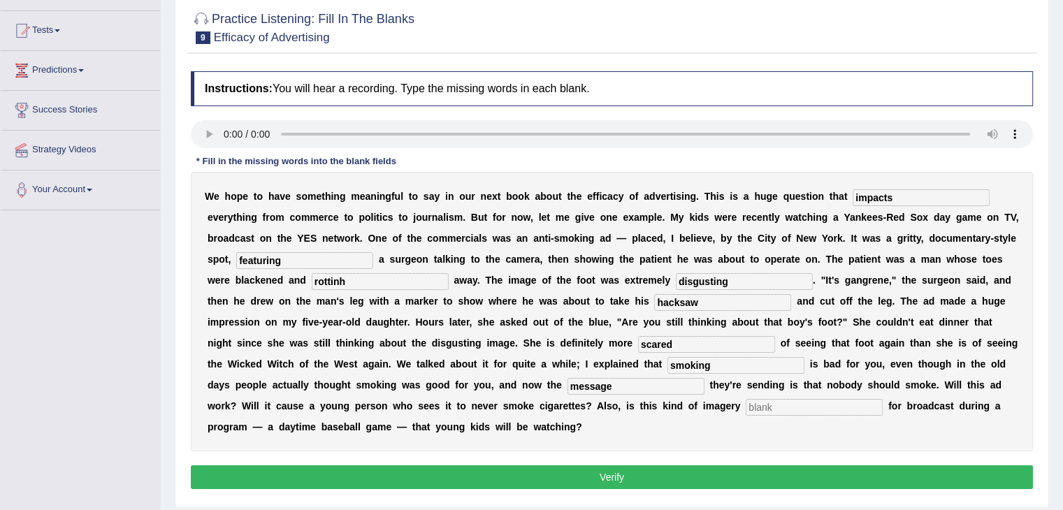
type input "message"
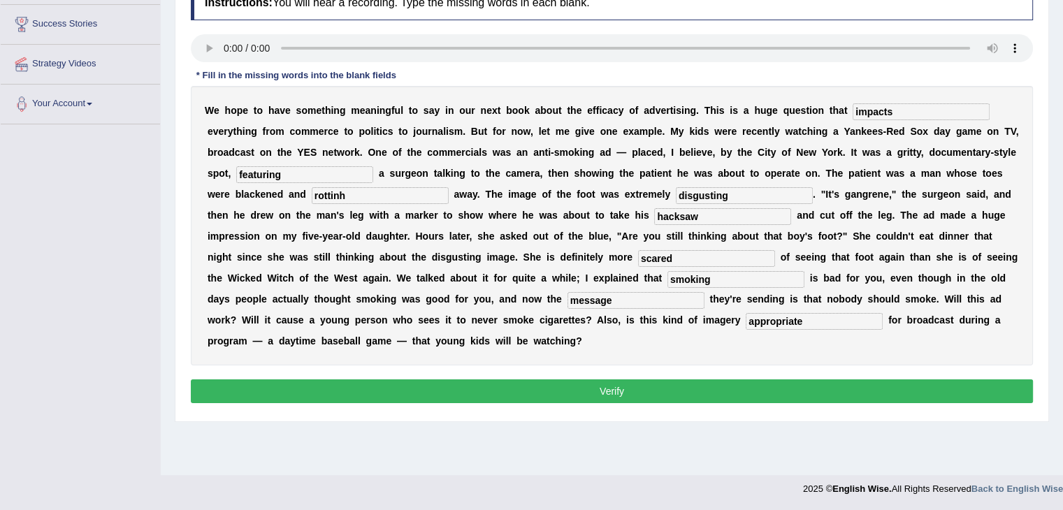
type input "appropriate"
click at [651, 386] on button "Verify" at bounding box center [612, 391] width 842 height 24
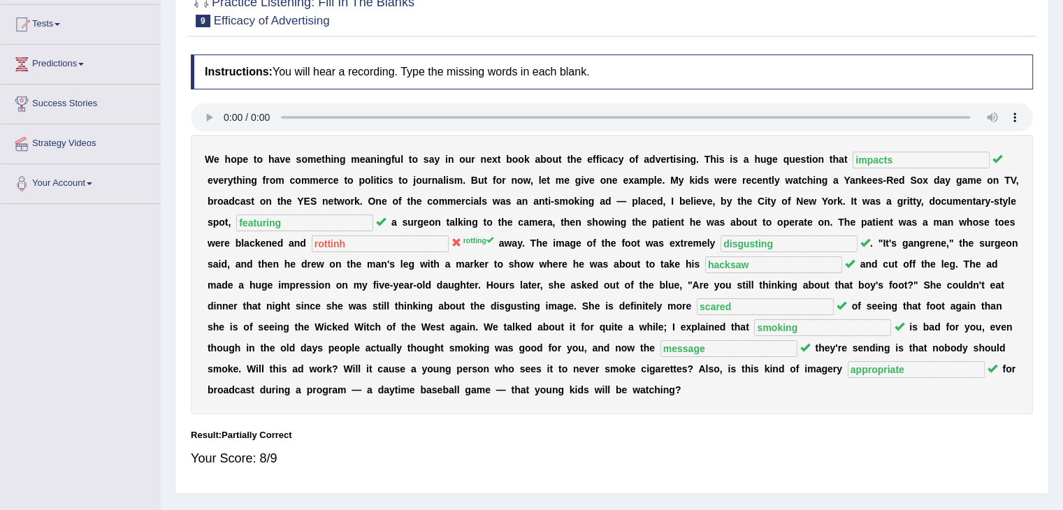
scroll to position [3, 0]
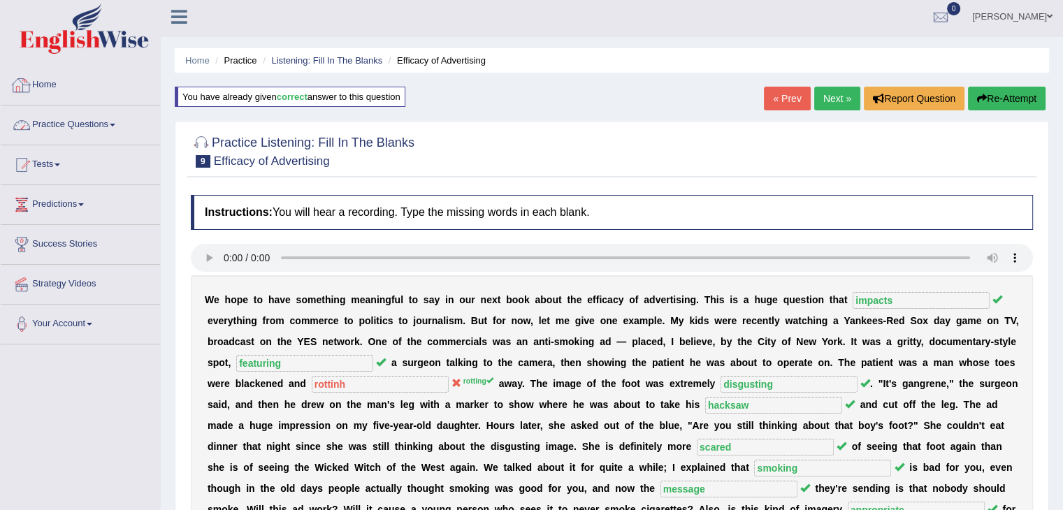
click at [94, 121] on link "Practice Questions" at bounding box center [80, 123] width 159 height 35
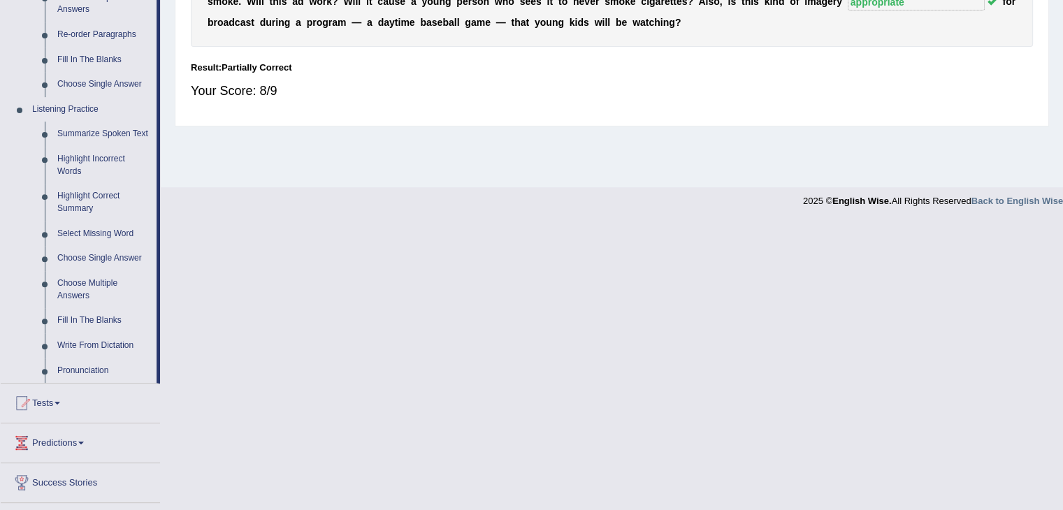
scroll to position [521, 0]
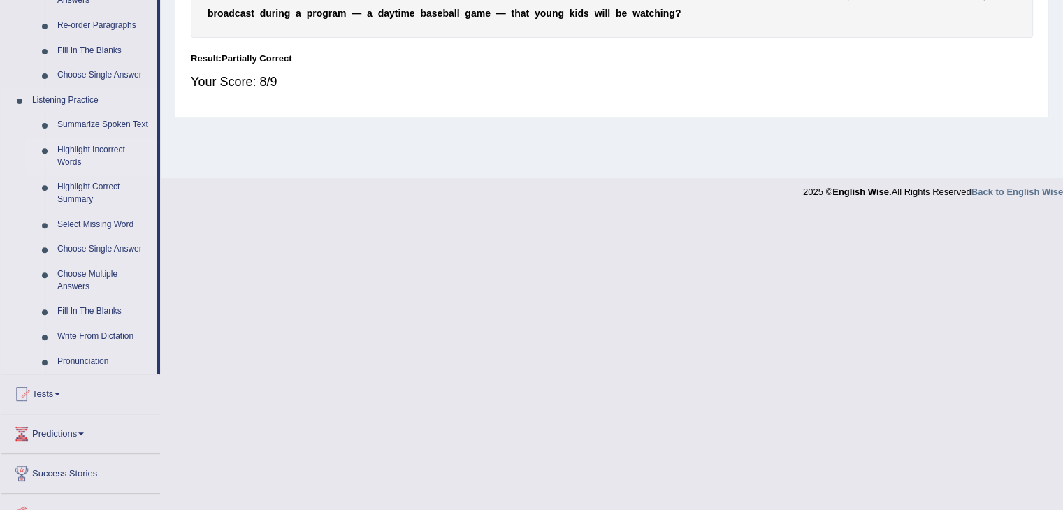
click at [75, 154] on link "Highlight Incorrect Words" at bounding box center [104, 156] width 106 height 37
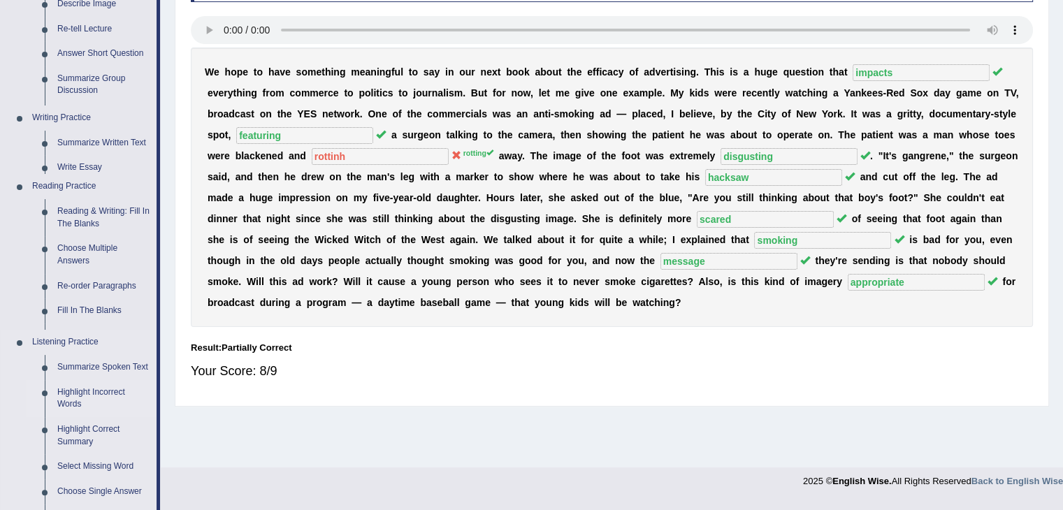
scroll to position [224, 0]
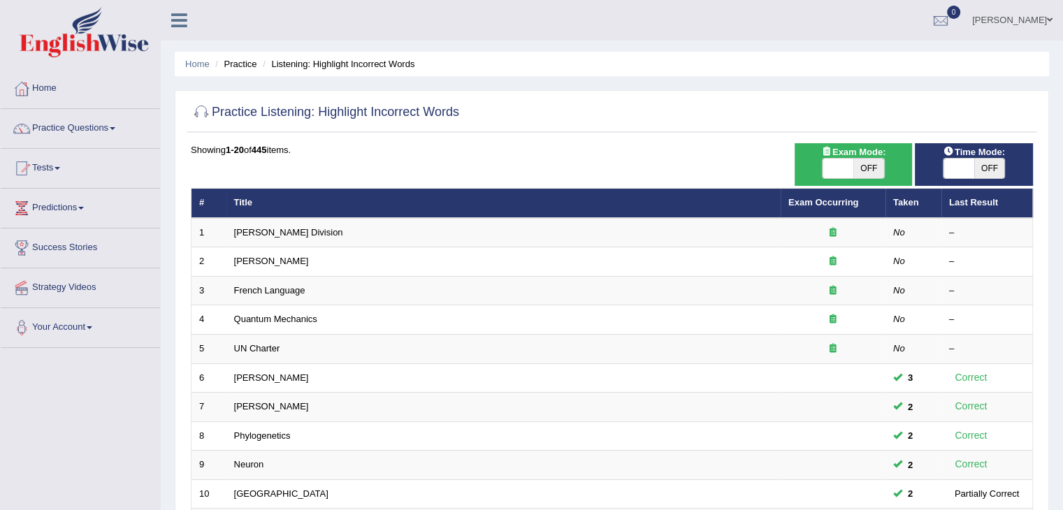
click at [275, 235] on link "[PERSON_NAME] Division" at bounding box center [288, 232] width 109 height 10
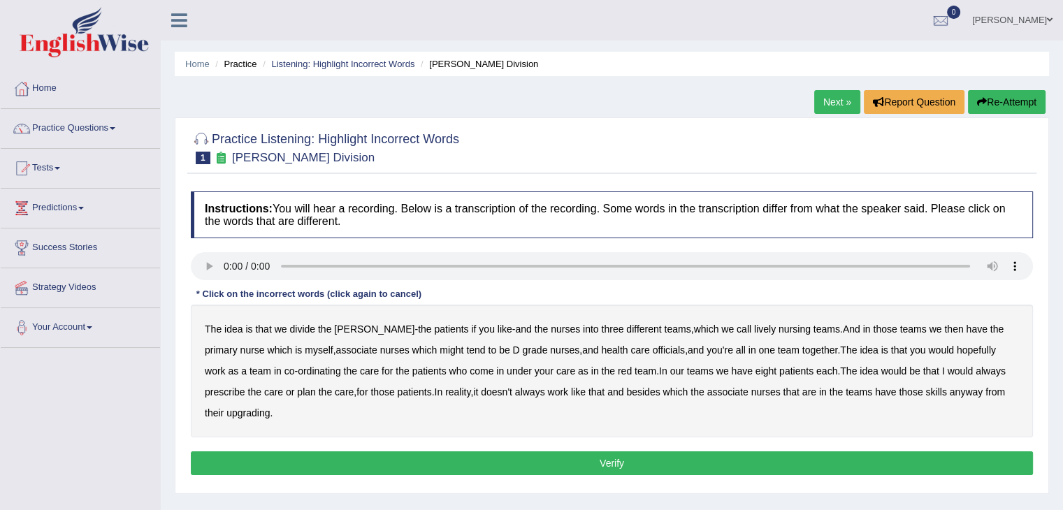
click at [754, 328] on b "lively" at bounding box center [765, 329] width 22 height 11
click at [440, 349] on b "might" at bounding box center [452, 350] width 24 height 11
click at [653, 351] on b "officials" at bounding box center [669, 350] width 32 height 11
click at [976, 372] on b "always" at bounding box center [991, 370] width 30 height 11
click at [232, 415] on b "upgrading" at bounding box center [247, 412] width 43 height 11
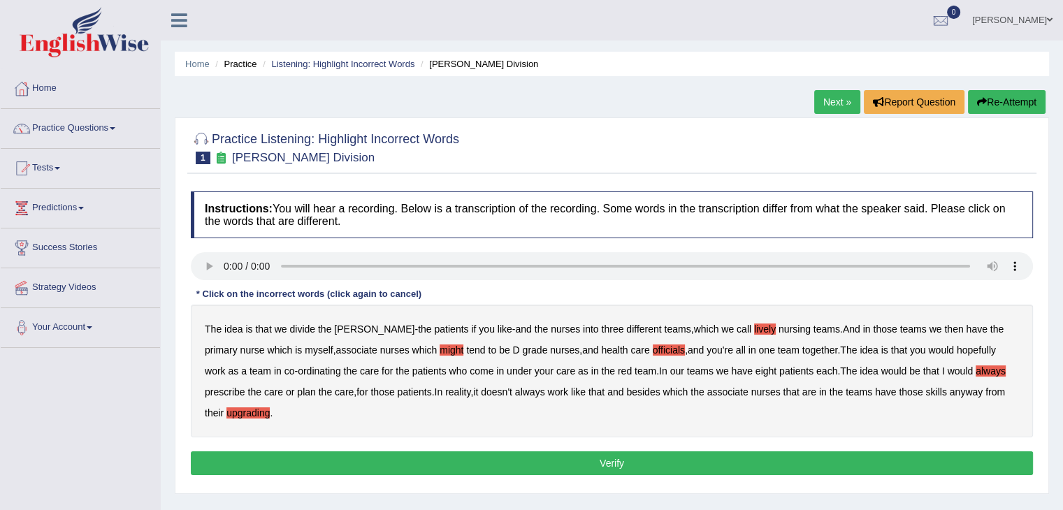
click at [372, 454] on button "Verify" at bounding box center [612, 463] width 842 height 24
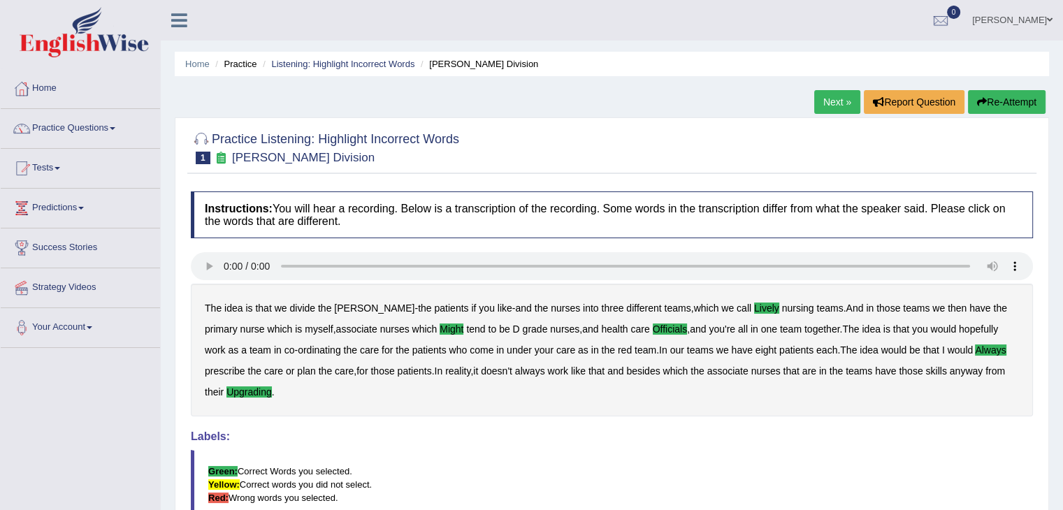
click at [827, 109] on link "Next »" at bounding box center [837, 102] width 46 height 24
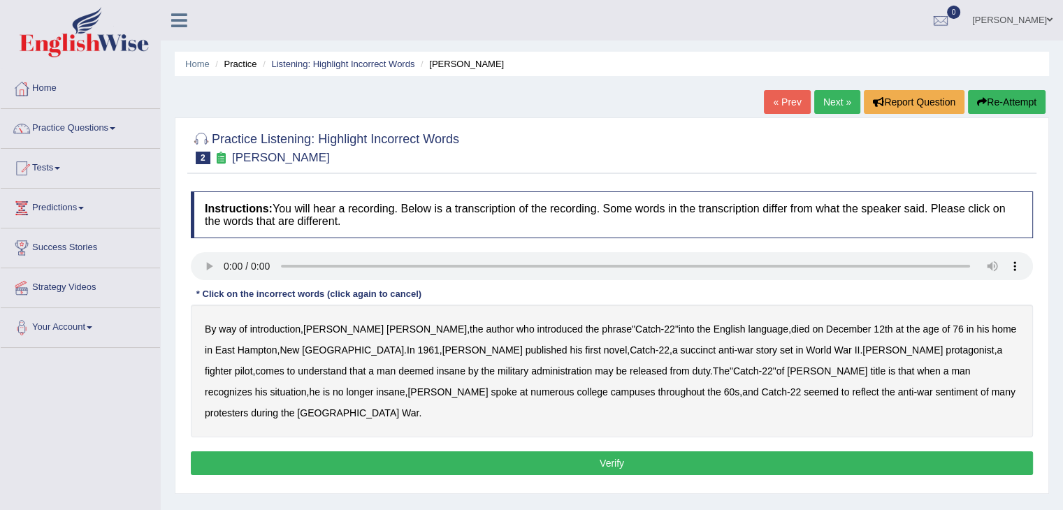
click at [680, 347] on b "succinct" at bounding box center [698, 350] width 36 height 11
click at [531, 373] on b "administration" at bounding box center [561, 370] width 61 height 11
click at [306, 386] on b "situation" at bounding box center [288, 391] width 36 height 11
click at [852, 386] on b "reflect" at bounding box center [865, 391] width 27 height 11
click at [590, 451] on button "Verify" at bounding box center [612, 463] width 842 height 24
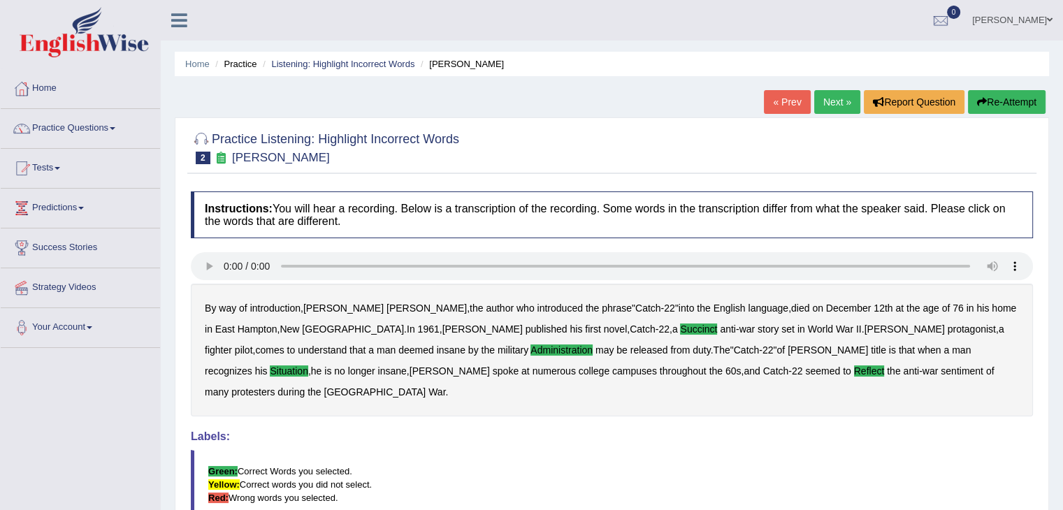
click at [838, 87] on div "Home Practice Listening: Highlight Incorrect Words Joseph Heller « Prev Next » …" at bounding box center [612, 349] width 902 height 699
click at [837, 92] on link "Next »" at bounding box center [837, 102] width 46 height 24
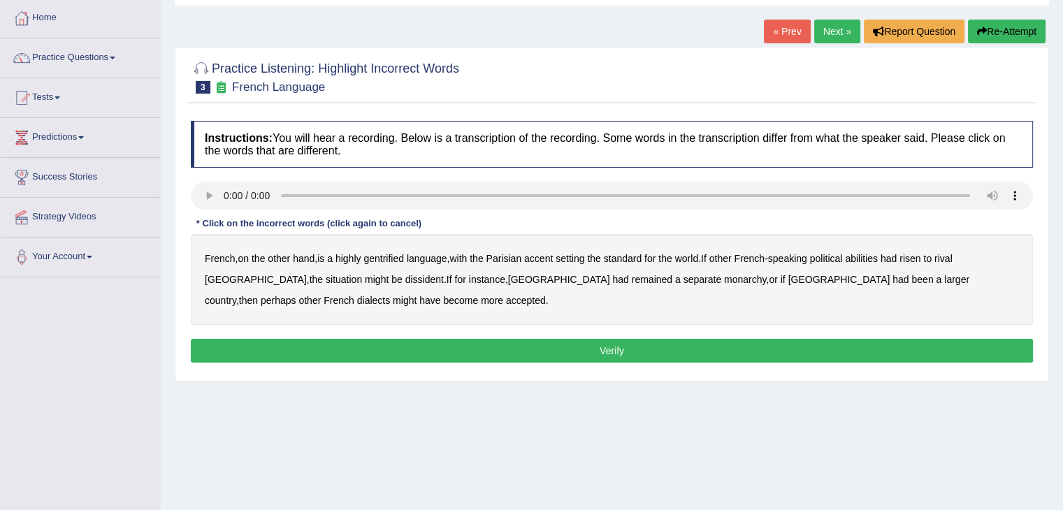
click at [384, 264] on div "French , on the other hand , is a highly gentrified language , with the Parisia…" at bounding box center [612, 279] width 842 height 91
click at [387, 260] on b "gentrified" at bounding box center [383, 258] width 41 height 11
click at [405, 275] on b "dissident" at bounding box center [424, 279] width 38 height 11
click at [545, 356] on button "Verify" at bounding box center [612, 351] width 842 height 24
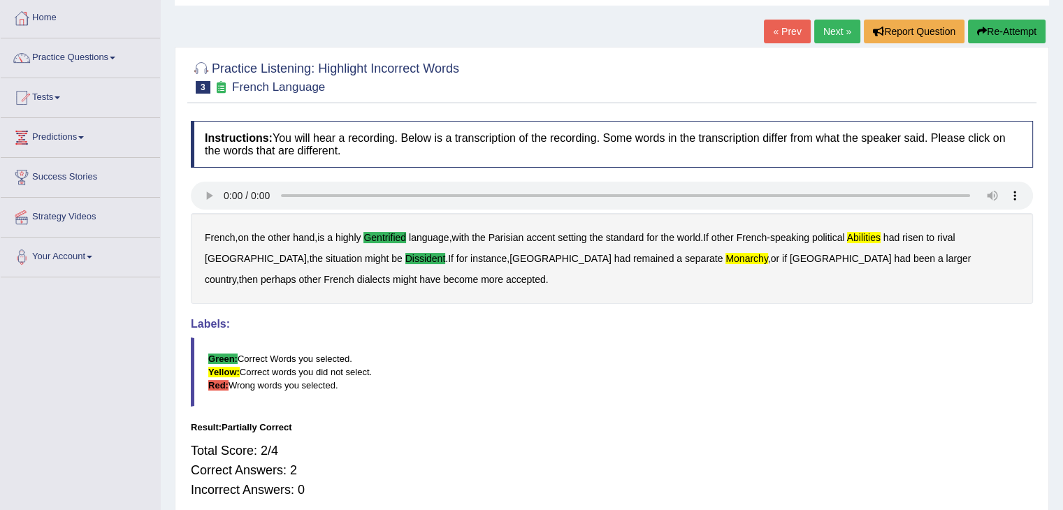
click at [832, 35] on link "Next »" at bounding box center [837, 32] width 46 height 24
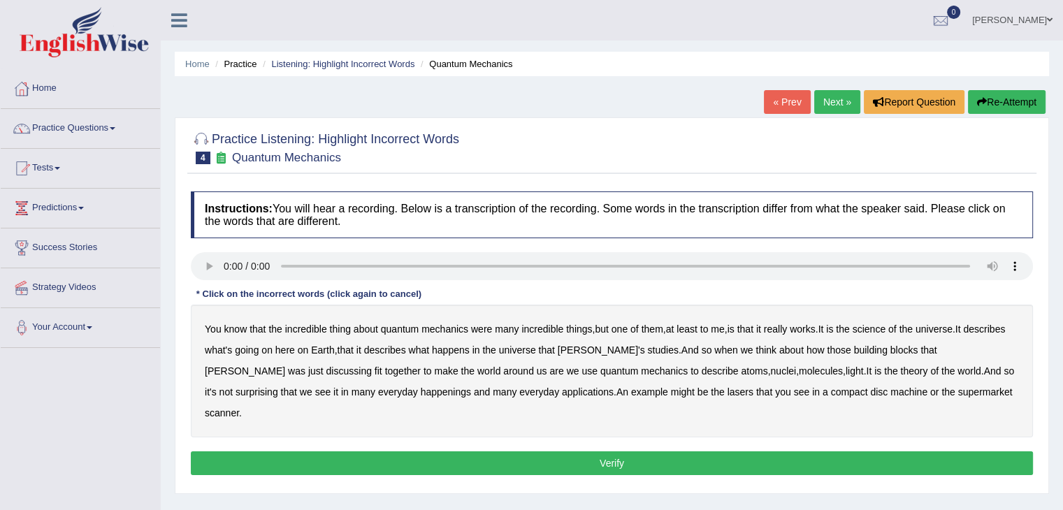
click at [880, 331] on b "science" at bounding box center [869, 329] width 33 height 11
click at [372, 365] on b "discussing" at bounding box center [348, 370] width 45 height 11
click at [421, 391] on b "happenings" at bounding box center [446, 391] width 50 height 11
click at [890, 388] on b "machine" at bounding box center [908, 391] width 37 height 11
click at [746, 451] on button "Verify" at bounding box center [612, 463] width 842 height 24
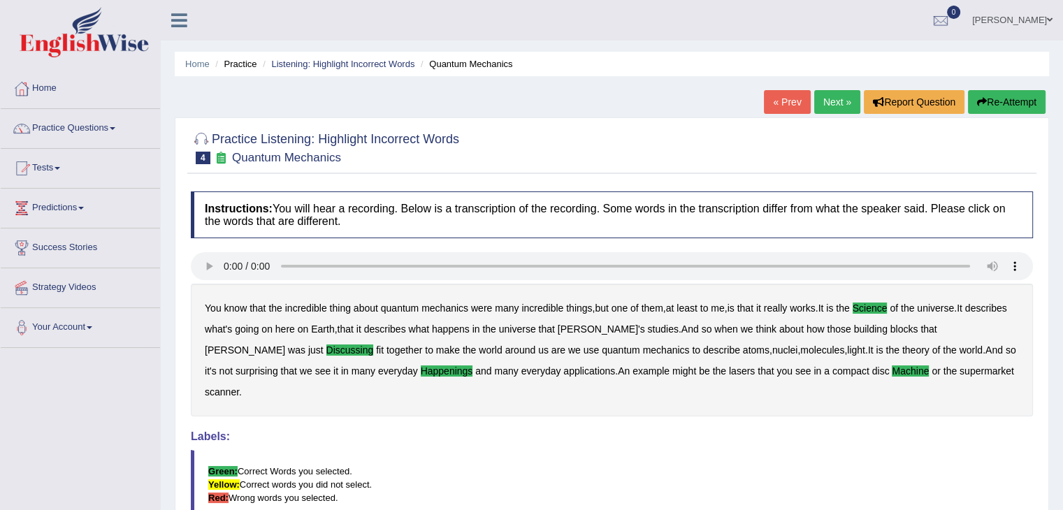
click at [820, 119] on div "Practice Listening: Highlight Incorrect Words 4 Quantum Mechanics Instructions:…" at bounding box center [612, 377] width 874 height 521
click at [829, 104] on link "Next »" at bounding box center [837, 102] width 46 height 24
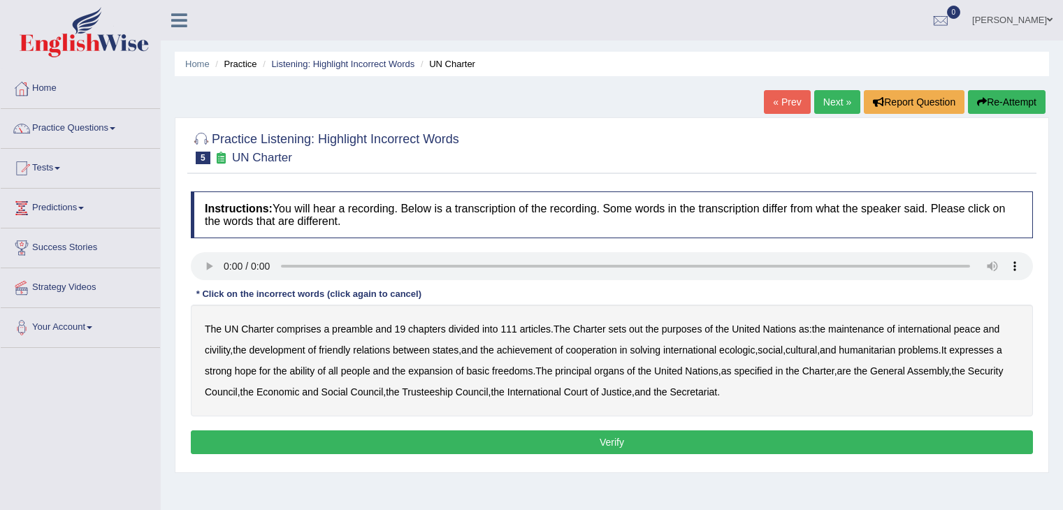
scroll to position [70, 0]
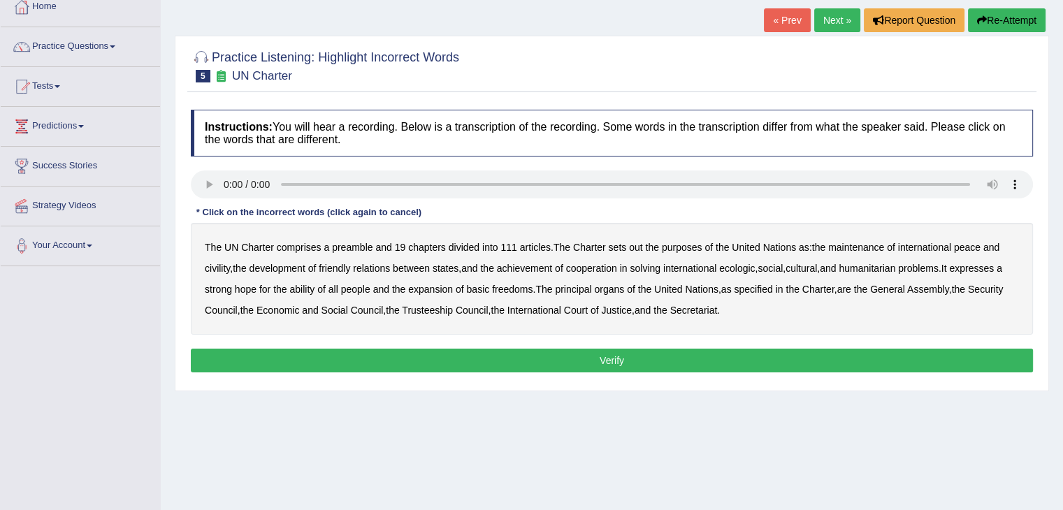
click at [1059, 226] on html "Toggle navigation Home Practice Questions Speaking Practice Read Aloud Repeat S…" at bounding box center [531, 173] width 1063 height 510
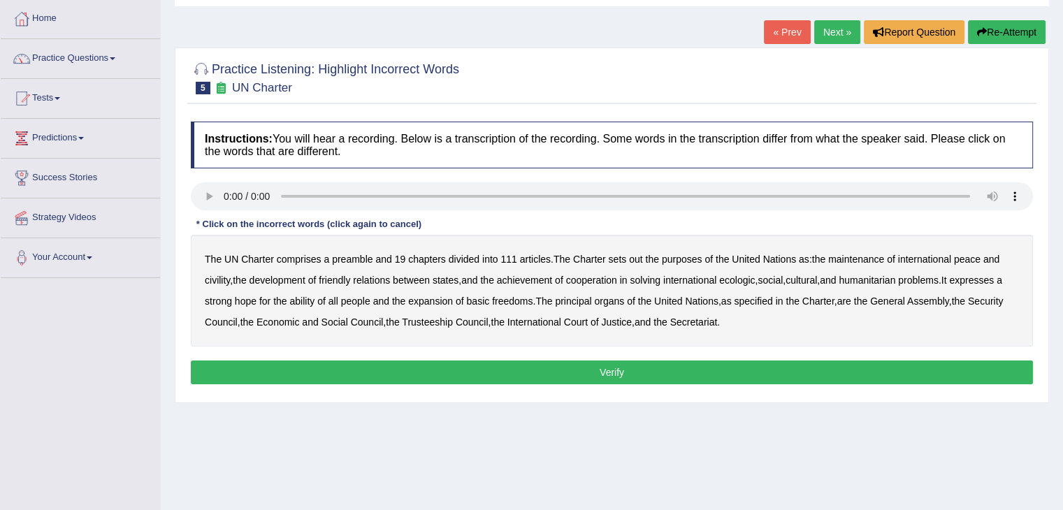
scroll to position [0, 0]
click at [299, 255] on b "comprises" at bounding box center [299, 259] width 45 height 11
click at [684, 258] on b "purposes" at bounding box center [682, 259] width 41 height 11
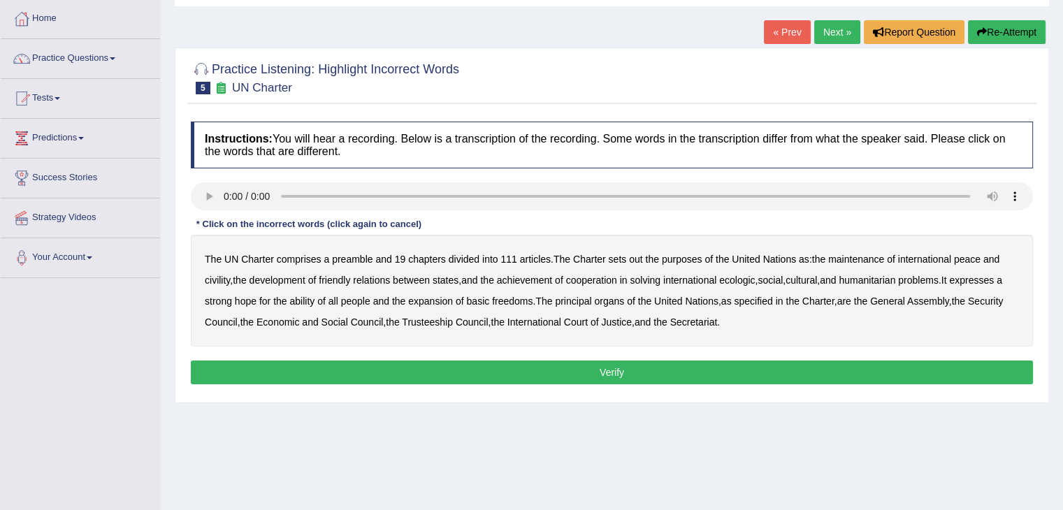
click at [628, 255] on div "The UN Charter comprises a preamble and 19 chapters divided into 111 articles .…" at bounding box center [612, 291] width 842 height 112
click at [637, 255] on b "out" at bounding box center [635, 259] width 13 height 11
click at [213, 280] on b "civility" at bounding box center [217, 280] width 25 height 11
click at [740, 286] on div "The UN Charter comprises a preamble and 19 chapters divided into 111 articles .…" at bounding box center [612, 291] width 842 height 112
click at [747, 275] on b "ecologic" at bounding box center [737, 280] width 36 height 11
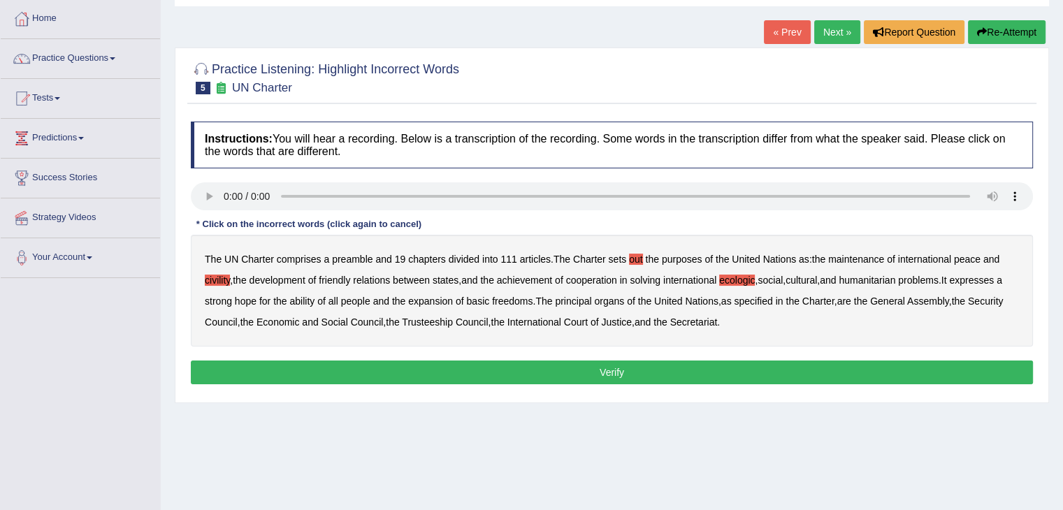
click at [307, 298] on b "ability" at bounding box center [301, 301] width 25 height 11
click at [621, 372] on button "Verify" at bounding box center [612, 373] width 842 height 24
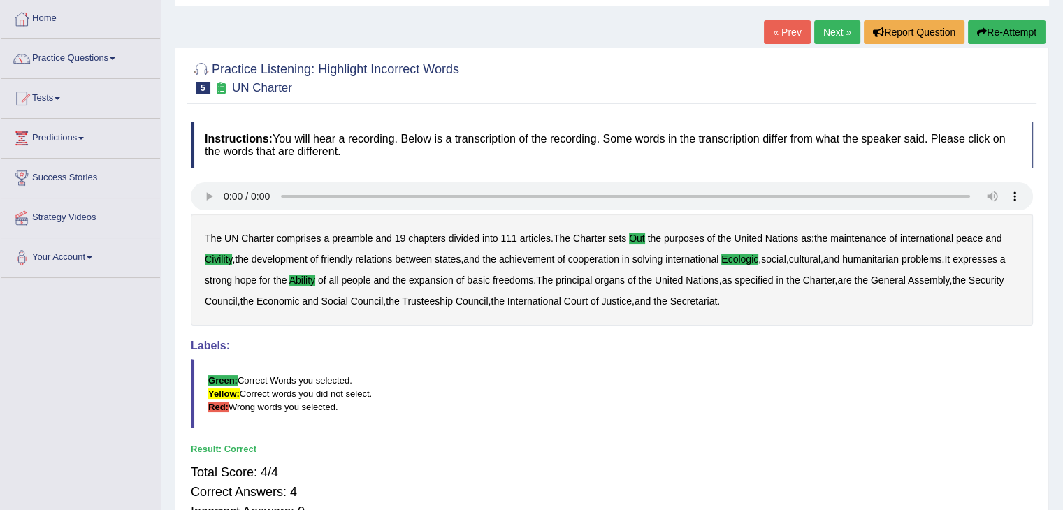
click at [825, 35] on link "Next »" at bounding box center [837, 32] width 46 height 24
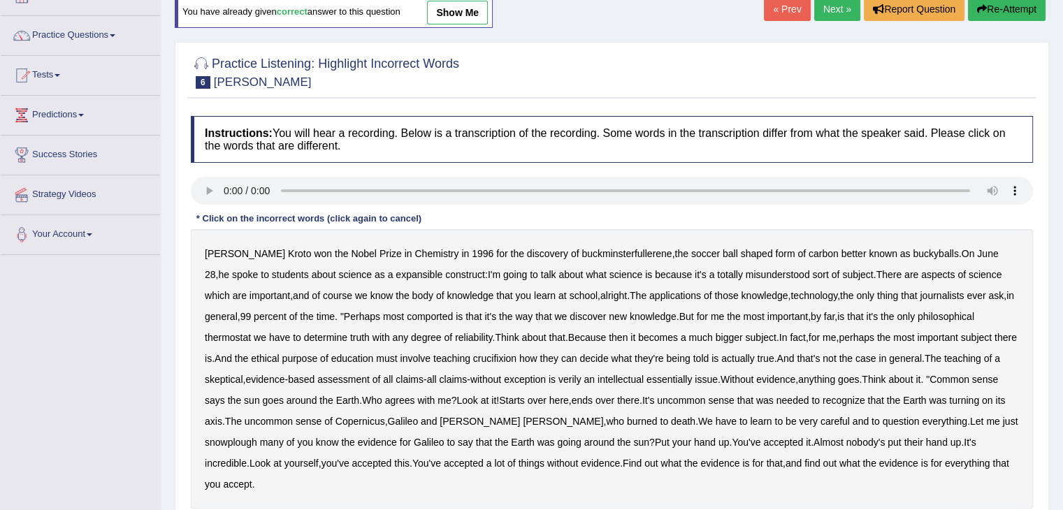
scroll to position [175, 0]
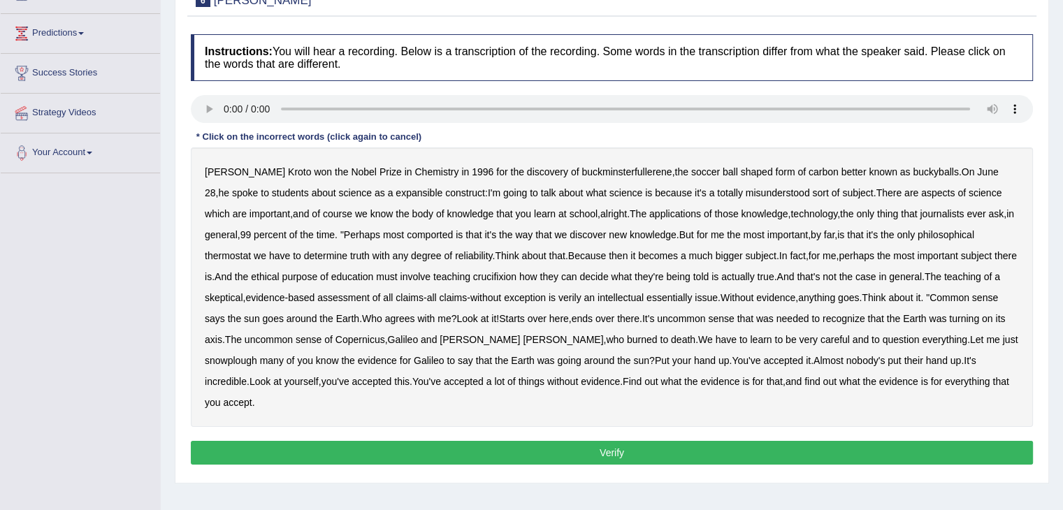
click at [396, 191] on b "expansible" at bounding box center [419, 192] width 47 height 11
click at [433, 233] on b "comported" at bounding box center [430, 234] width 46 height 11
click at [240, 258] on b "thermostat" at bounding box center [228, 255] width 46 height 11
click at [516, 277] on b "crucifixion" at bounding box center [494, 276] width 43 height 11
click at [535, 298] on b "exception" at bounding box center [525, 297] width 42 height 11
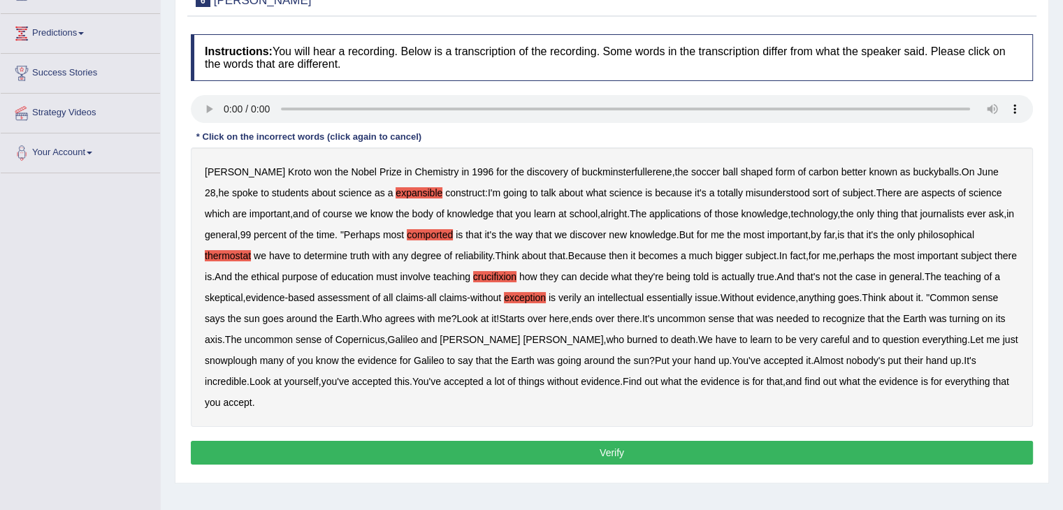
click at [535, 298] on b "exception" at bounding box center [525, 297] width 42 height 11
click at [644, 298] on b "intellectual" at bounding box center [620, 297] width 46 height 11
click at [644, 296] on b "intellectual" at bounding box center [620, 297] width 46 height 11
click at [581, 293] on b "verily" at bounding box center [569, 297] width 23 height 11
click at [692, 293] on b "essentially" at bounding box center [668, 297] width 45 height 11
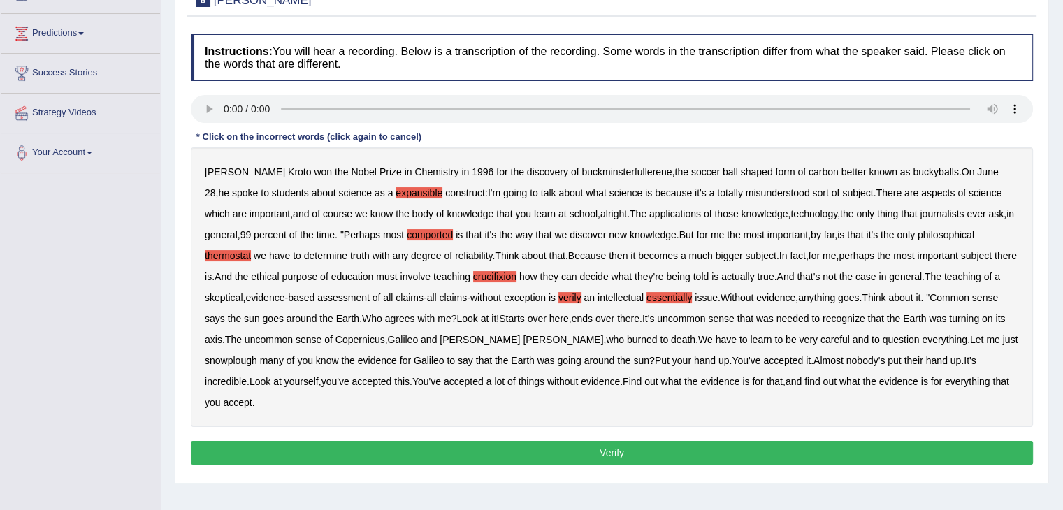
click at [525, 319] on b "Starts" at bounding box center [512, 318] width 26 height 11
click at [229, 358] on b "snowplough" at bounding box center [231, 360] width 52 height 11
click at [310, 449] on button "Verify" at bounding box center [612, 453] width 842 height 24
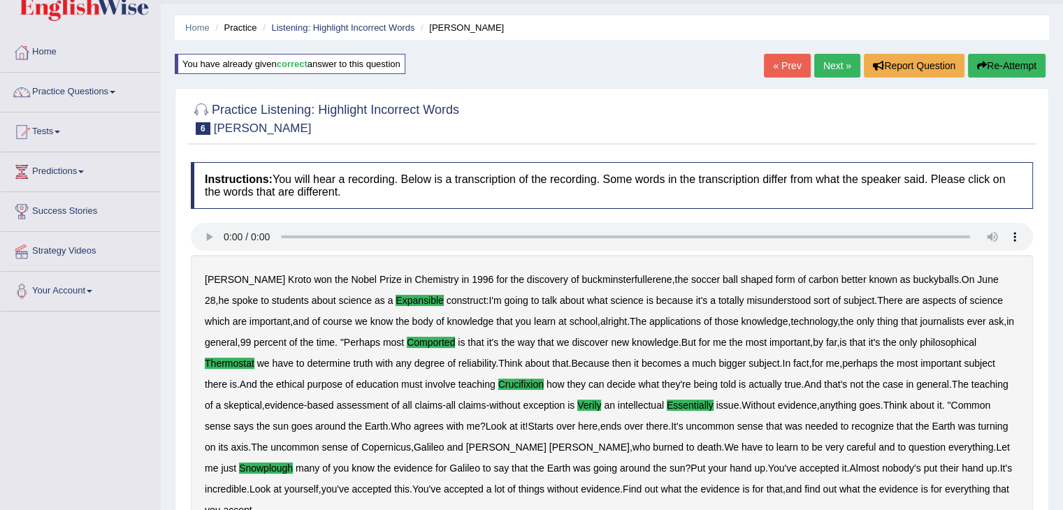
scroll to position [0, 0]
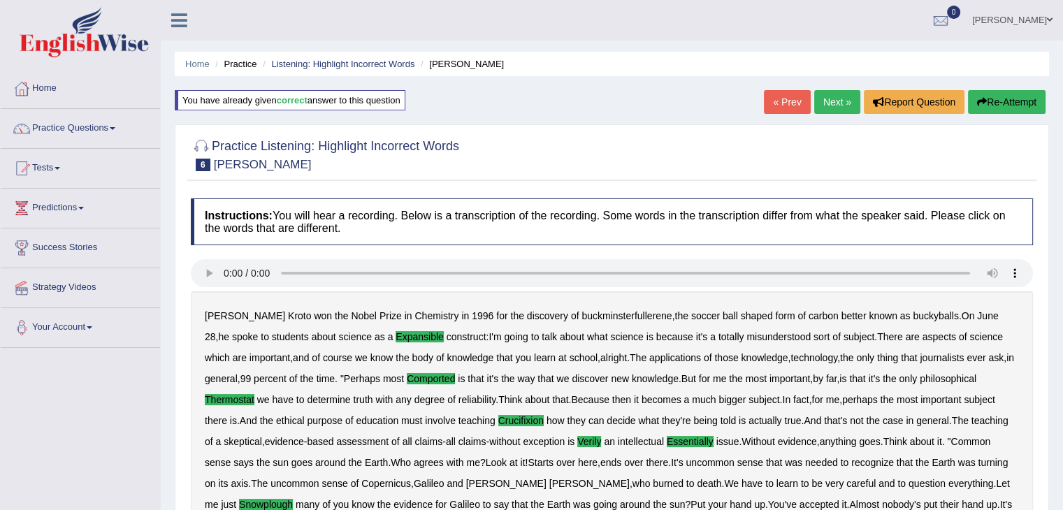
click at [825, 100] on link "Next »" at bounding box center [837, 102] width 46 height 24
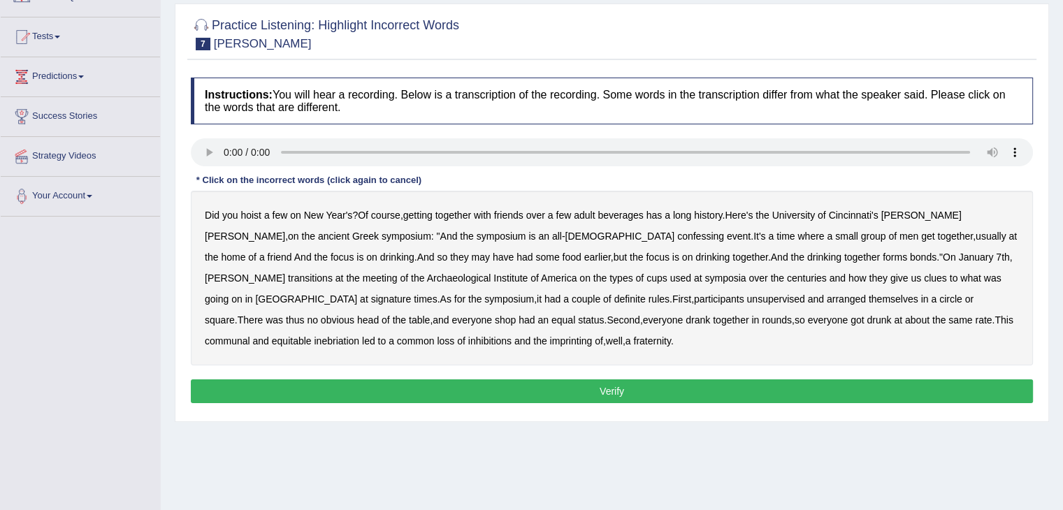
click at [677, 233] on b "confessing" at bounding box center [700, 236] width 47 height 11
click at [333, 273] on b "transitions" at bounding box center [310, 278] width 45 height 11
click at [412, 293] on b "signature" at bounding box center [391, 298] width 41 height 11
click at [746, 297] on b "unsupervised" at bounding box center [775, 298] width 58 height 11
click at [215, 324] on div "Did you hoist a few on New Year's ? Of course , getting together with friends o…" at bounding box center [612, 278] width 842 height 175
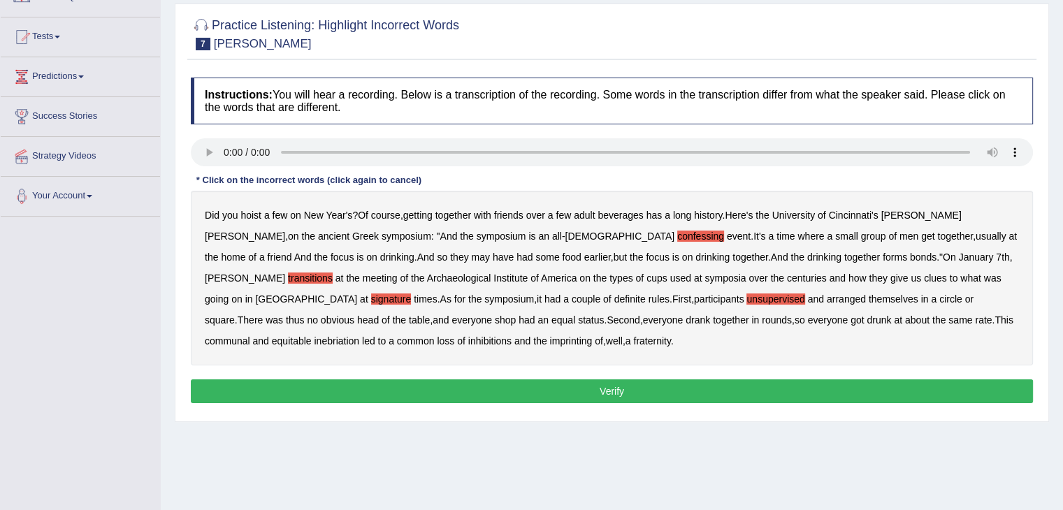
click at [495, 323] on b "shop" at bounding box center [505, 319] width 21 height 11
click at [550, 342] on b "imprinting" at bounding box center [571, 340] width 43 height 11
click at [436, 385] on button "Verify" at bounding box center [612, 391] width 842 height 24
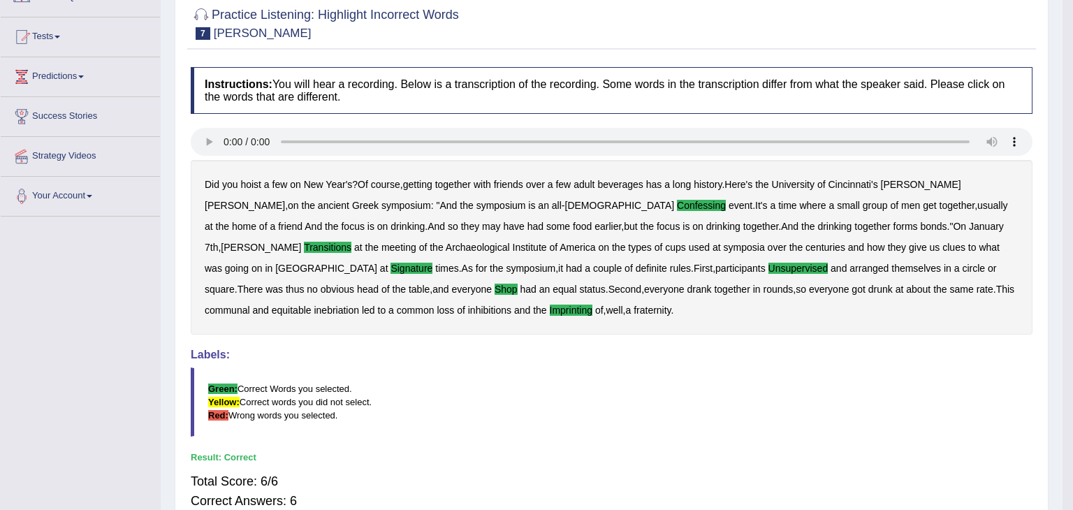
drag, startPoint x: 1073, startPoint y: 218, endPoint x: 1071, endPoint y: 107, distance: 111.1
click at [1062, 107] on body "Toggle navigation Home Practice Questions Speaking Practice Read Aloud Repeat S…" at bounding box center [536, 124] width 1073 height 510
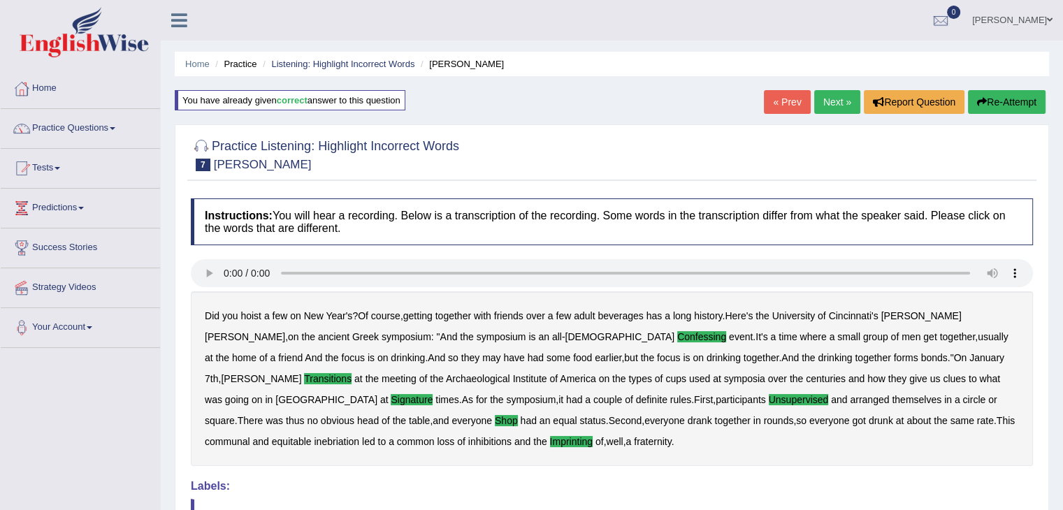
click at [828, 102] on link "Next »" at bounding box center [837, 102] width 46 height 24
